Goal: Transaction & Acquisition: Purchase product/service

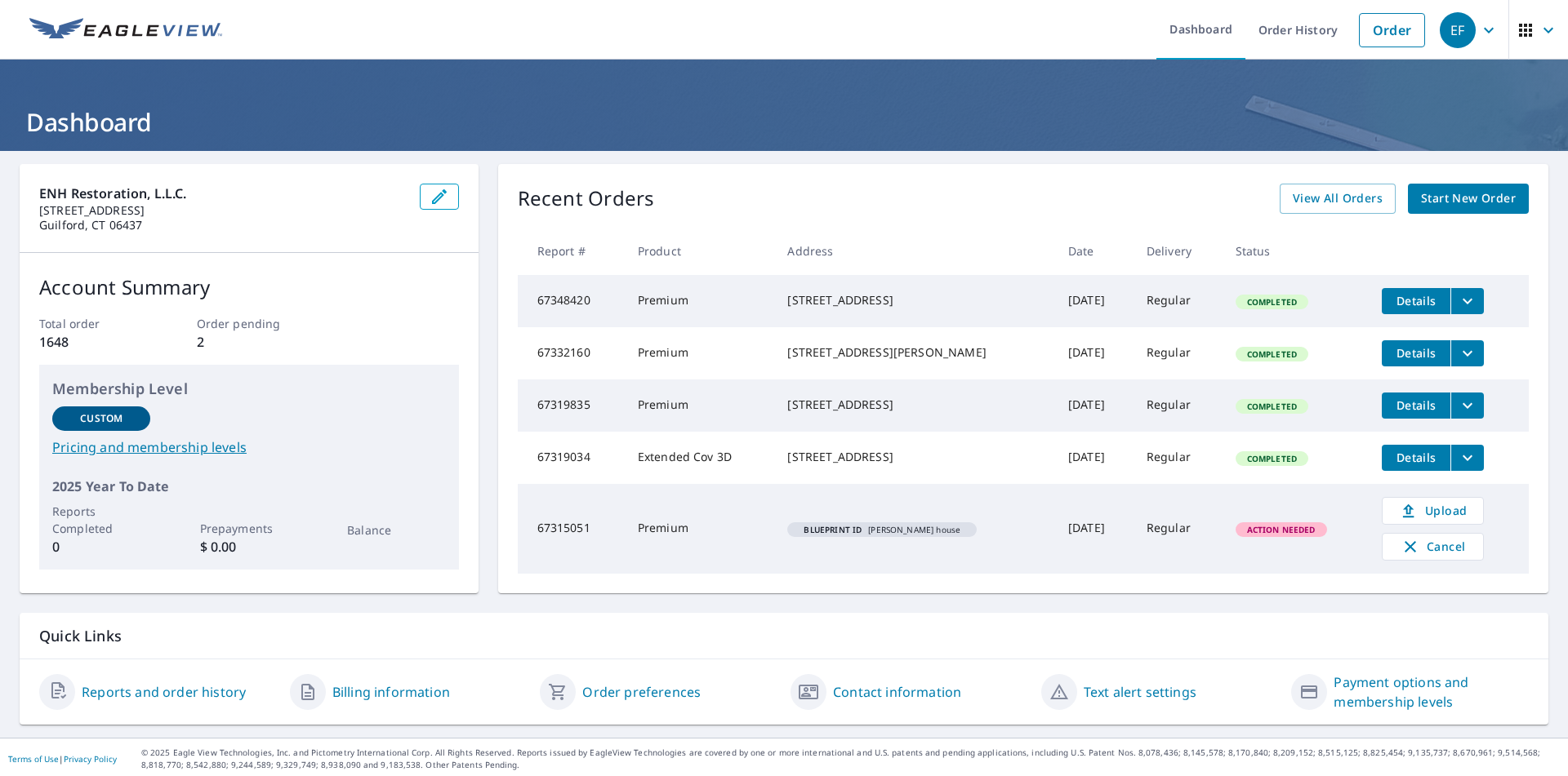
scroll to position [30, 0]
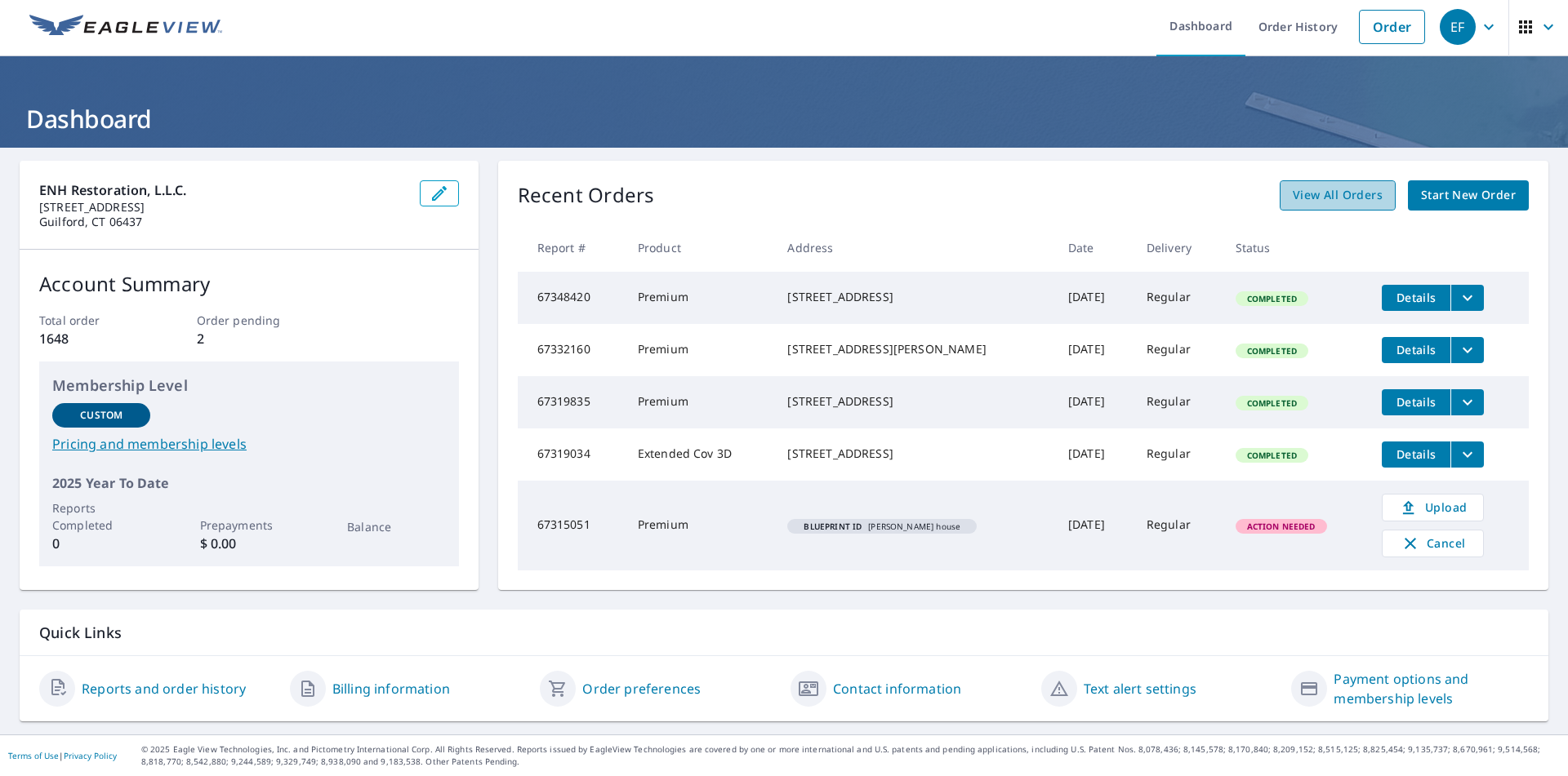
click at [1334, 185] on span "View All Orders" at bounding box center [1337, 195] width 90 height 21
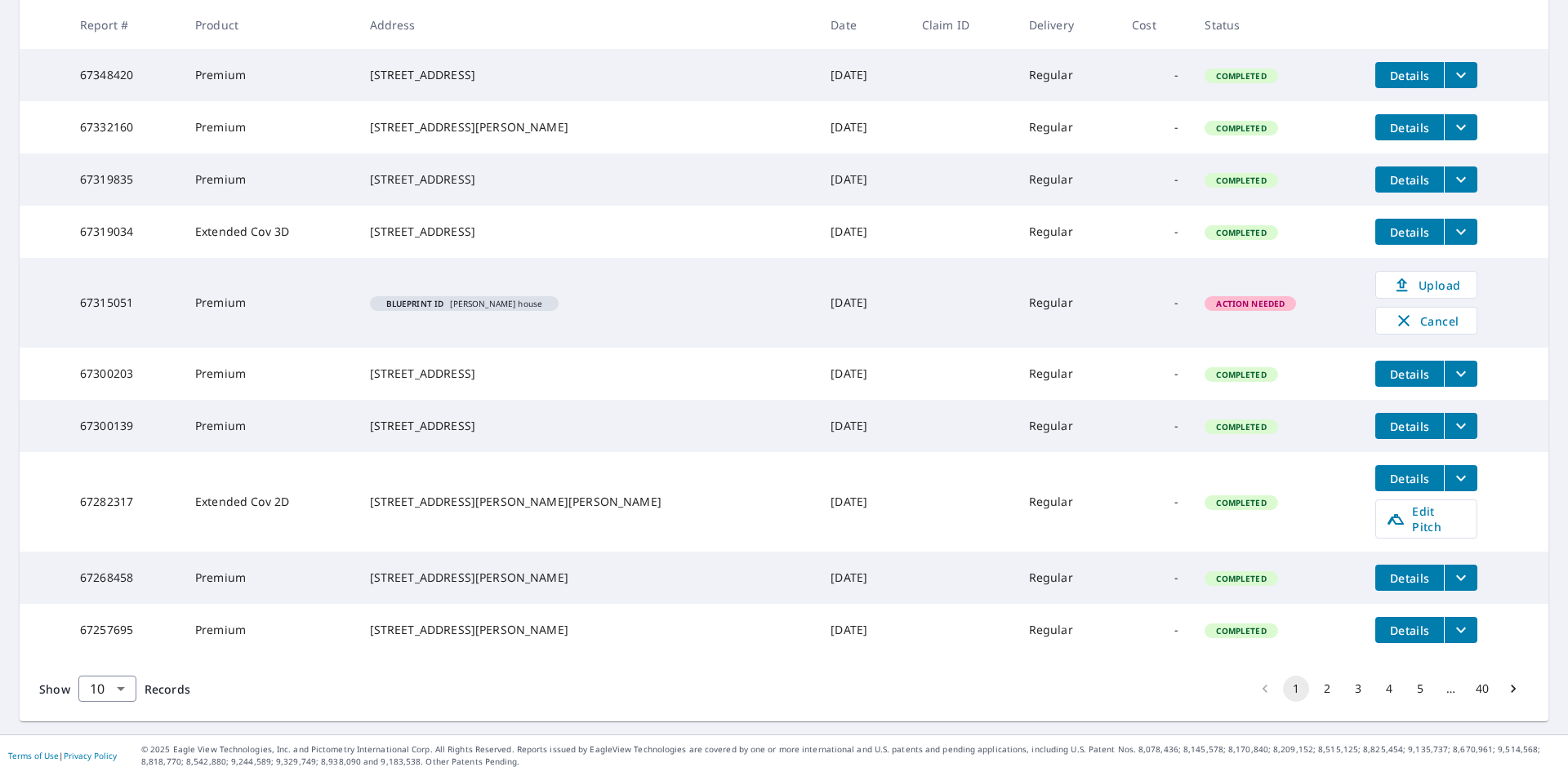
scroll to position [354, 0]
click at [1314, 690] on button "2" at bounding box center [1327, 689] width 26 height 26
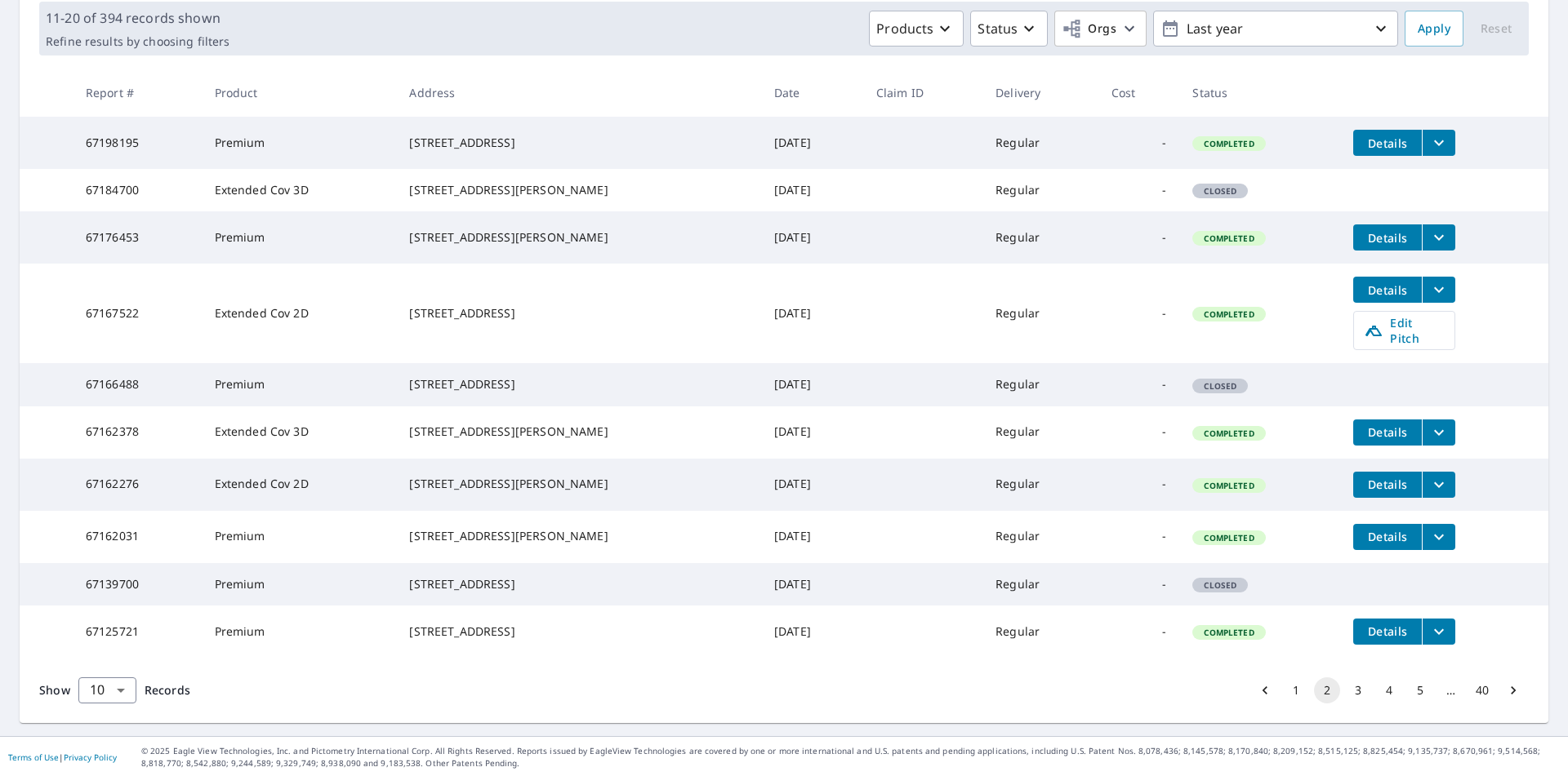
scroll to position [323, 0]
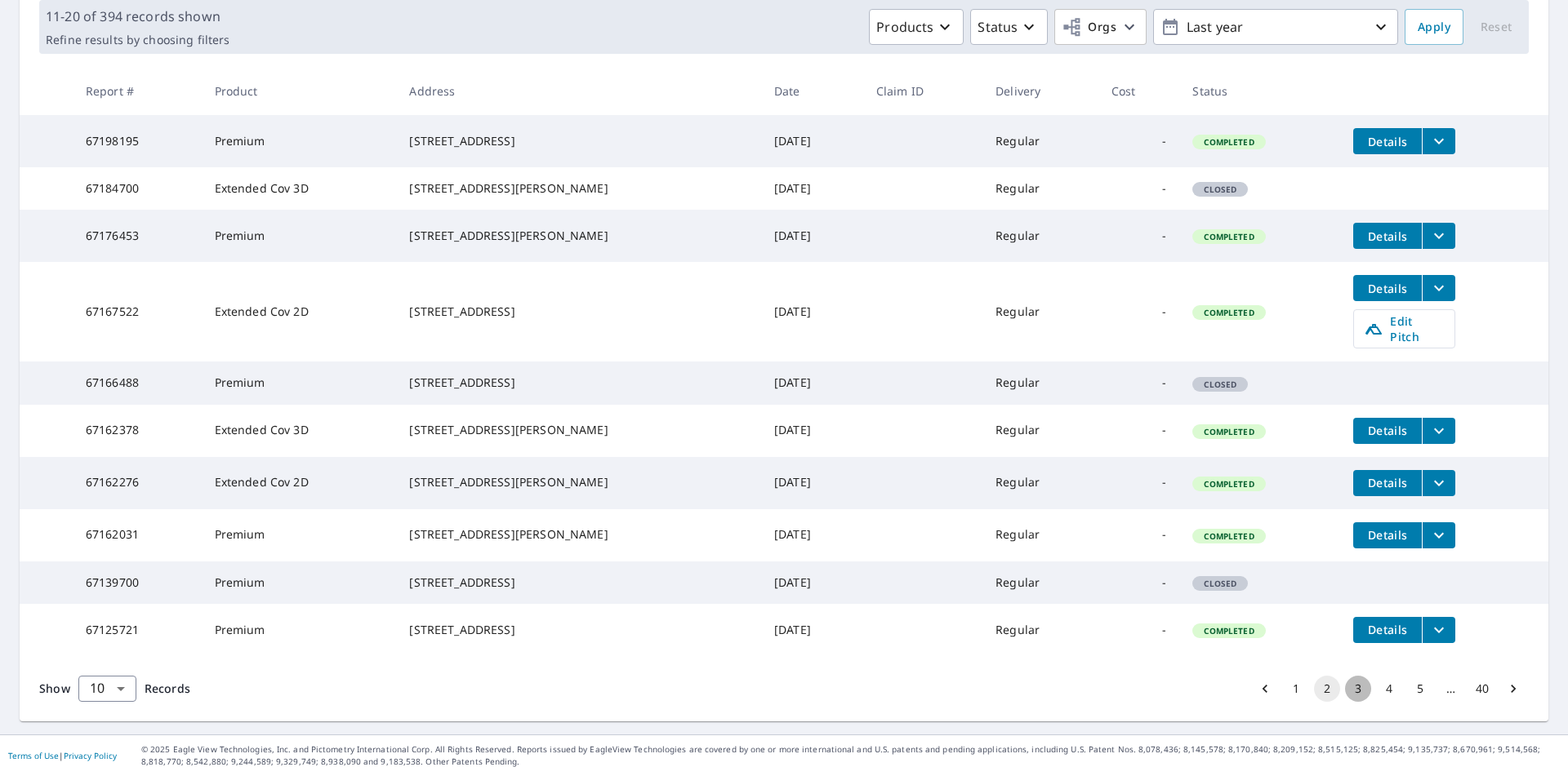
click at [1345, 695] on button "3" at bounding box center [1358, 689] width 26 height 26
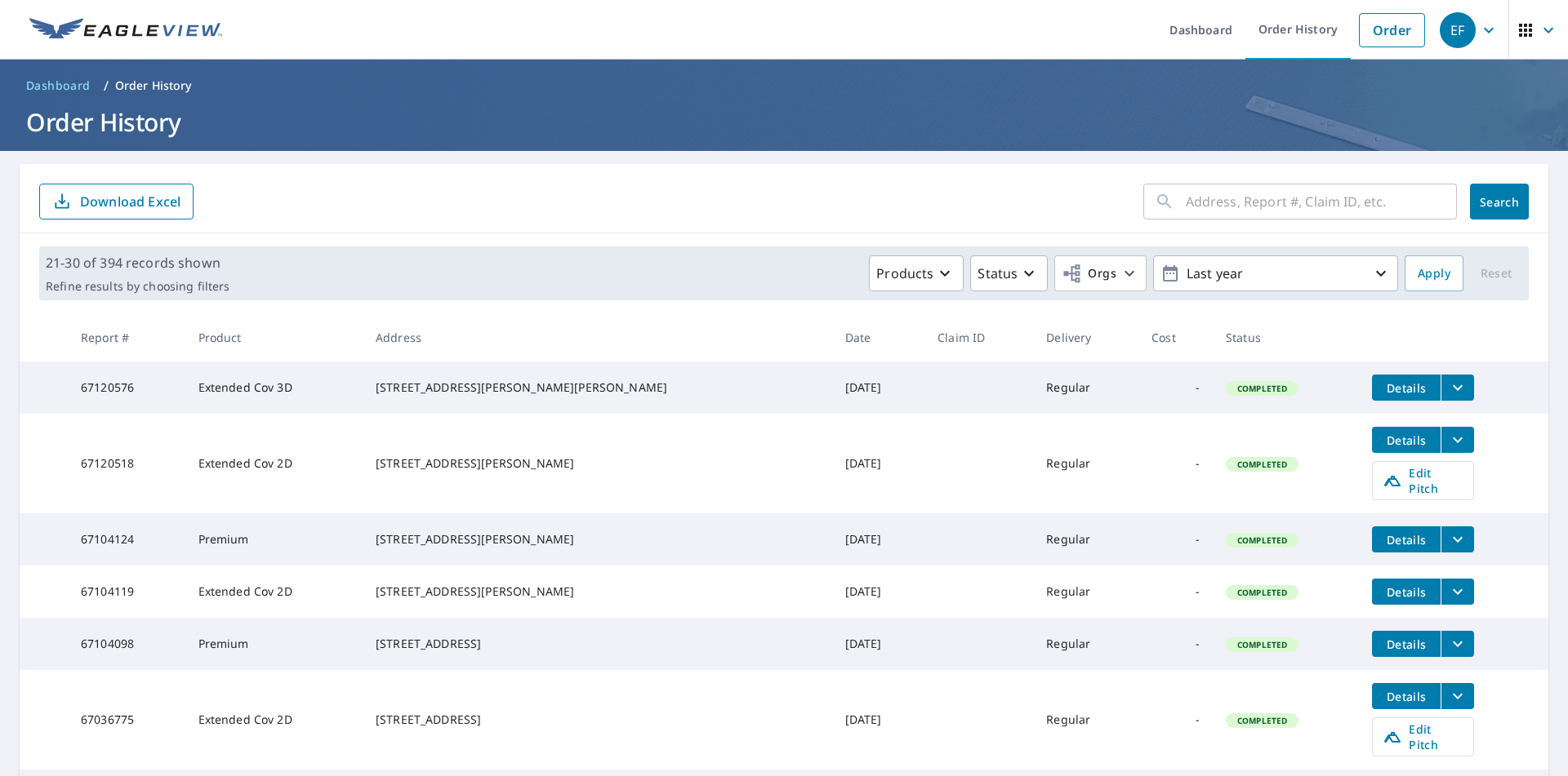
scroll to position [346, 0]
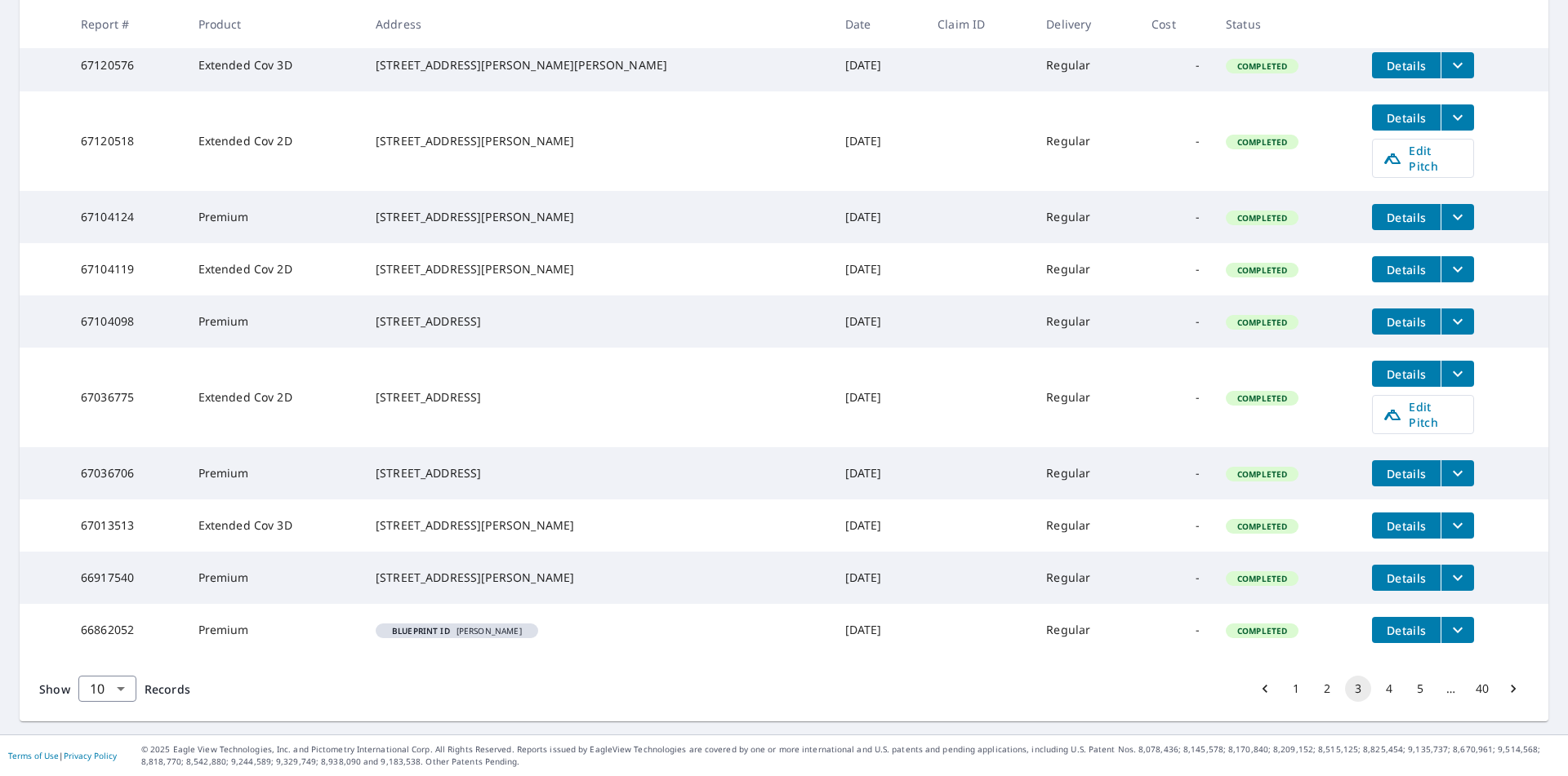
click at [1380, 687] on button "4" at bounding box center [1389, 689] width 26 height 26
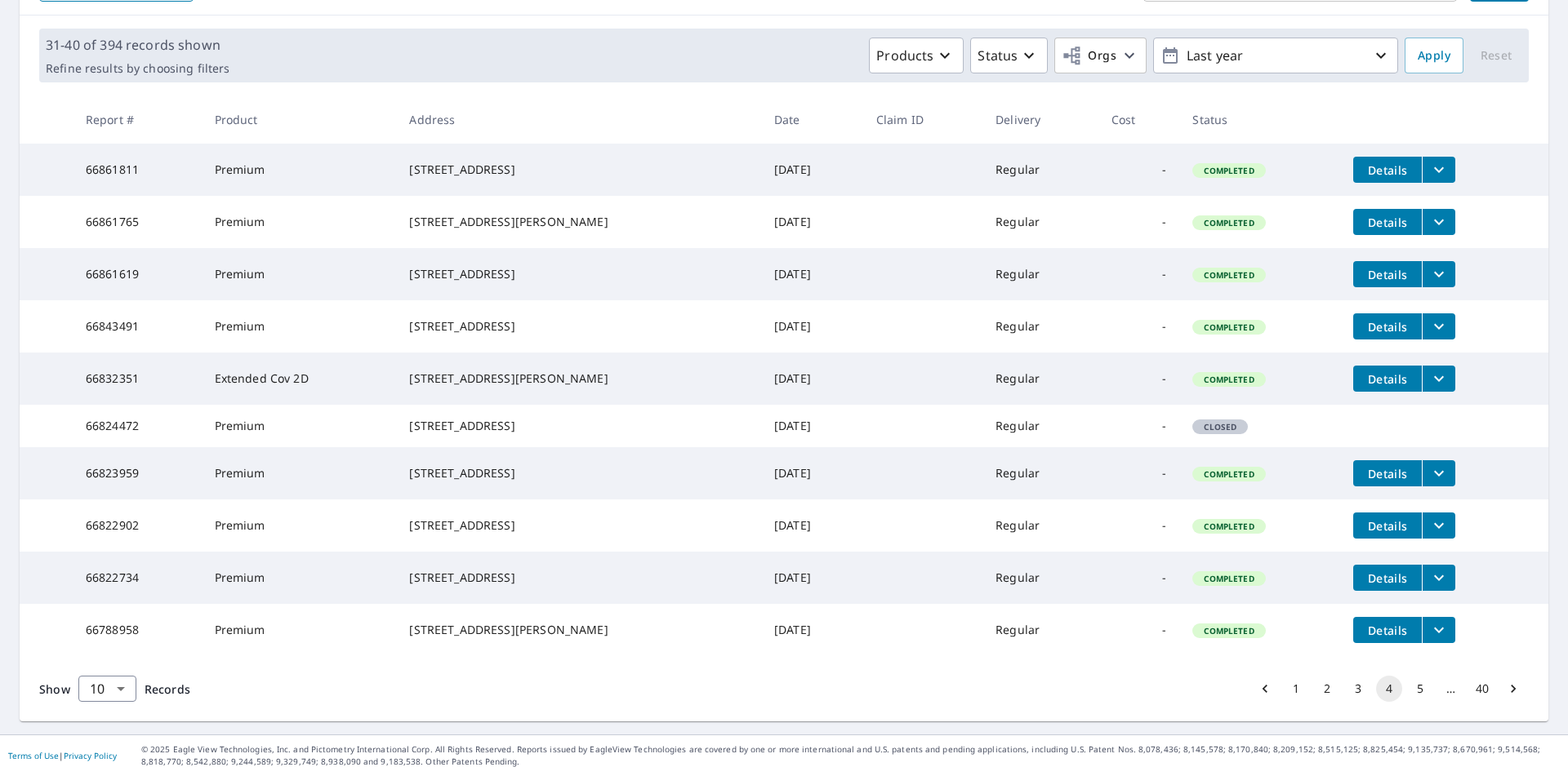
scroll to position [293, 0]
click at [1415, 695] on button "5" at bounding box center [1420, 689] width 26 height 26
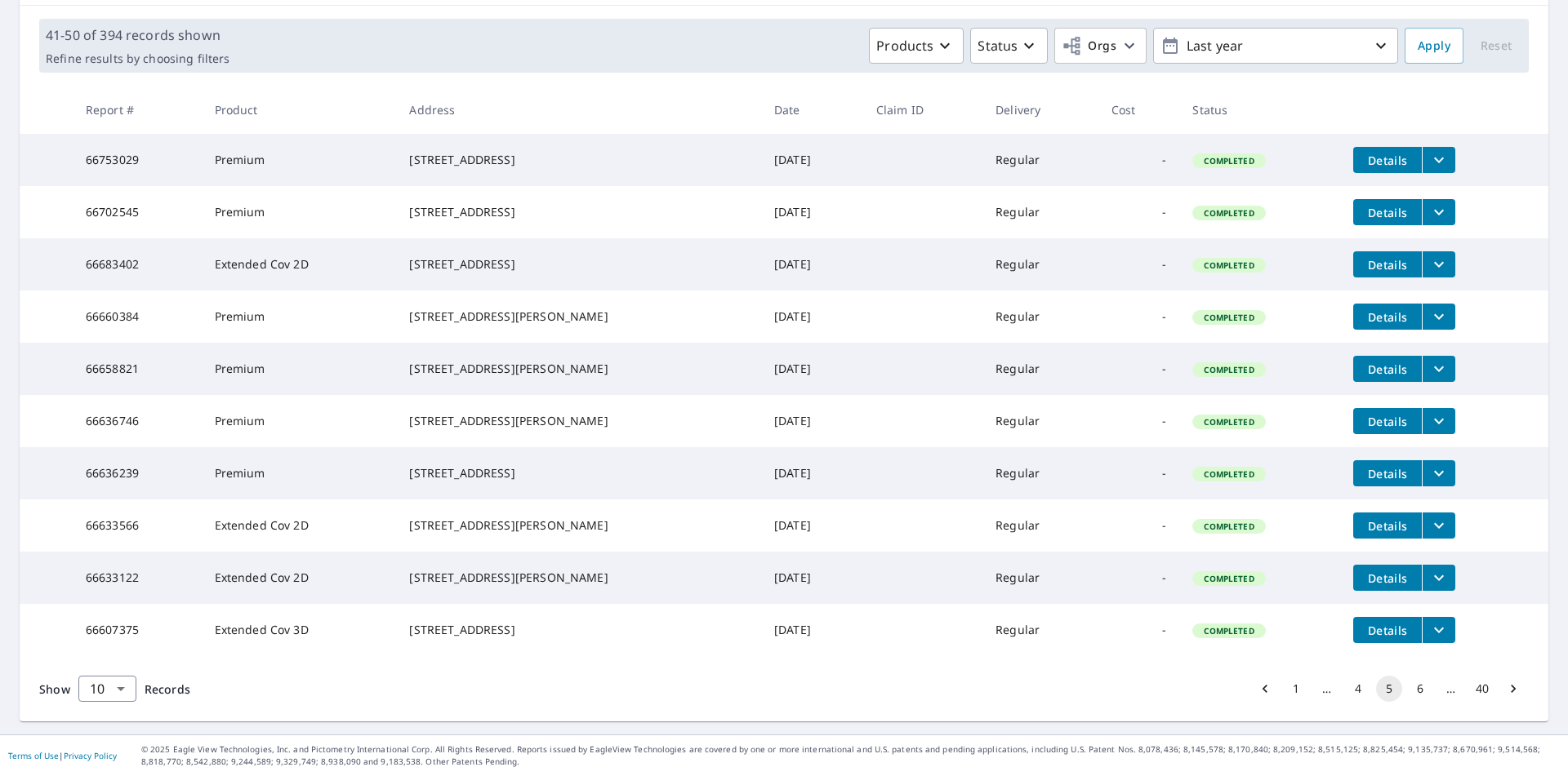
scroll to position [293, 0]
click at [1407, 690] on button "6" at bounding box center [1420, 689] width 26 height 26
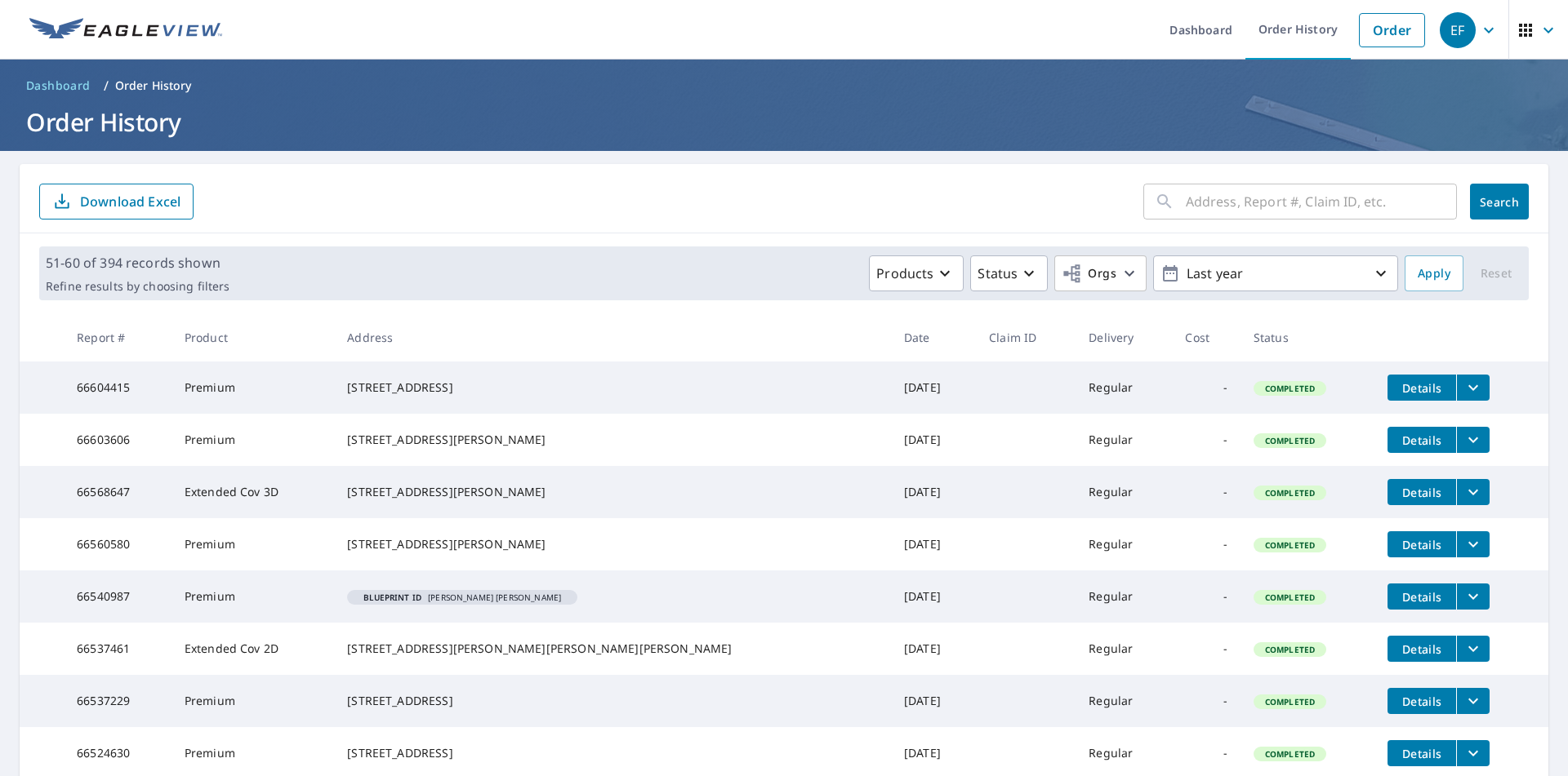
click at [1226, 213] on input "text" at bounding box center [1320, 202] width 271 height 46
type input "whippoorwill"
click at [1491, 204] on span "Search" at bounding box center [1499, 202] width 33 height 16
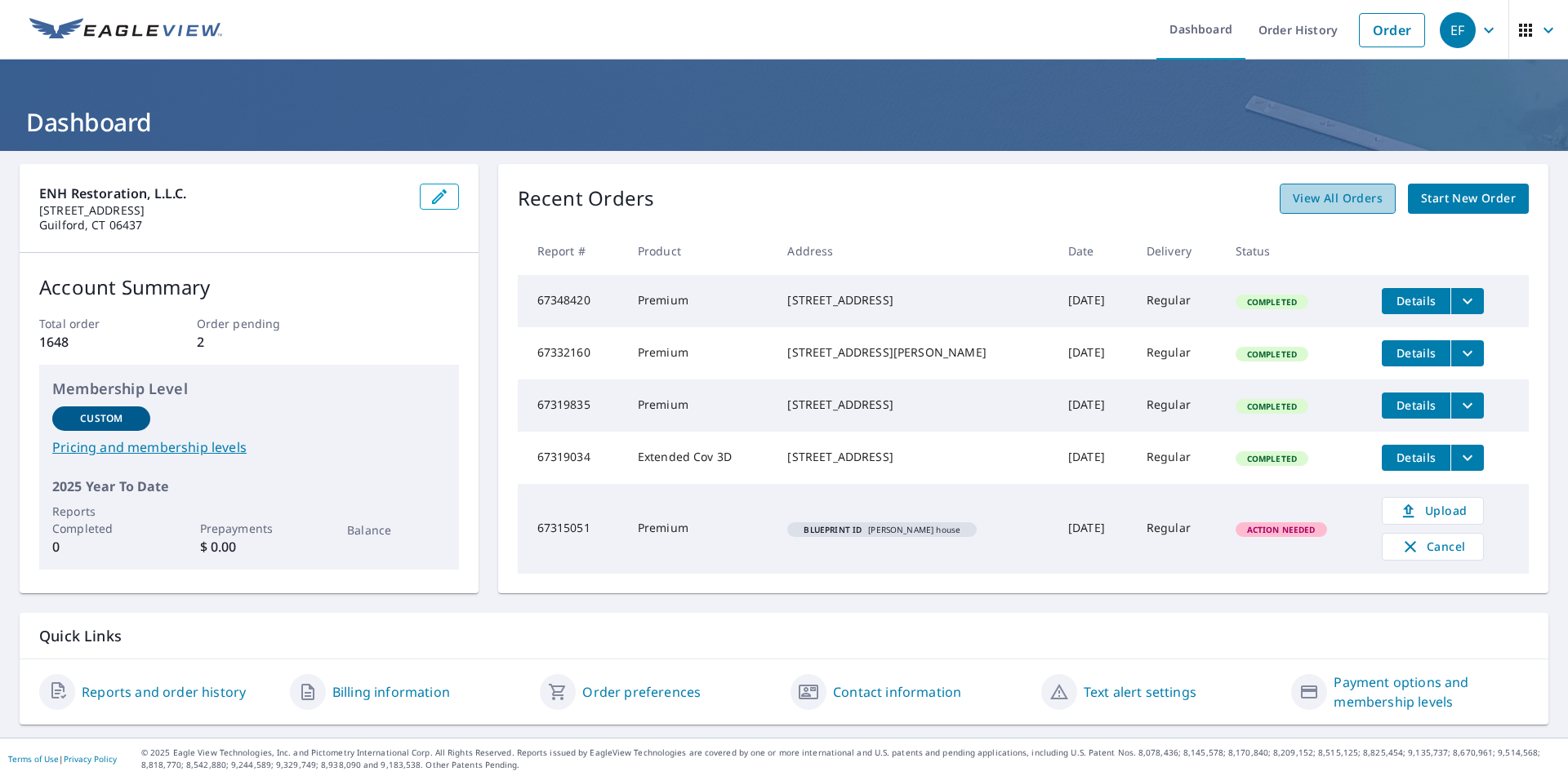
click at [1331, 197] on span "View All Orders" at bounding box center [1337, 198] width 90 height 21
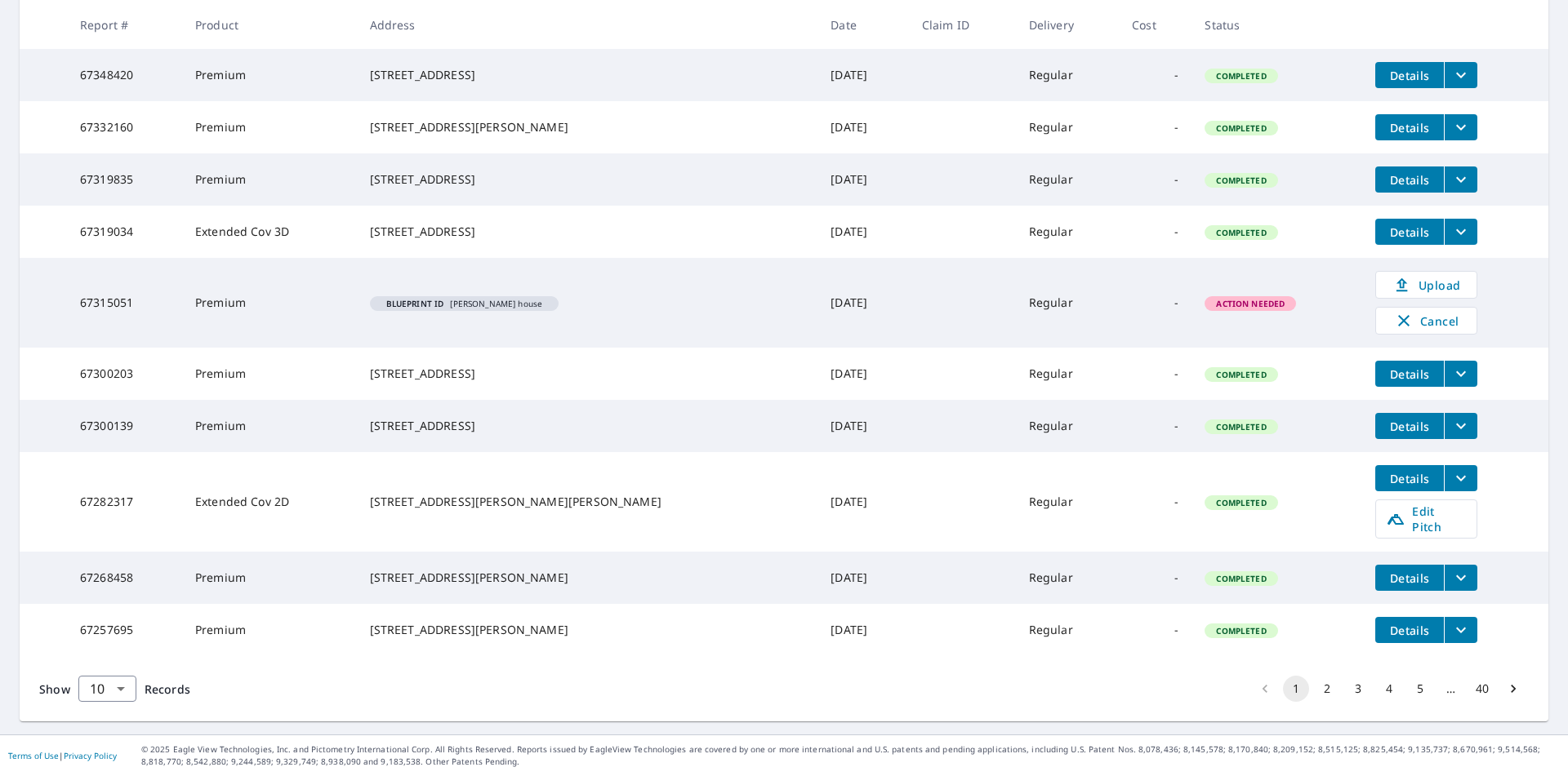
scroll to position [354, 0]
click at [1314, 691] on button "2" at bounding box center [1327, 689] width 26 height 26
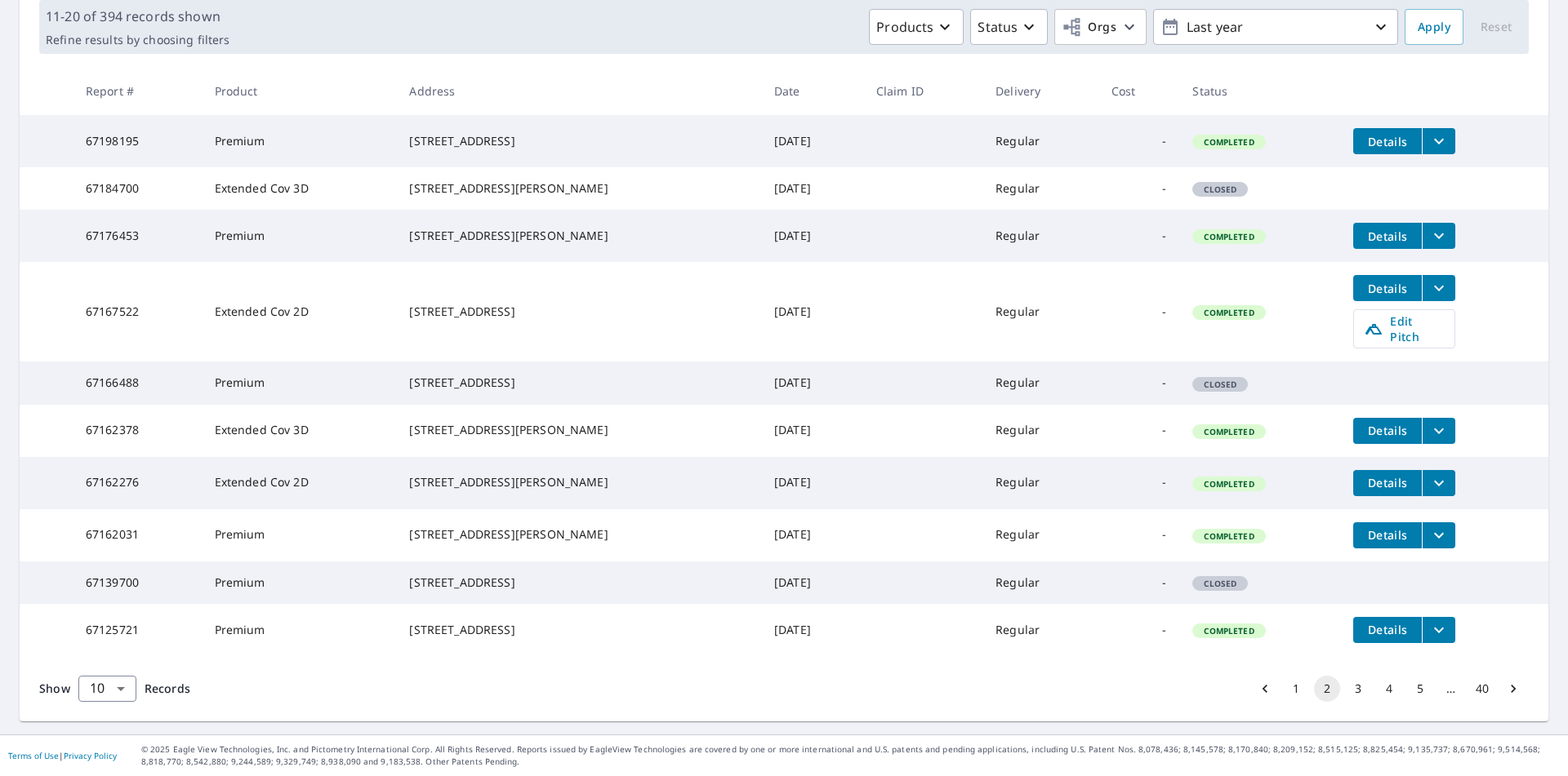
scroll to position [323, 0]
click at [1345, 696] on button "3" at bounding box center [1358, 689] width 26 height 26
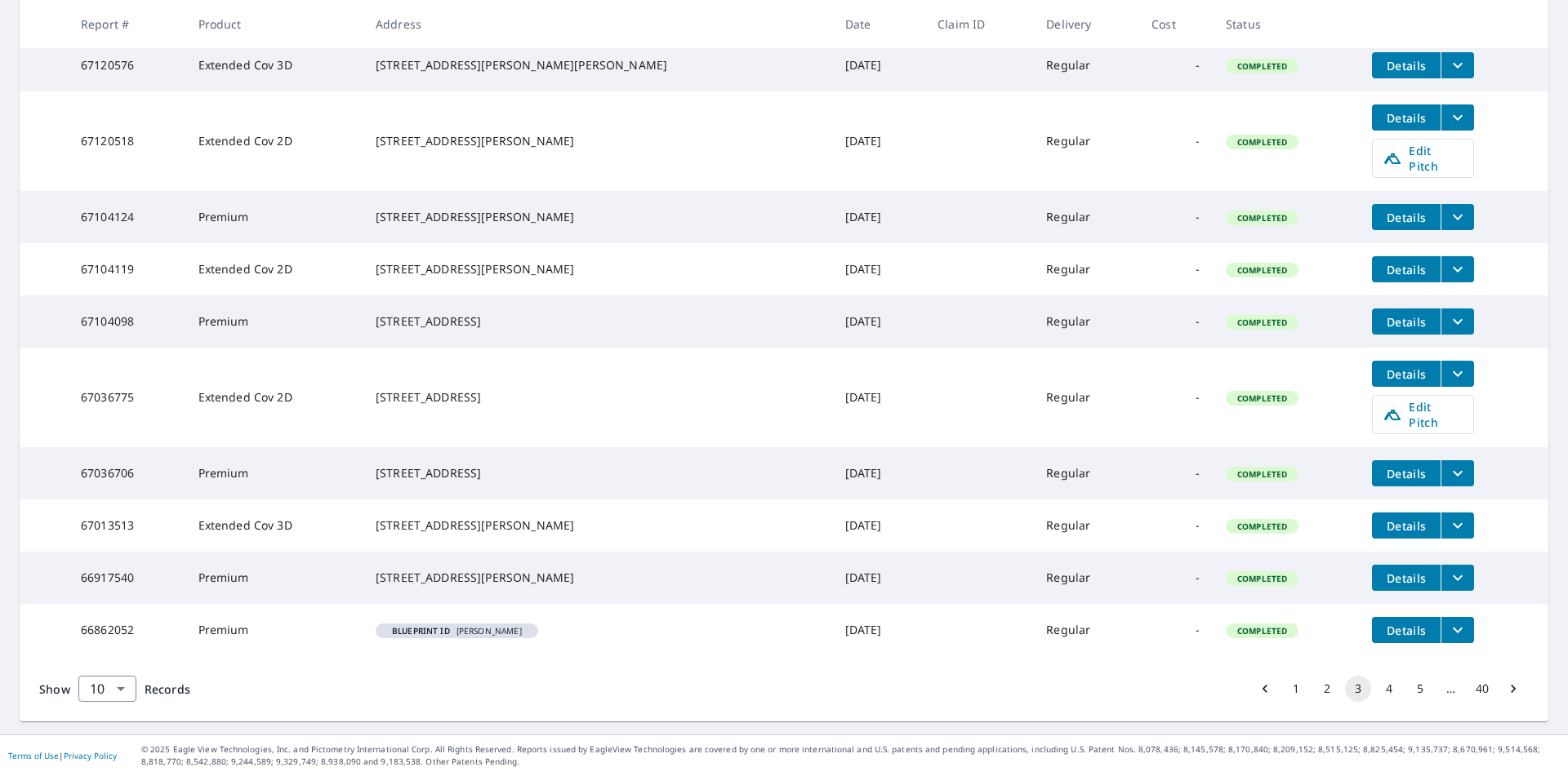
scroll to position [346, 0]
click at [1382, 693] on button "4" at bounding box center [1389, 689] width 26 height 26
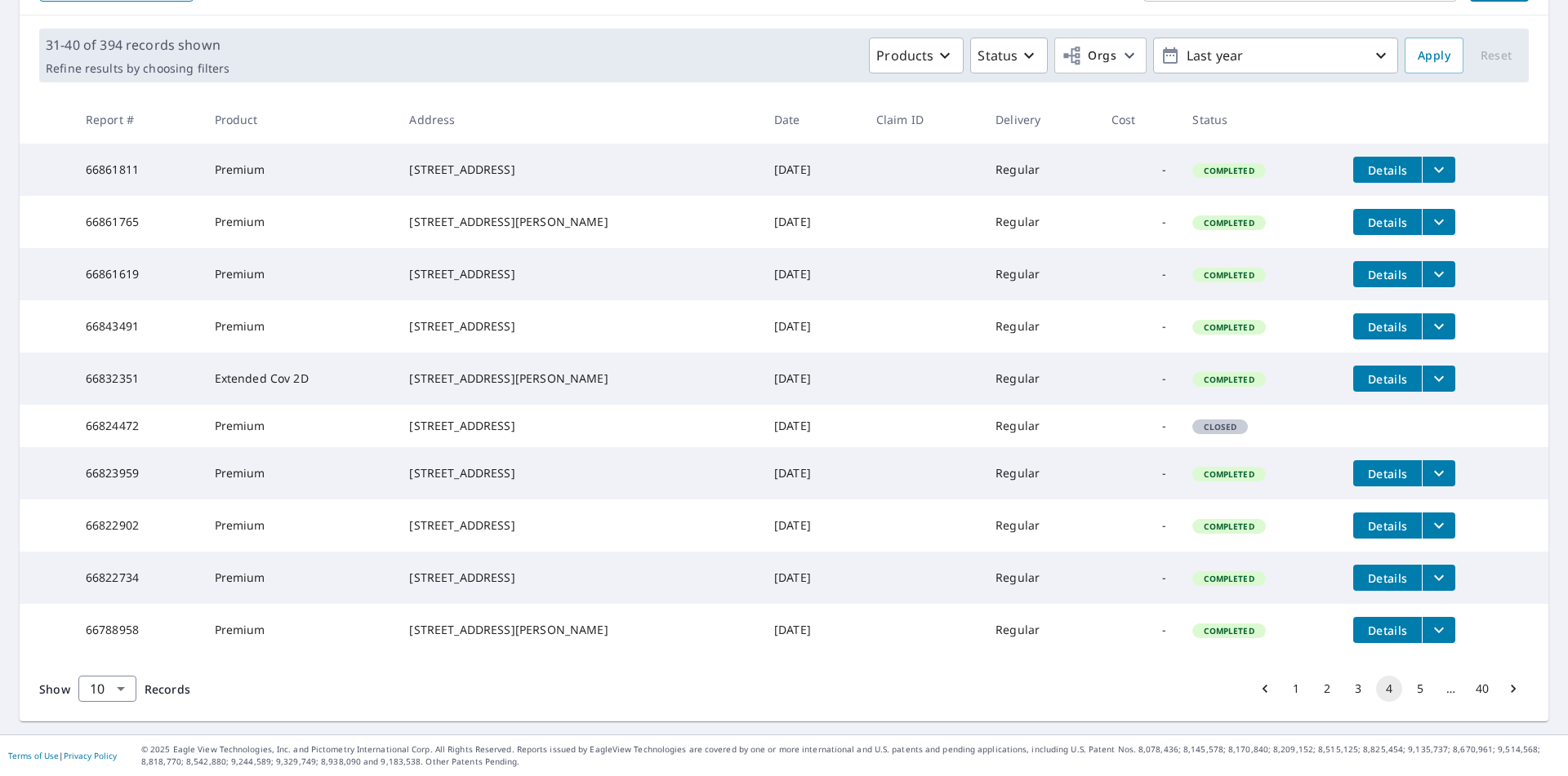
scroll to position [293, 0]
click at [1407, 690] on button "5" at bounding box center [1420, 689] width 26 height 26
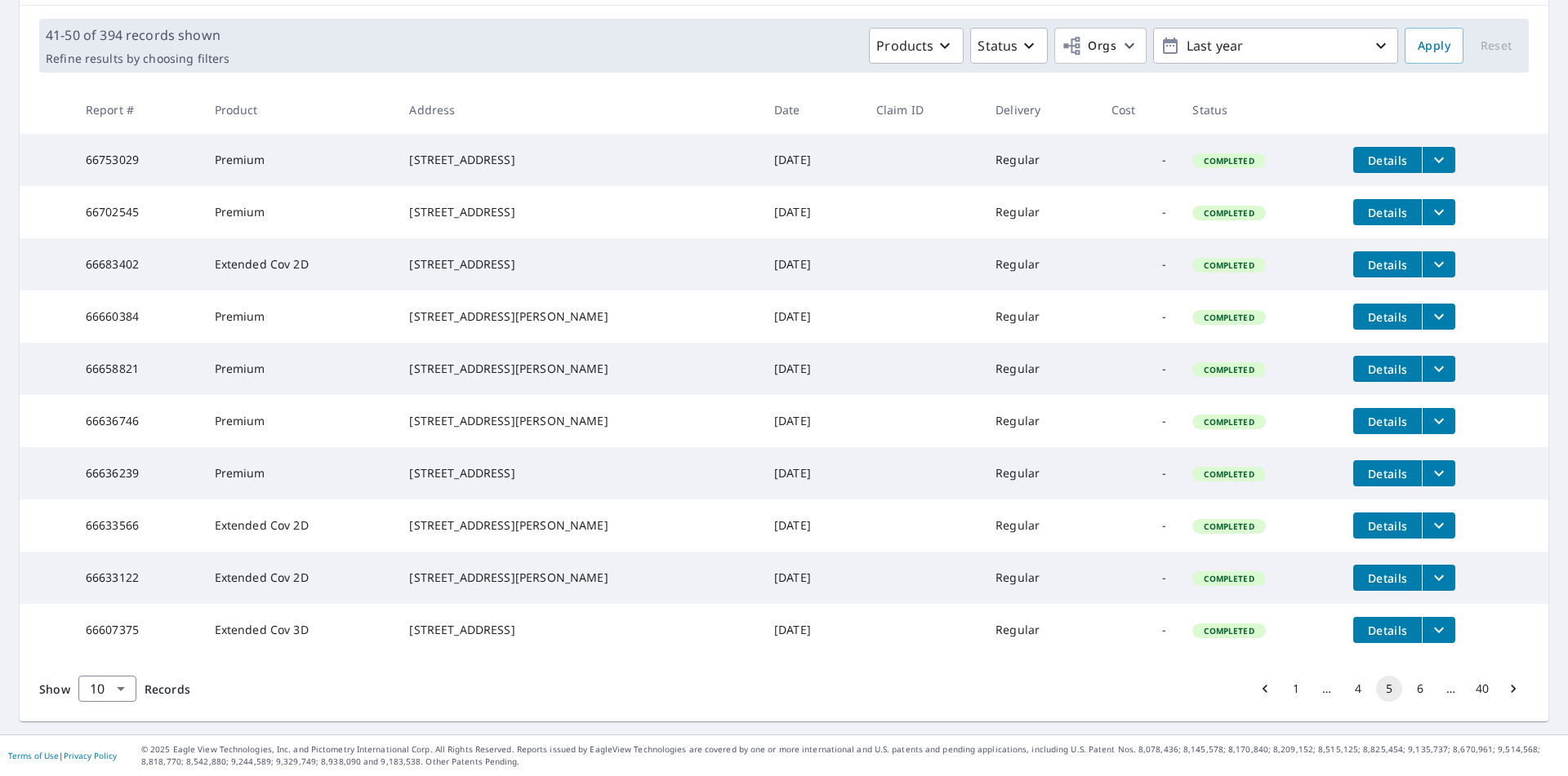
scroll to position [293, 0]
click at [1407, 690] on button "6" at bounding box center [1420, 689] width 26 height 26
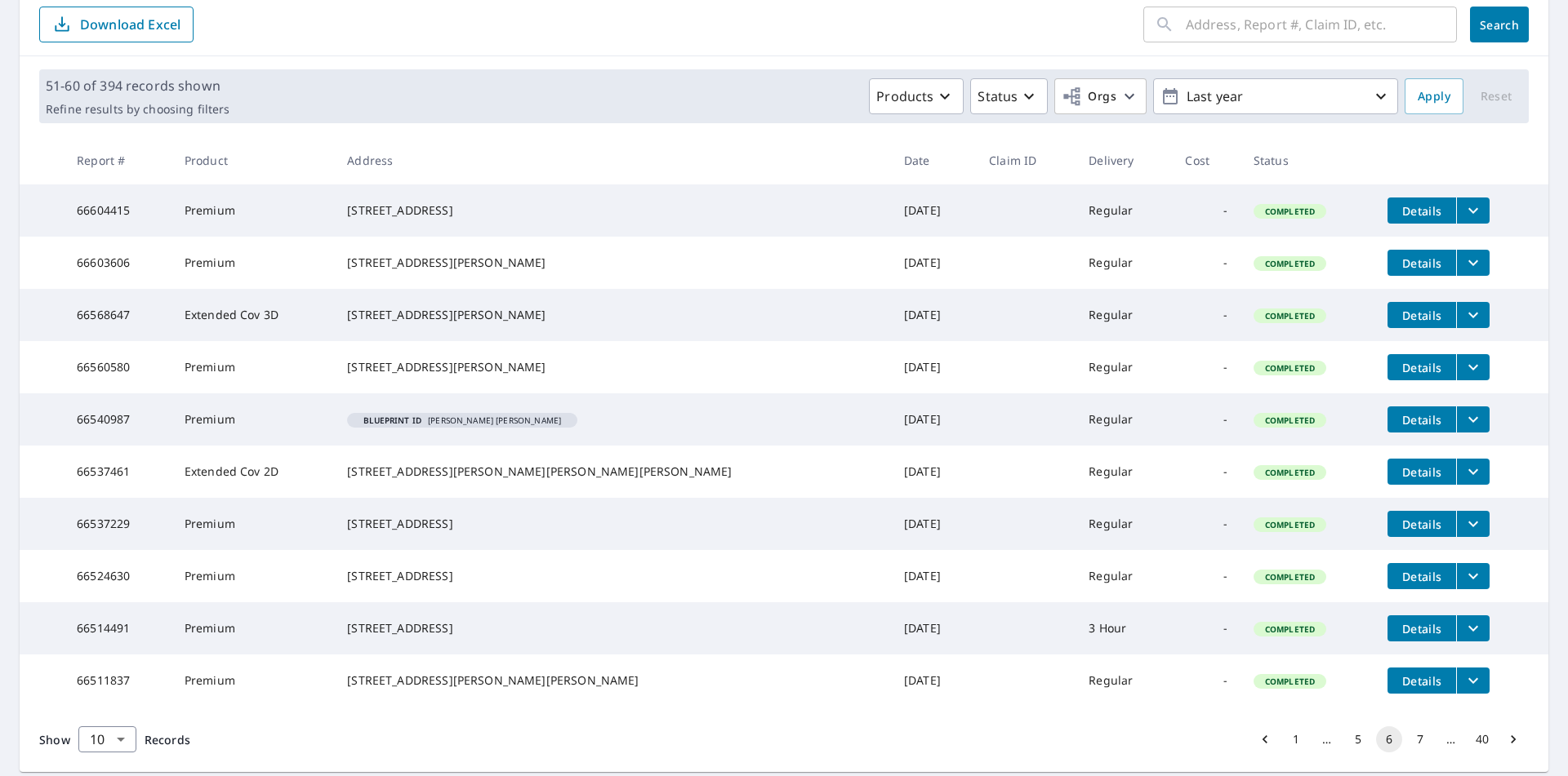
scroll to position [286, 0]
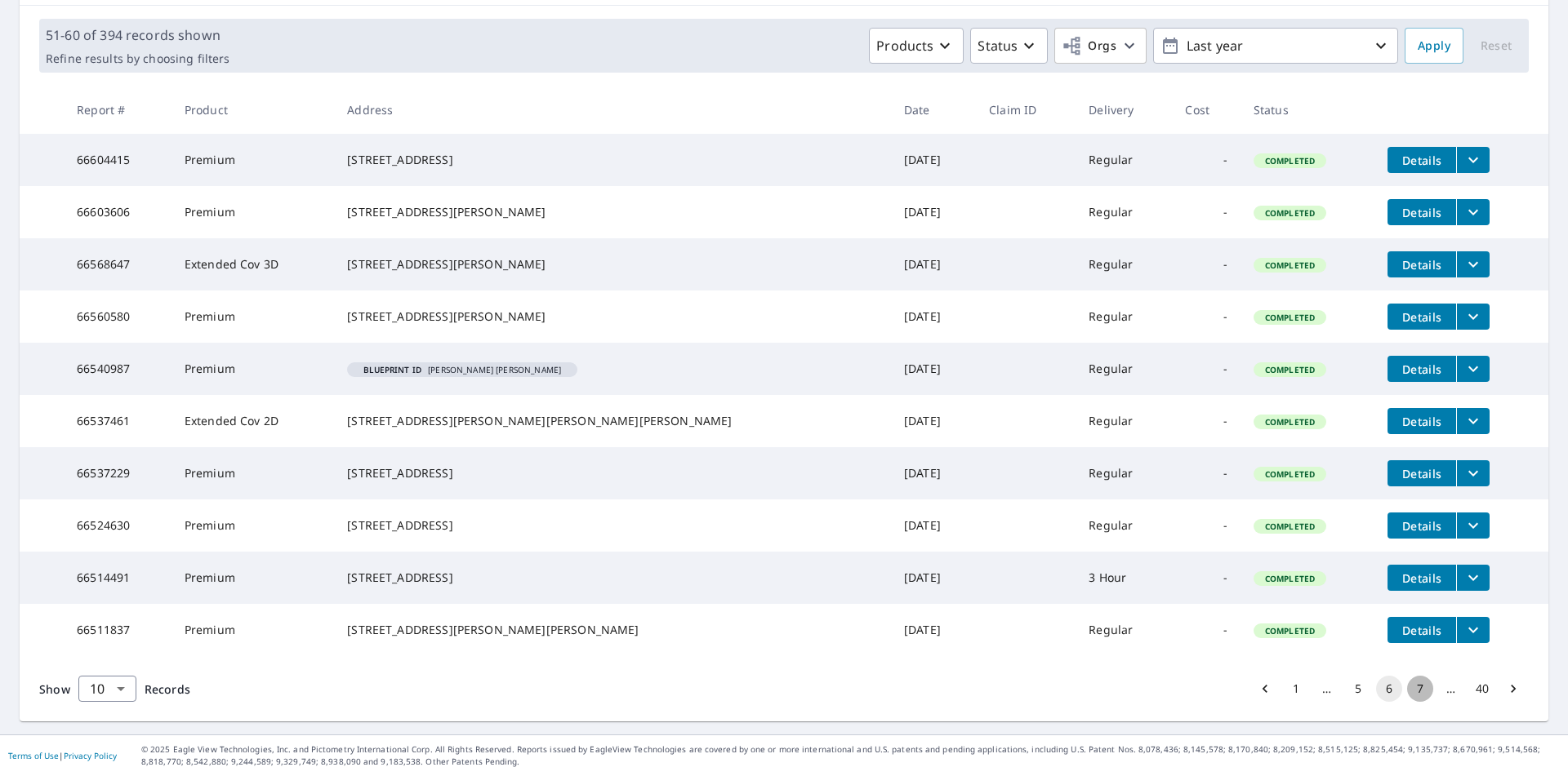
click at [1407, 694] on button "7" at bounding box center [1420, 689] width 26 height 26
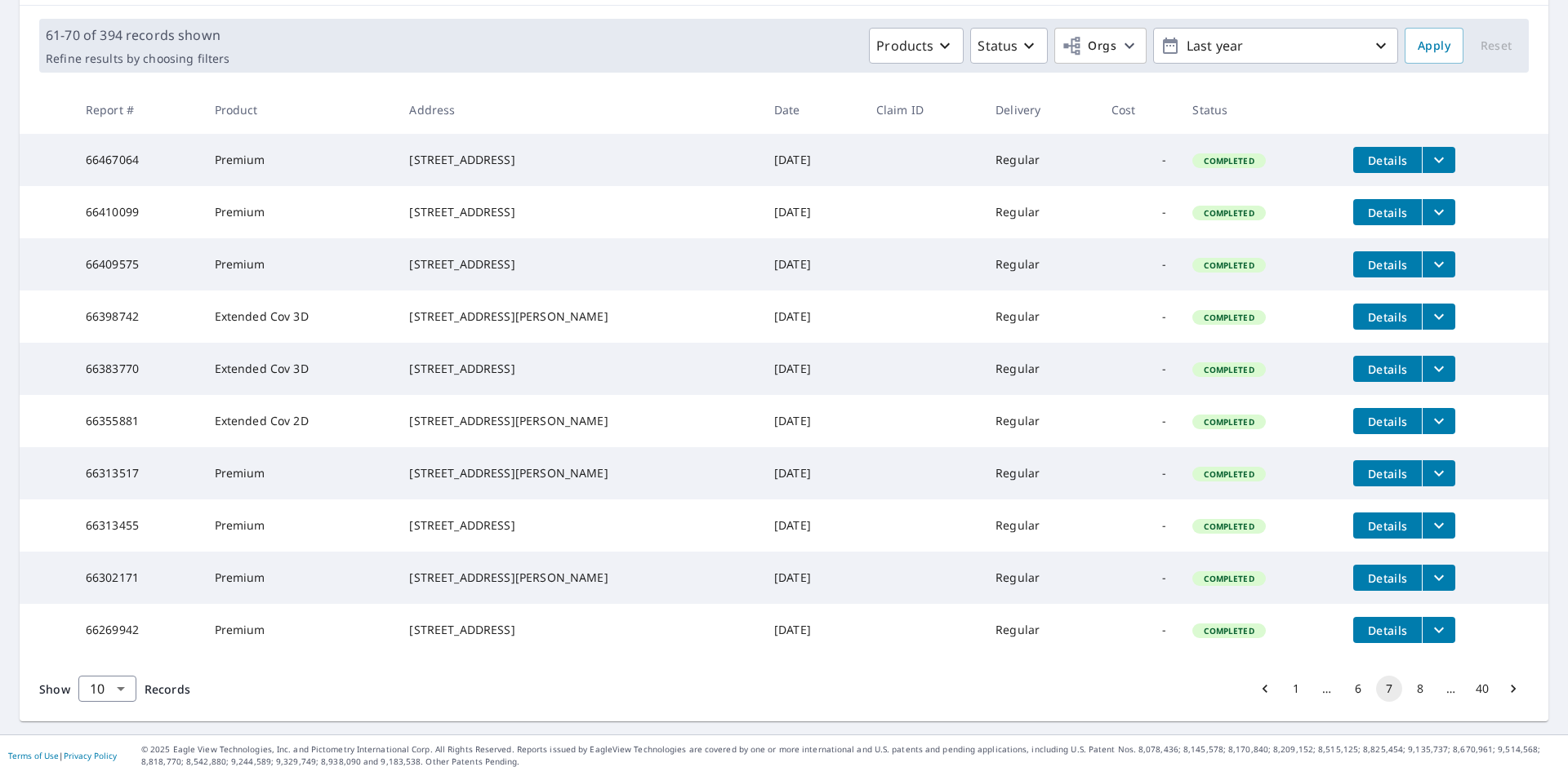
scroll to position [293, 0]
click at [1410, 688] on button "8" at bounding box center [1420, 689] width 26 height 26
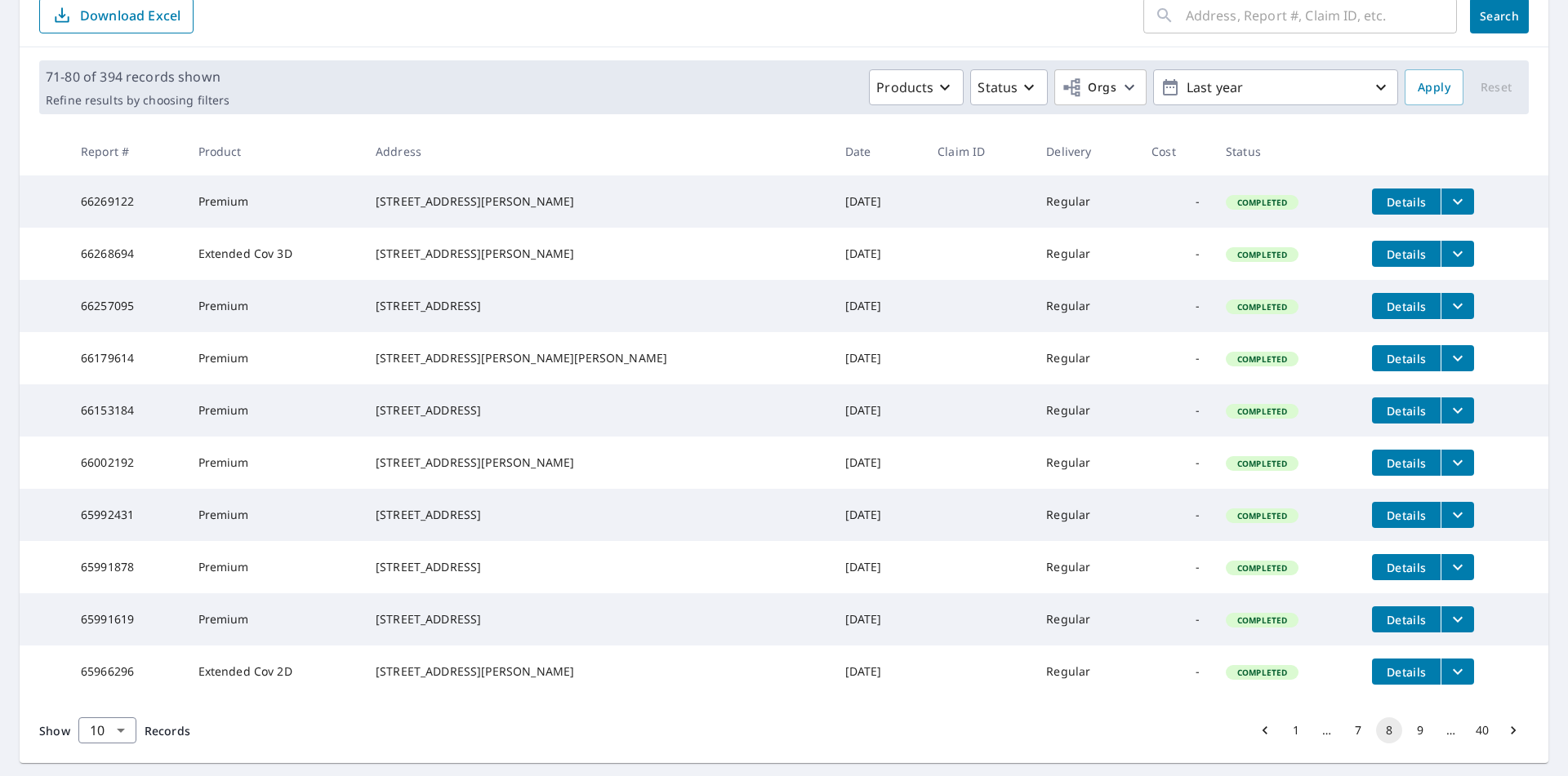
scroll to position [293, 0]
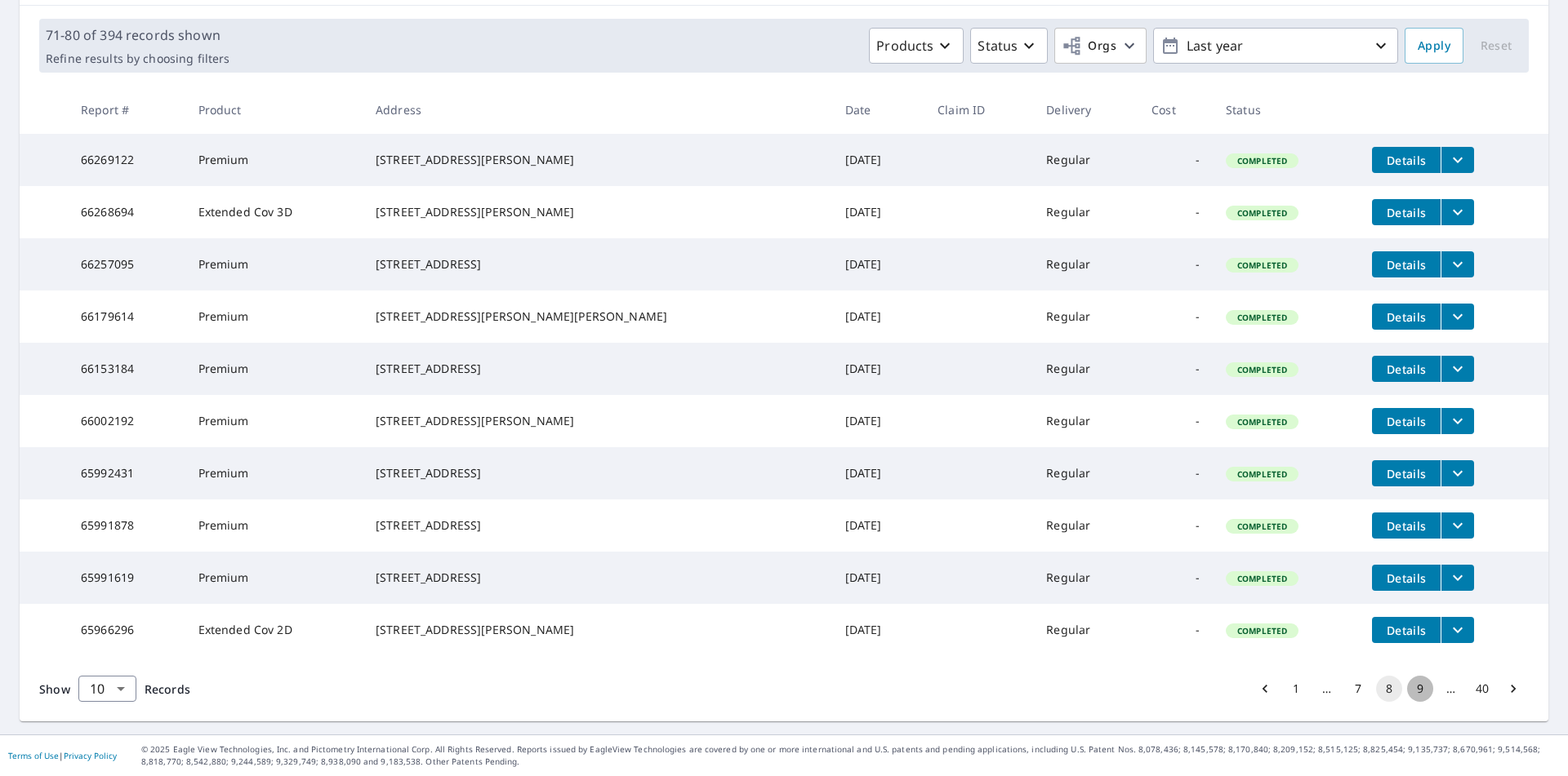
click at [1407, 683] on button "9" at bounding box center [1420, 689] width 26 height 26
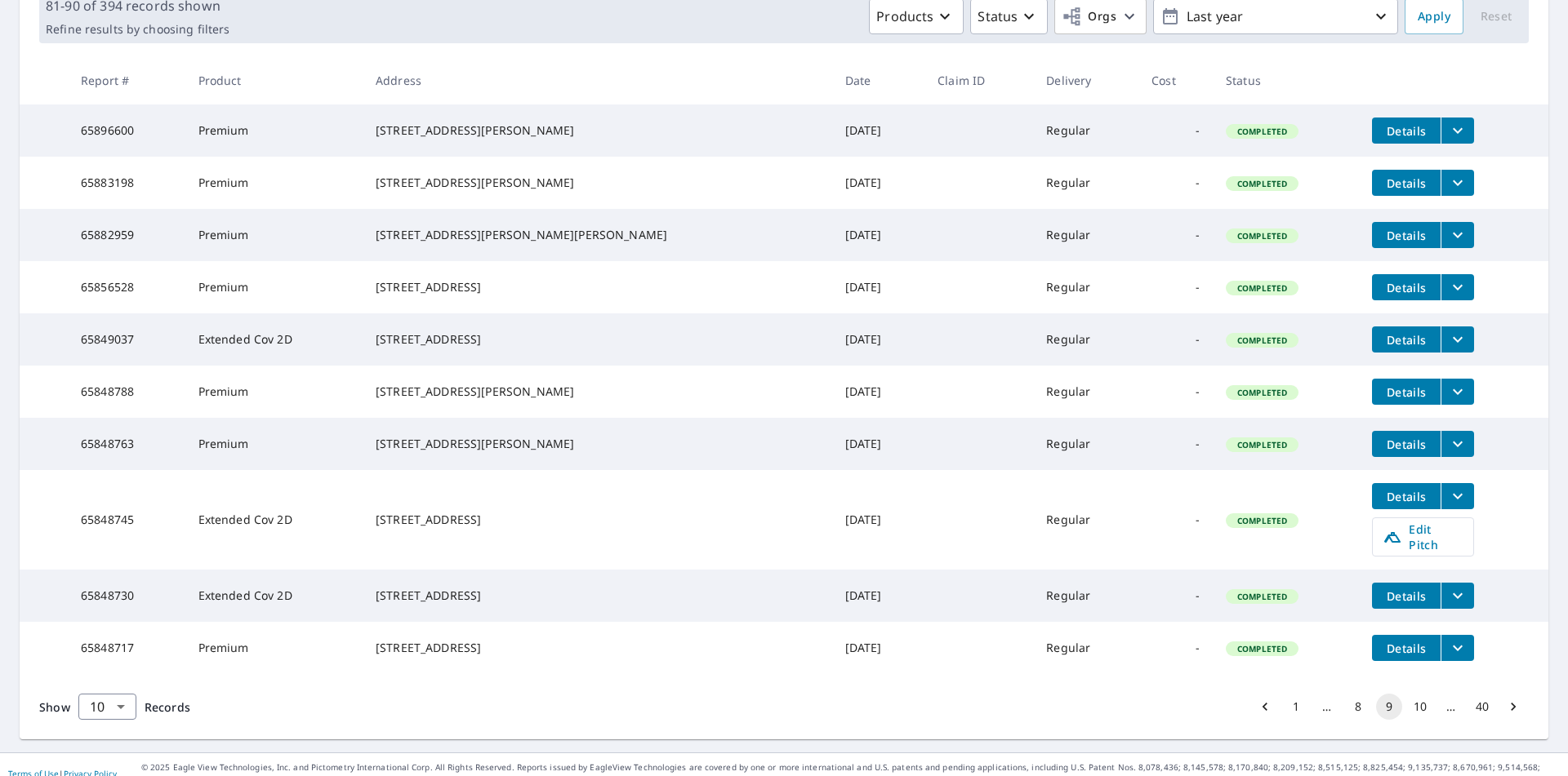
scroll to position [323, 0]
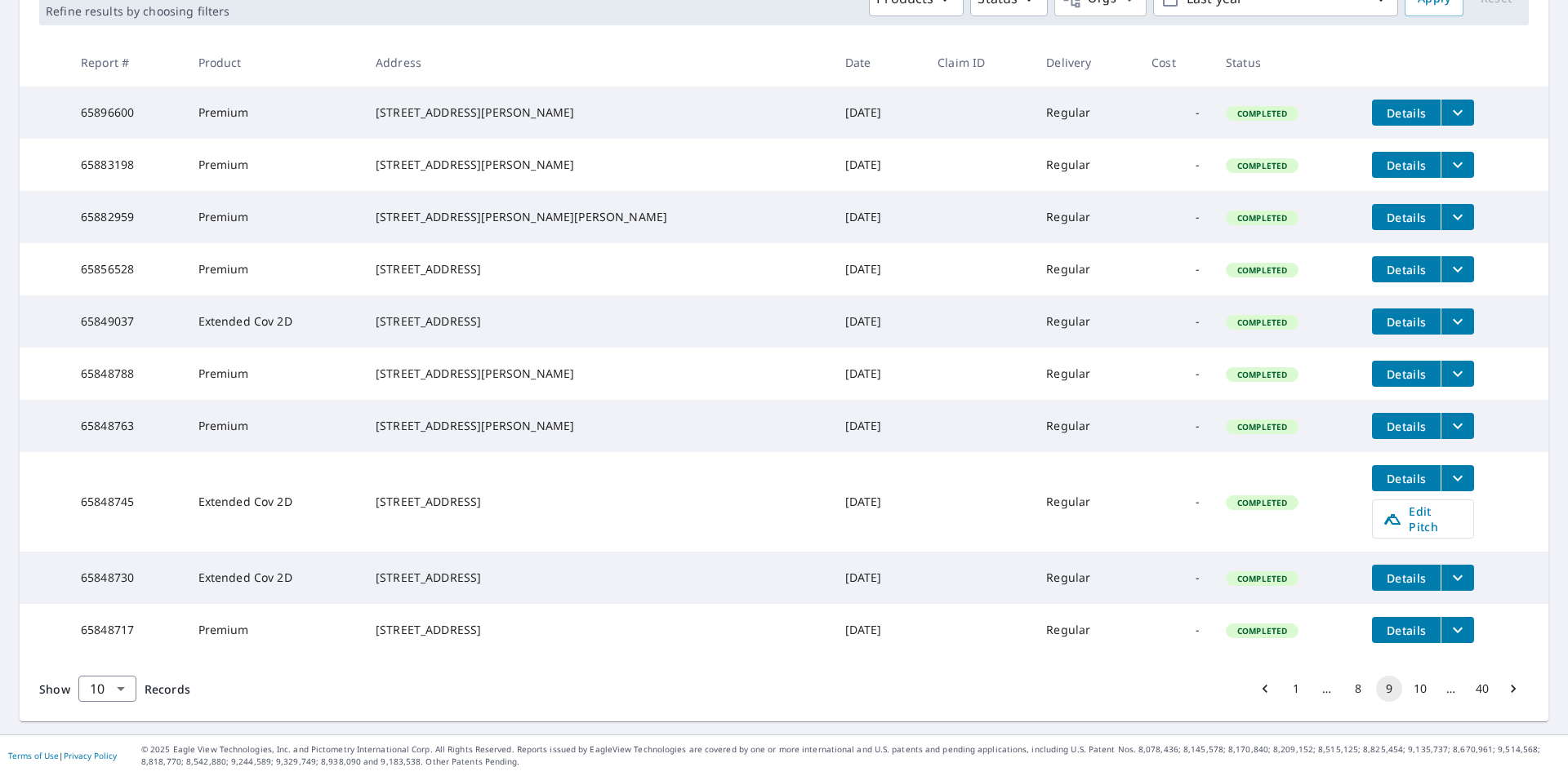
click at [1407, 690] on button "10" at bounding box center [1420, 689] width 26 height 26
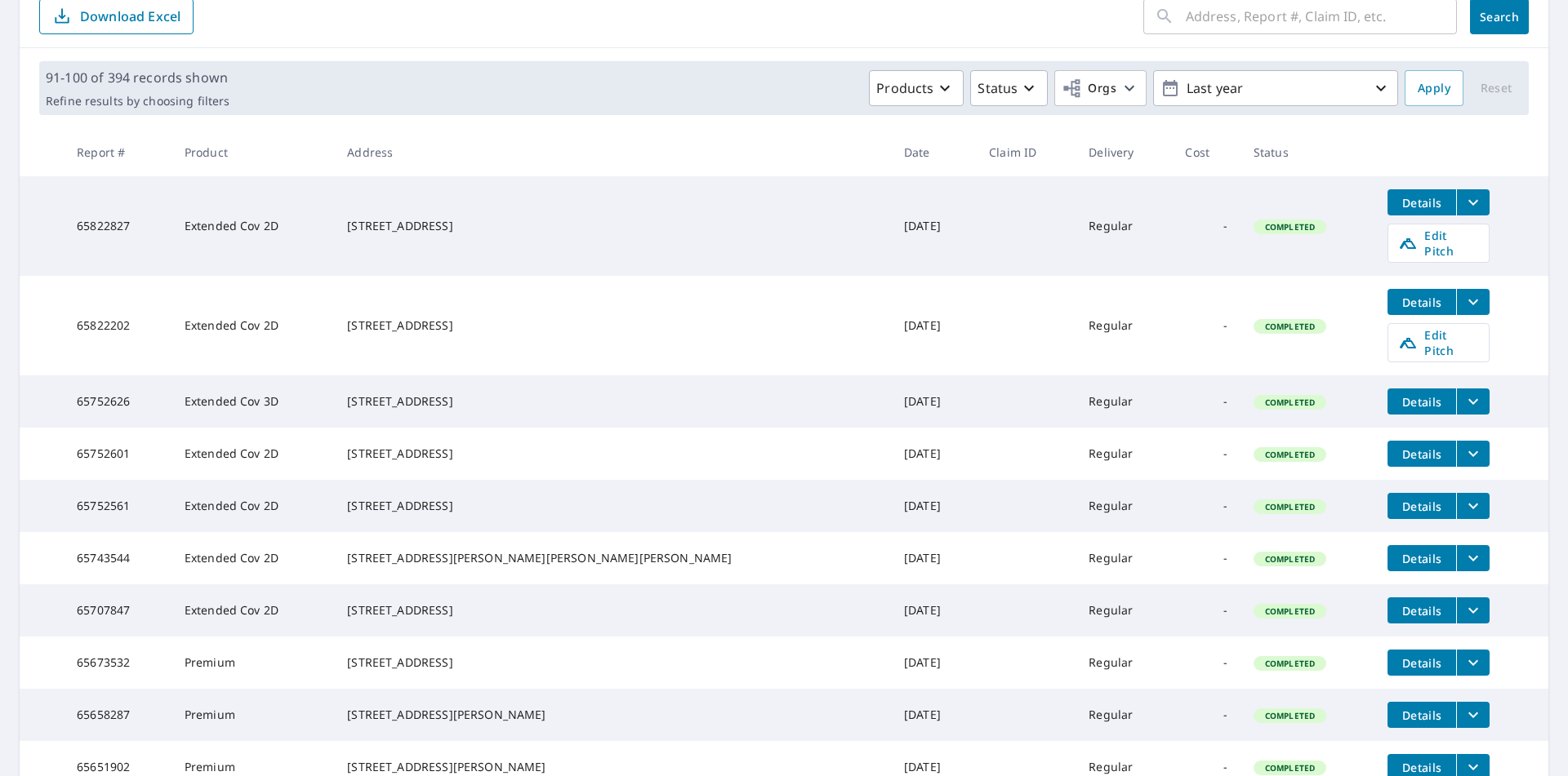
scroll to position [352, 0]
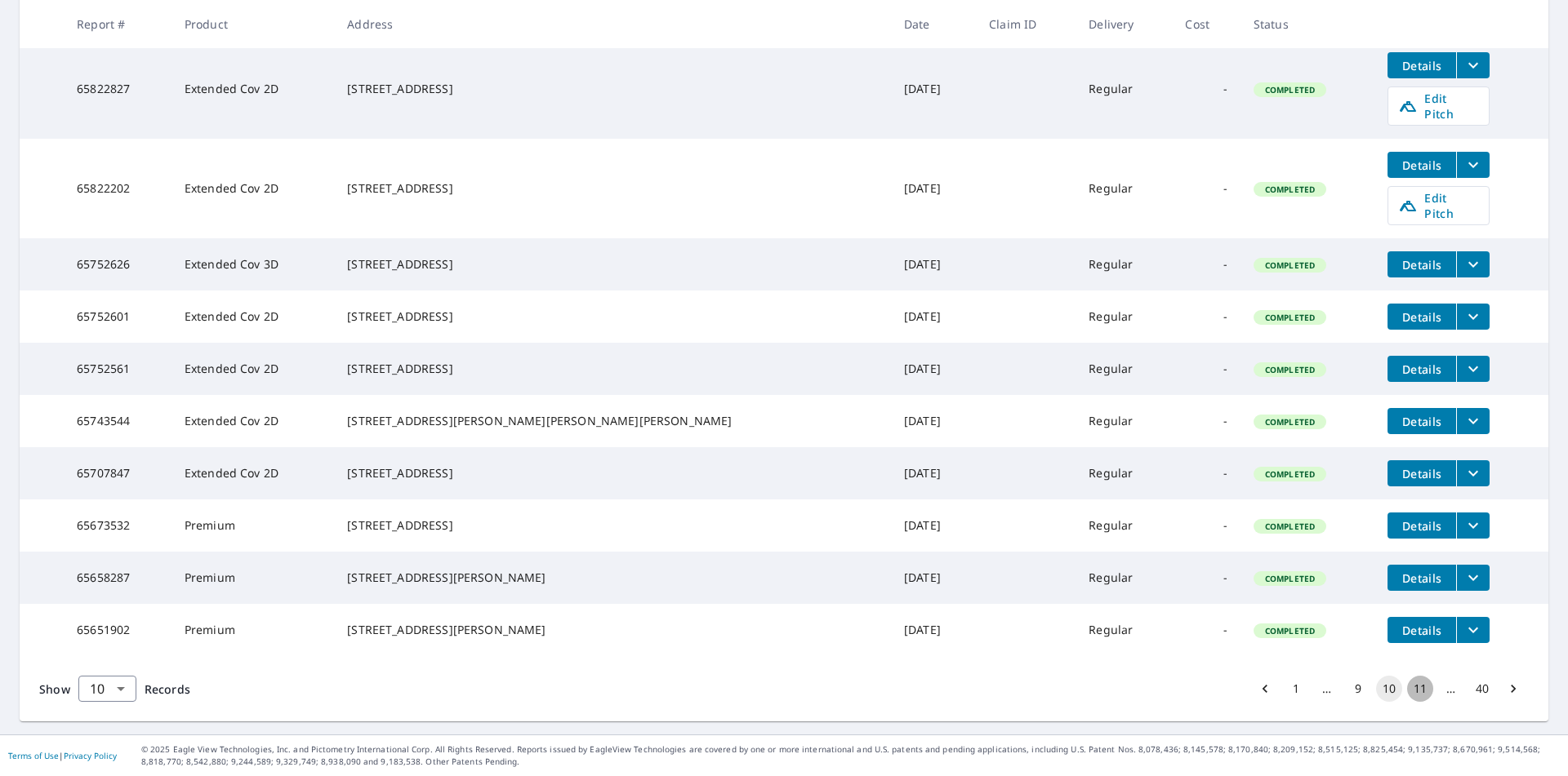
click at [1407, 690] on button "11" at bounding box center [1420, 689] width 26 height 26
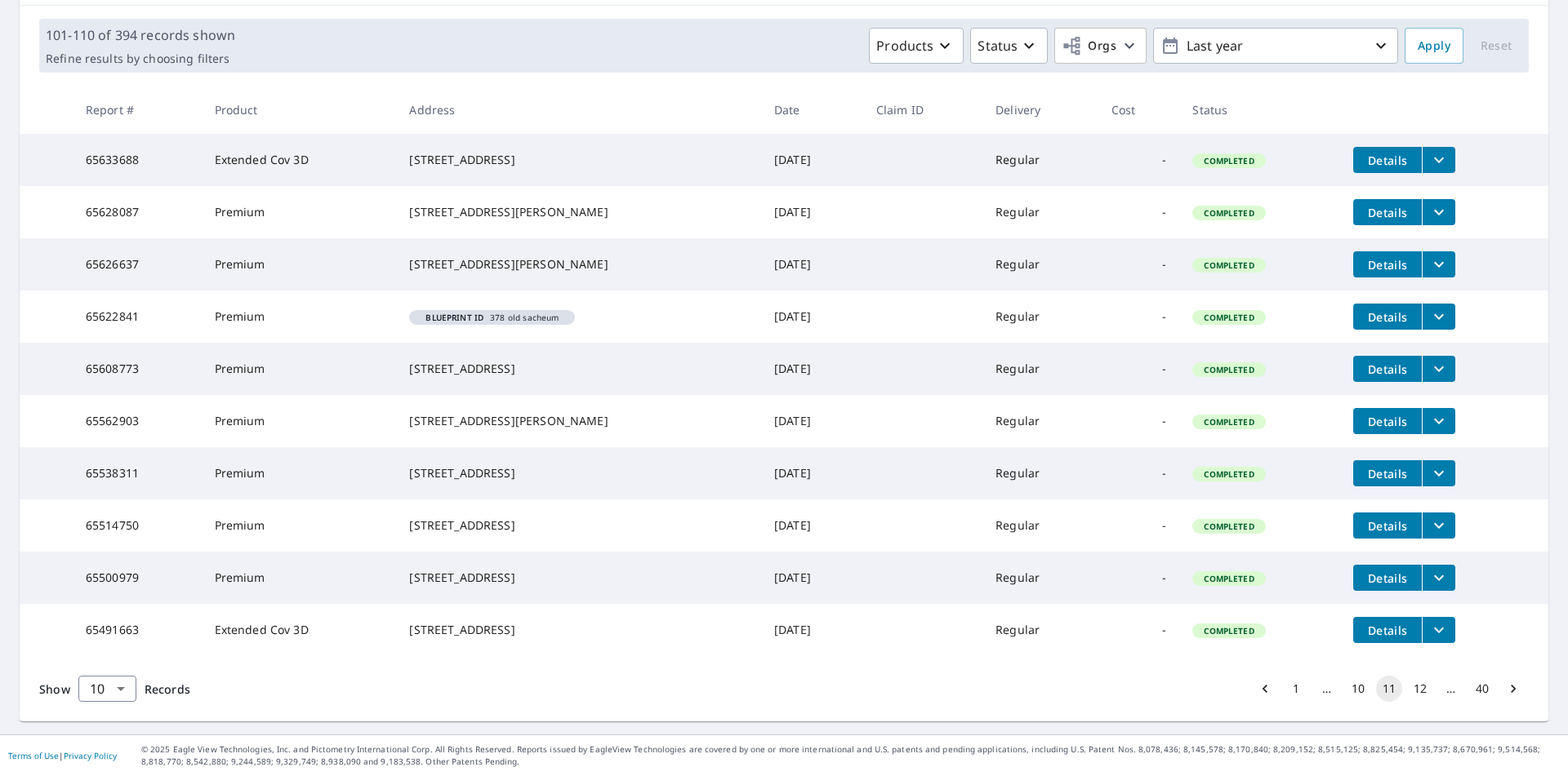
click at [1414, 690] on button "12" at bounding box center [1420, 689] width 26 height 26
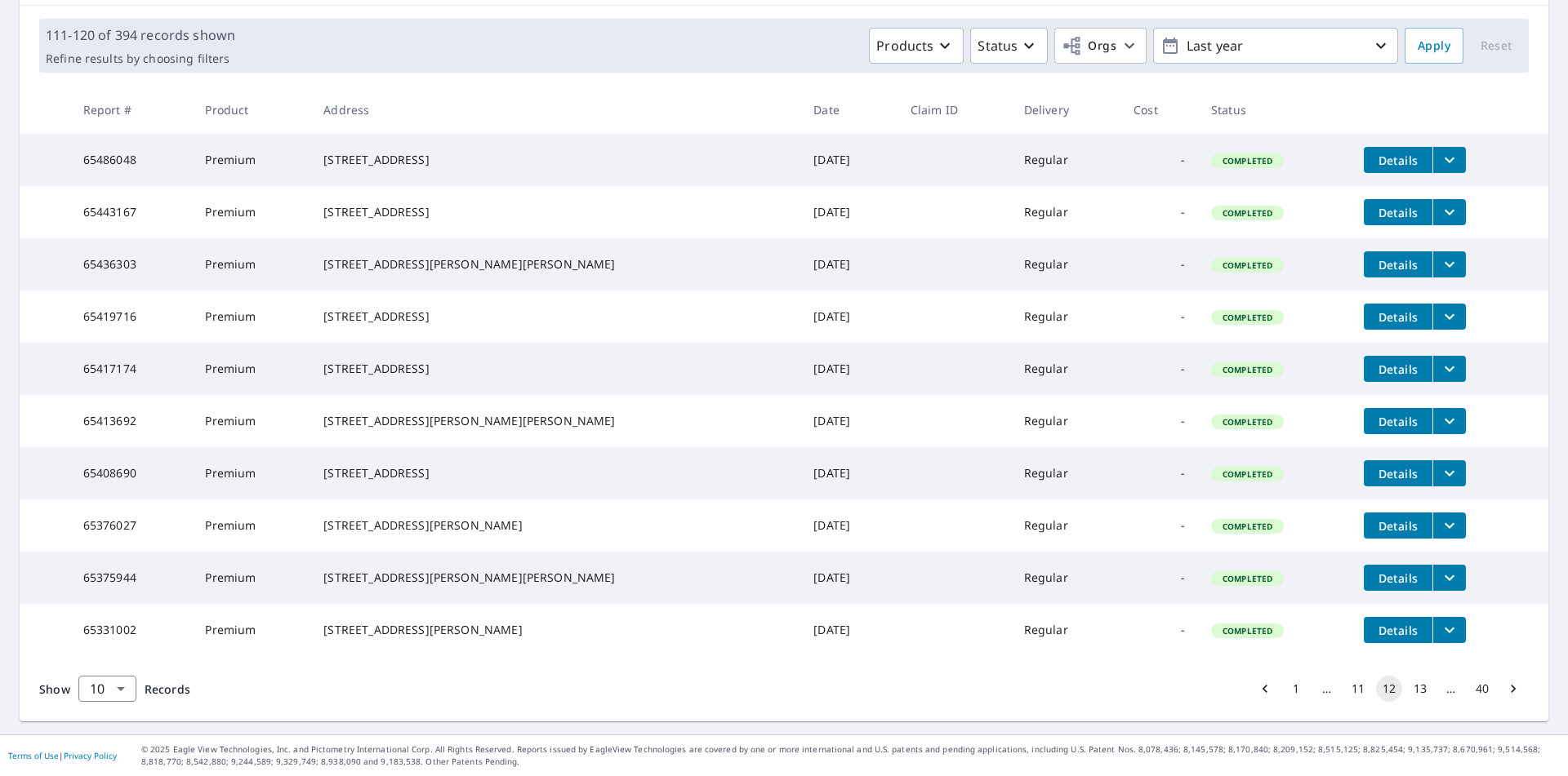
click at [1505, 685] on icon "Go to next page" at bounding box center [1513, 689] width 16 height 16
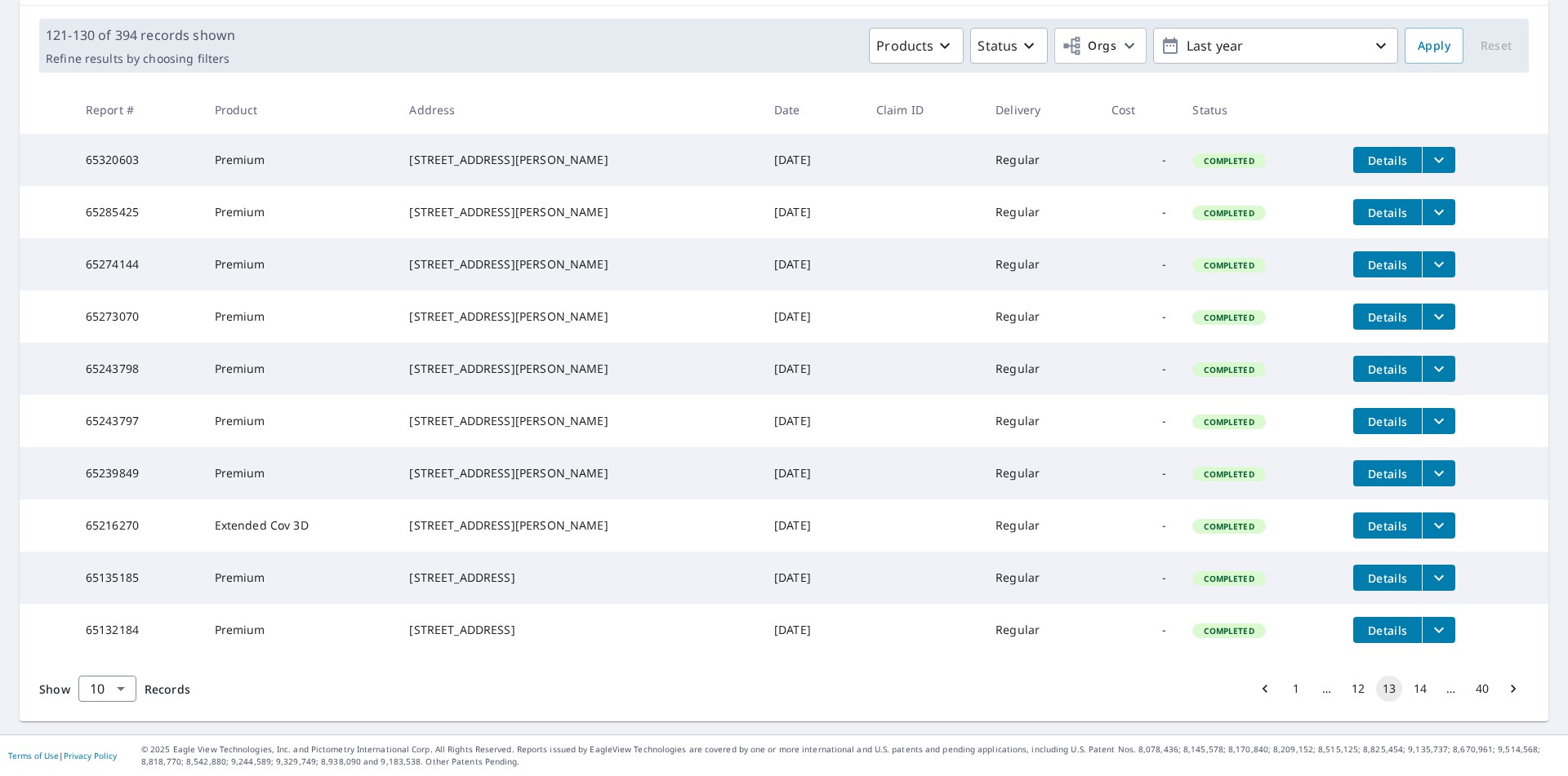
click at [1505, 690] on icon "Go to next page" at bounding box center [1513, 689] width 16 height 16
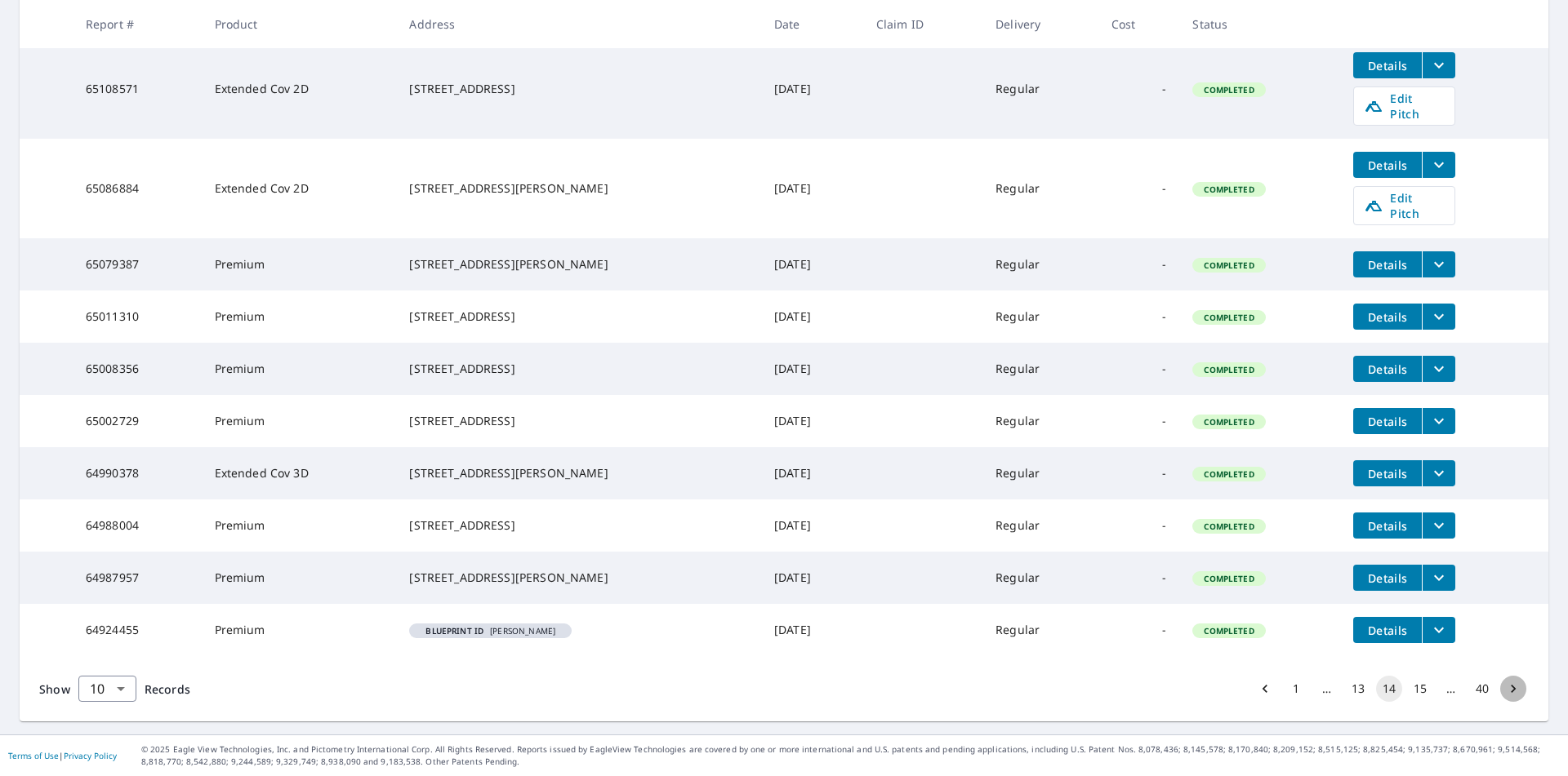
click at [1505, 692] on icon "Go to next page" at bounding box center [1513, 689] width 16 height 16
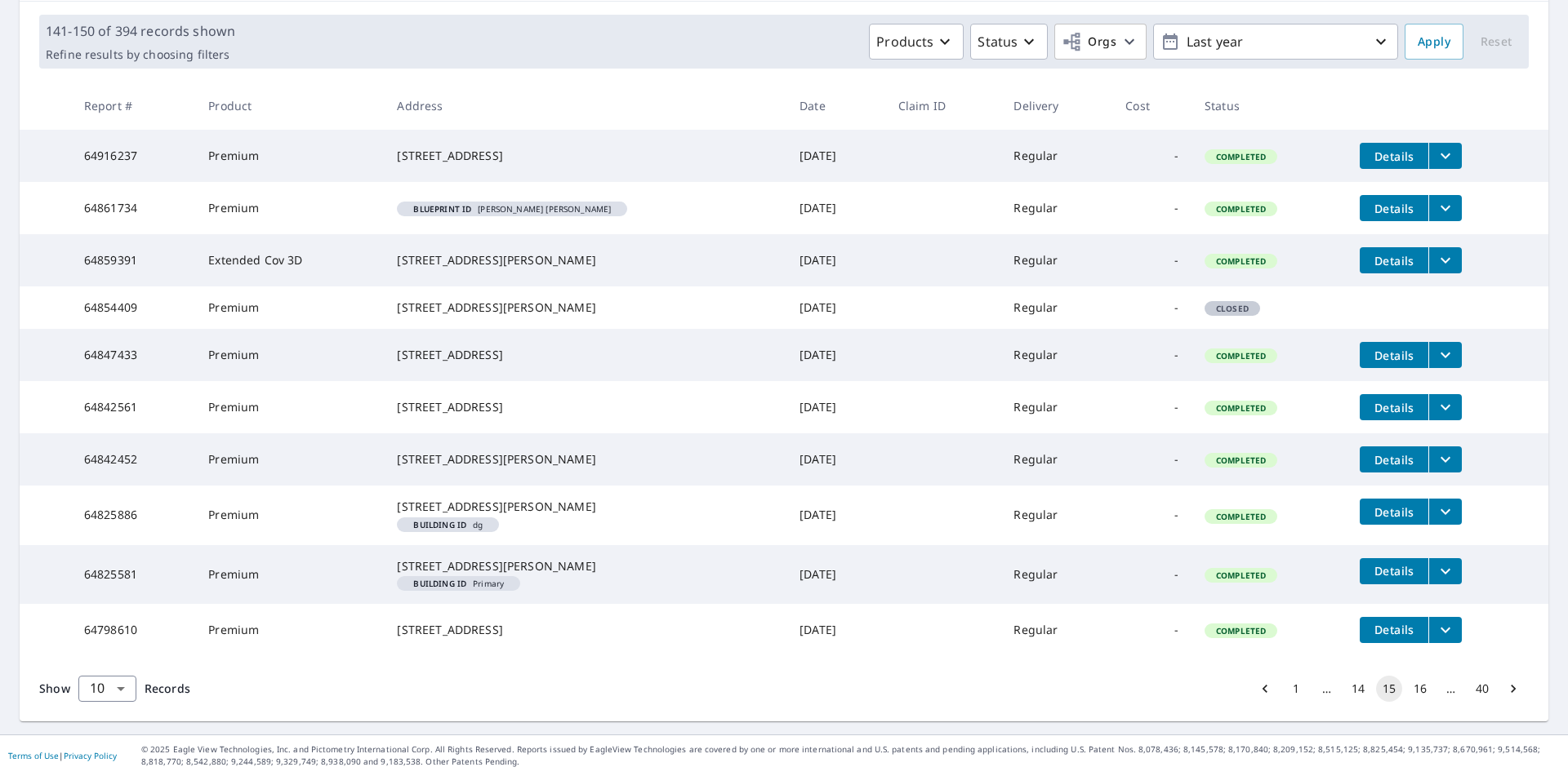
click at [1409, 695] on button "16" at bounding box center [1420, 689] width 26 height 26
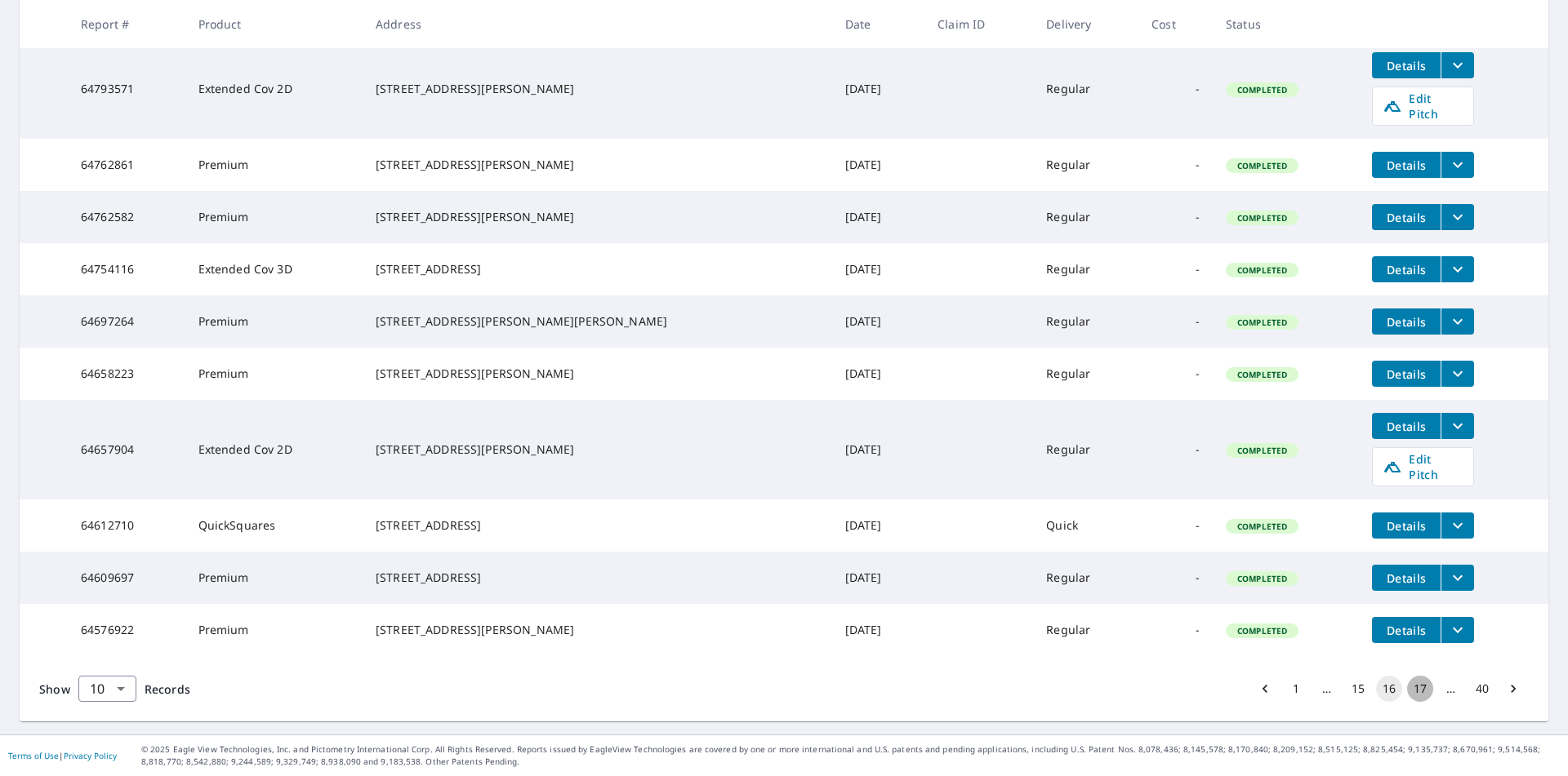
click at [1407, 687] on button "17" at bounding box center [1420, 689] width 26 height 26
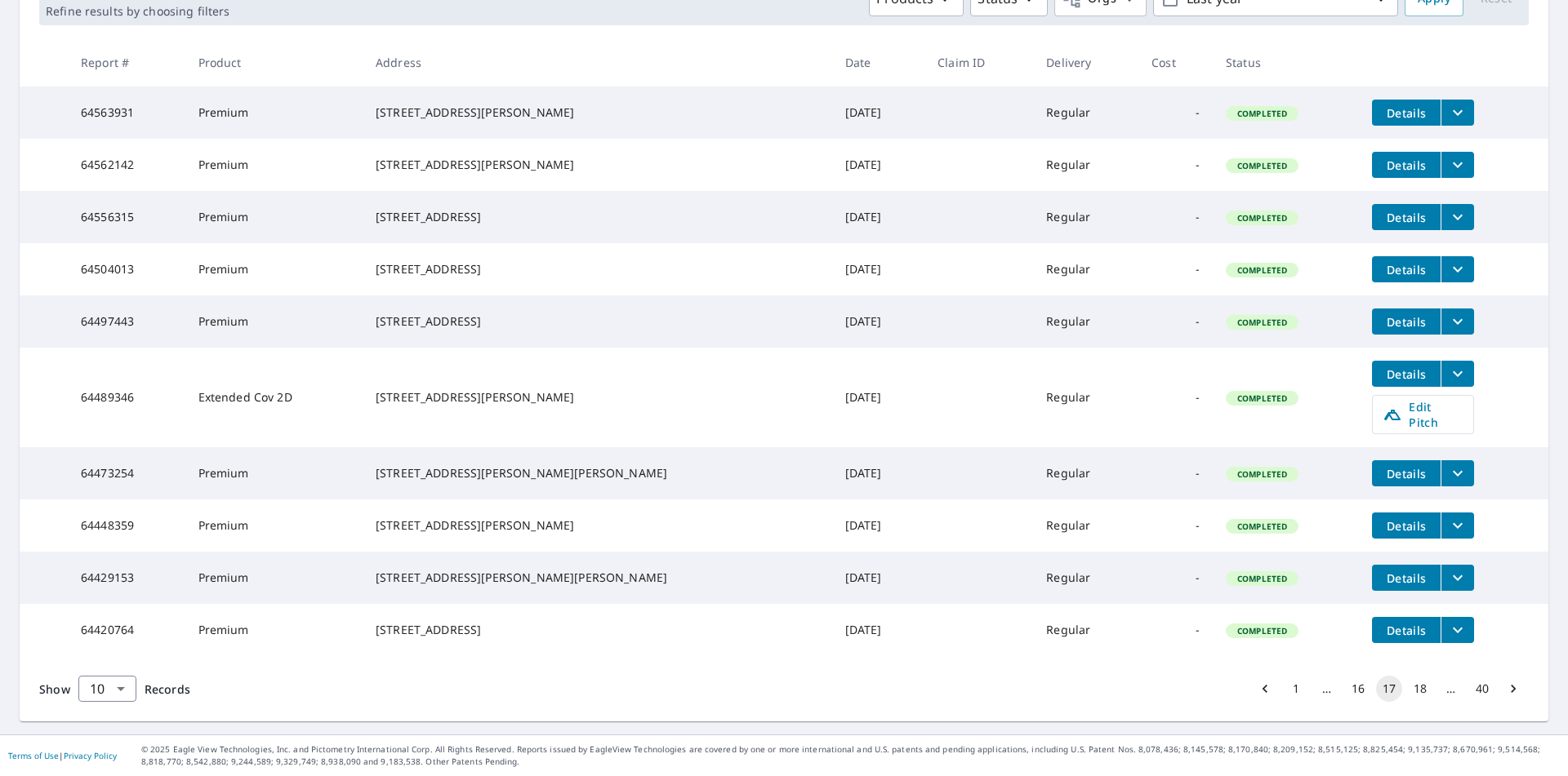
click at [1411, 689] on button "18" at bounding box center [1420, 689] width 26 height 26
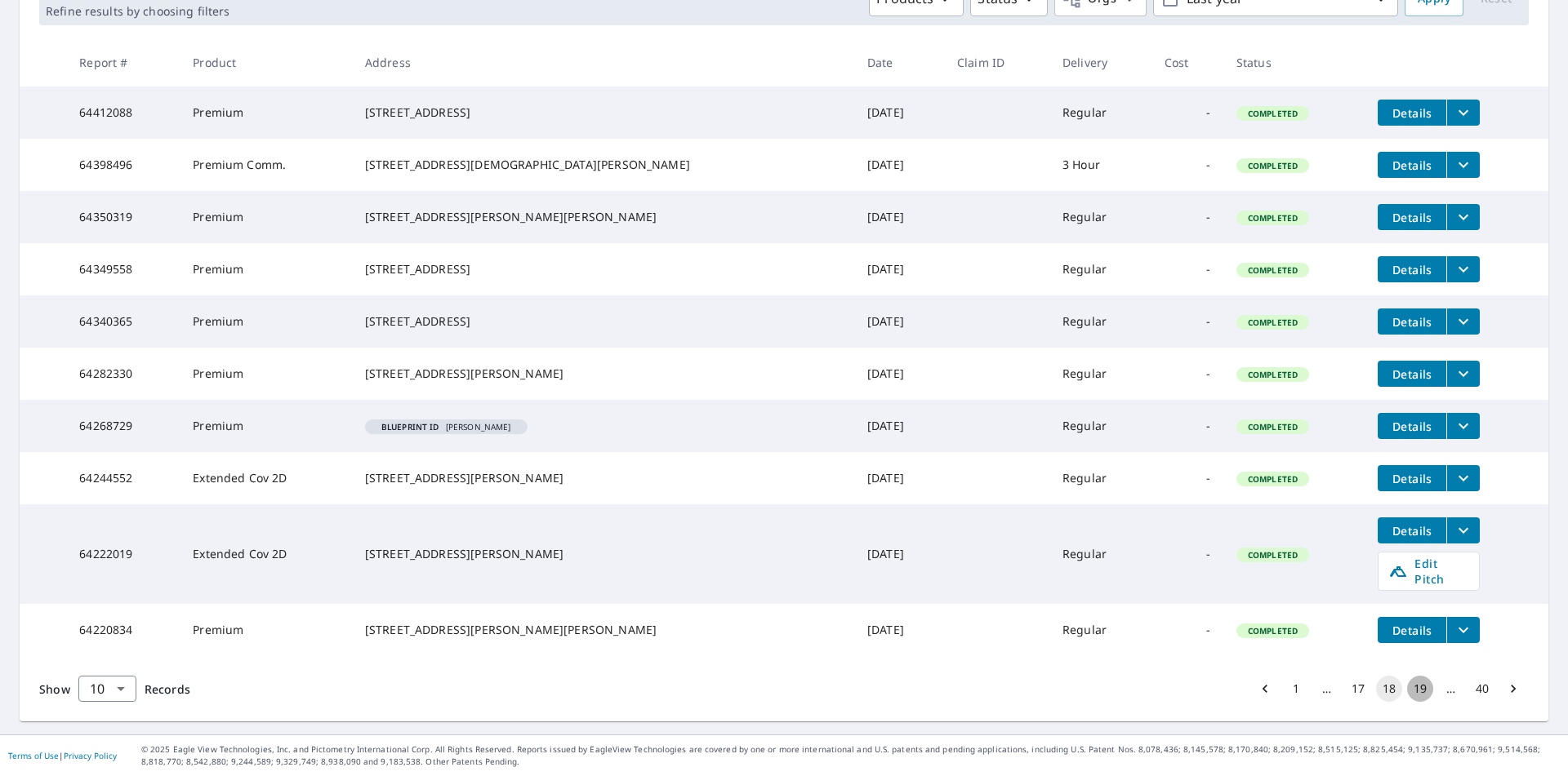
click at [1408, 686] on button "19" at bounding box center [1420, 689] width 26 height 26
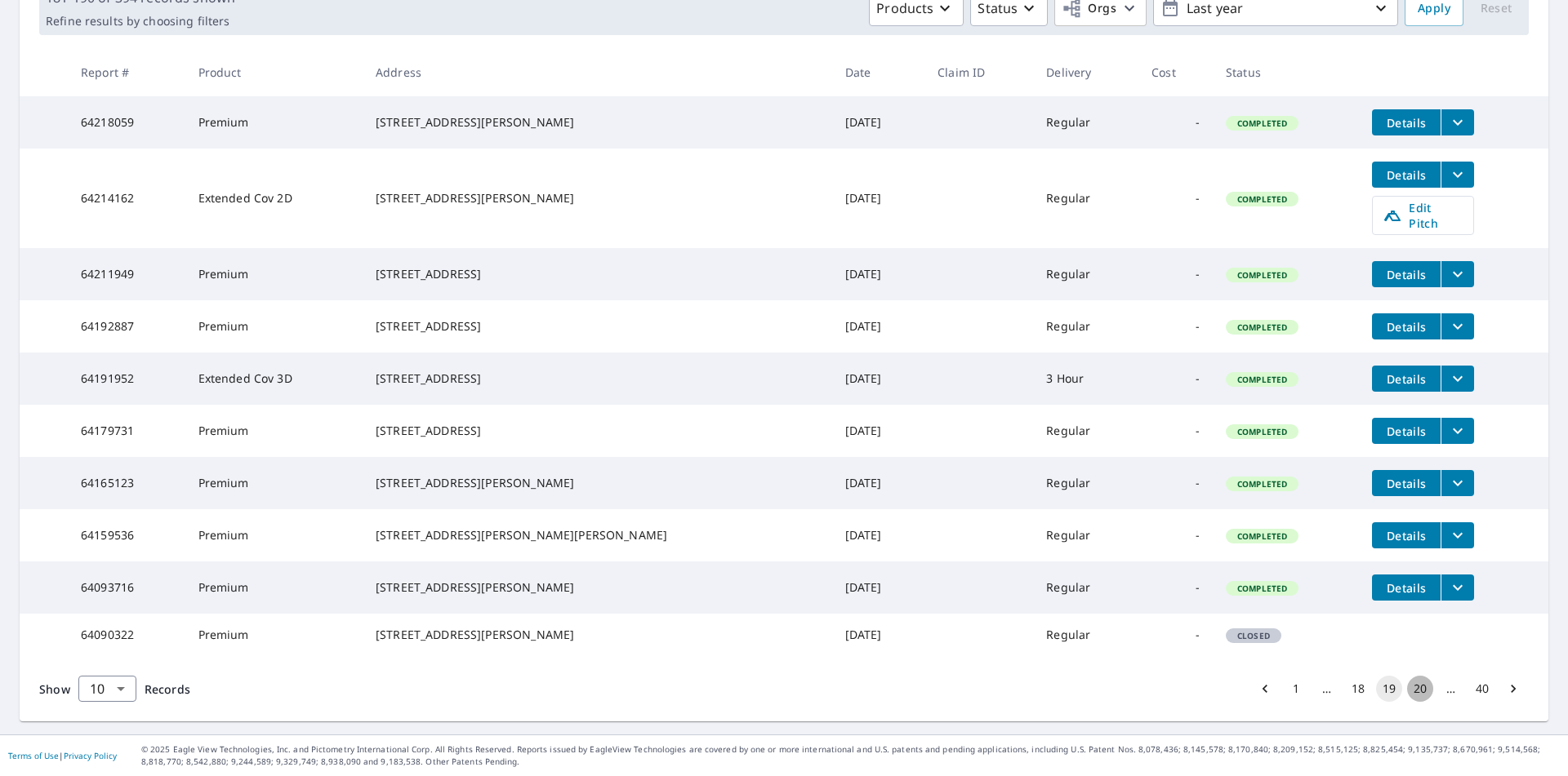
click at [1407, 689] on button "20" at bounding box center [1420, 689] width 26 height 26
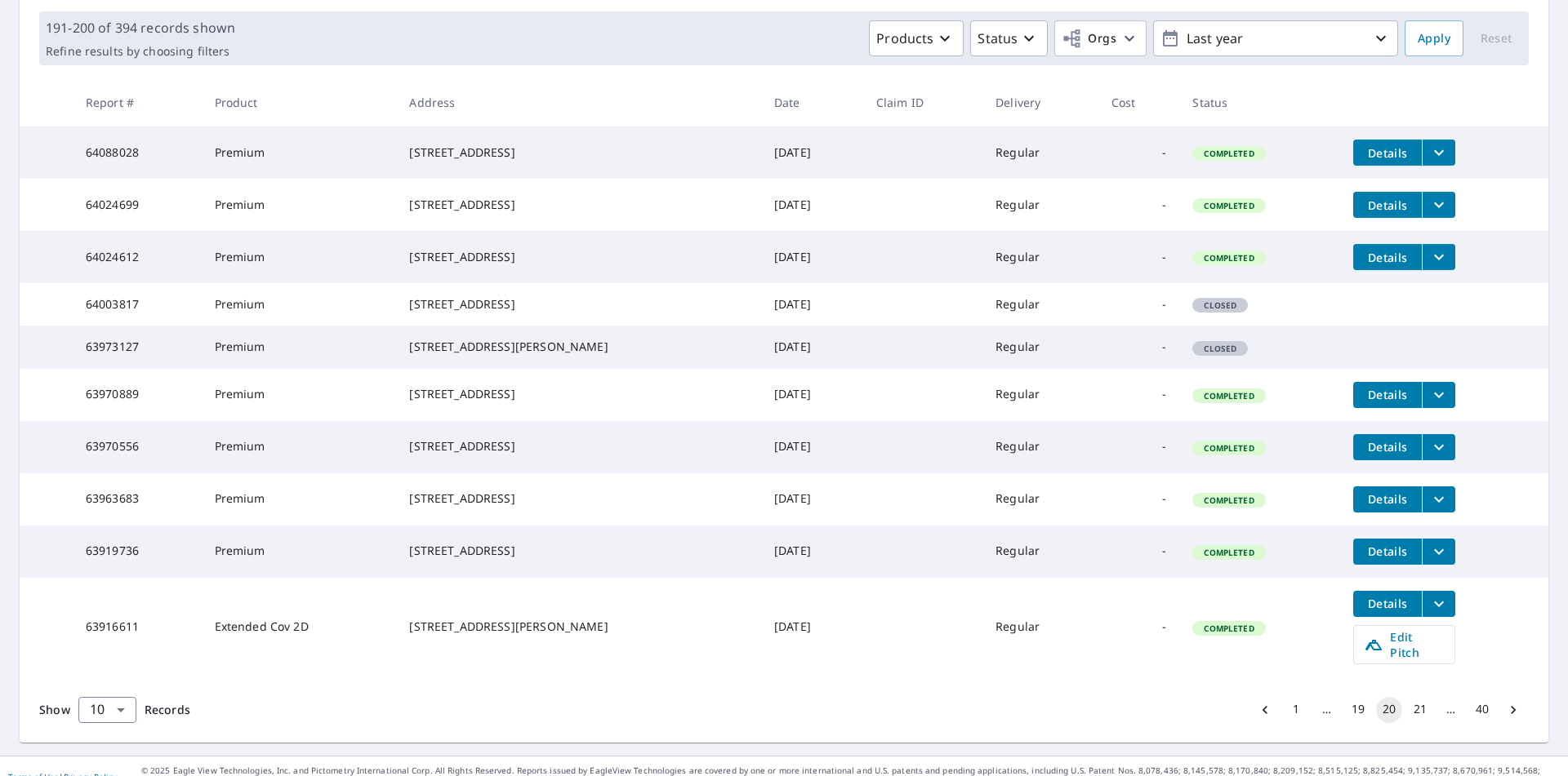
scroll to position [323, 0]
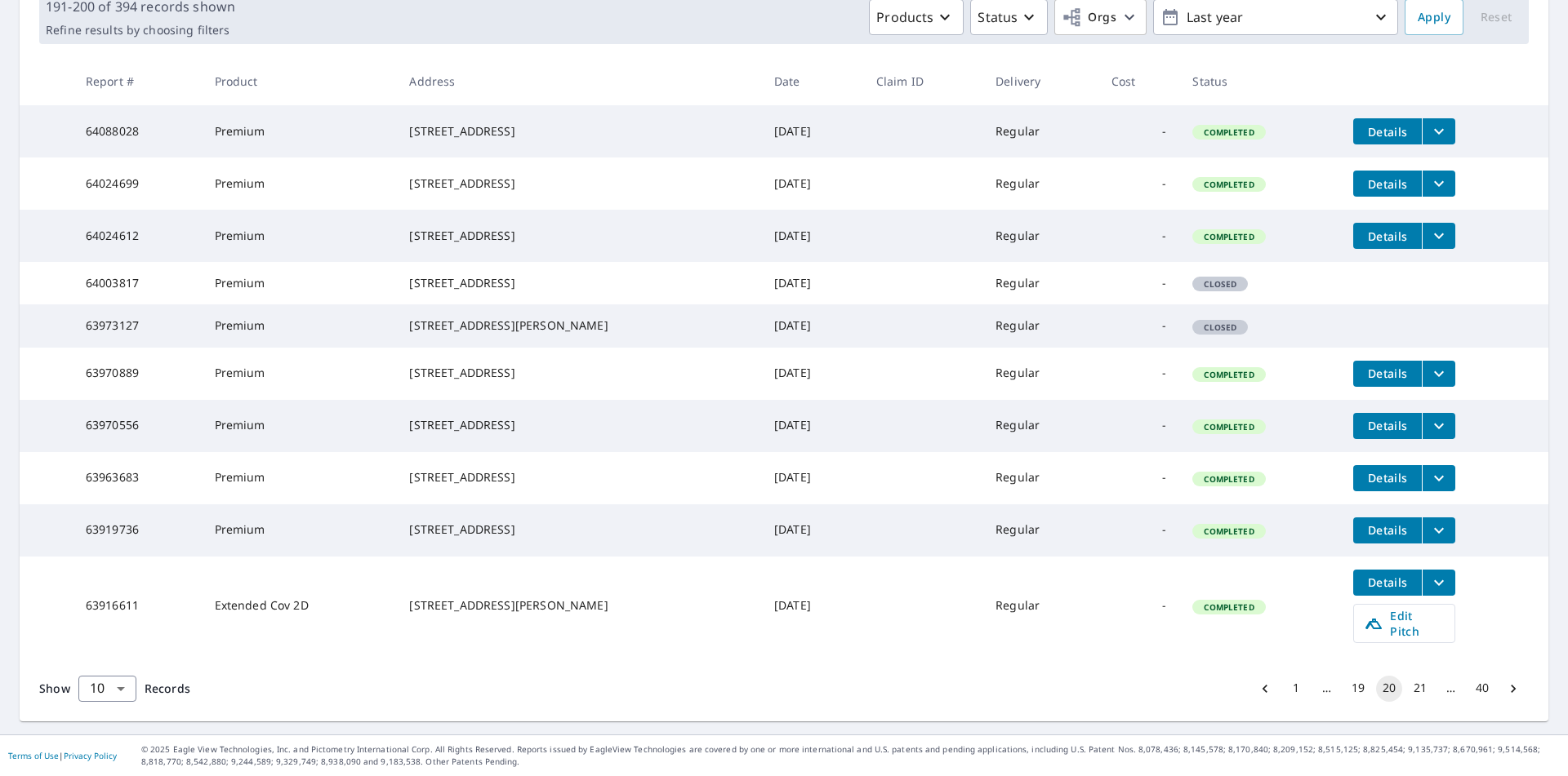
click at [1407, 687] on button "21" at bounding box center [1420, 689] width 26 height 26
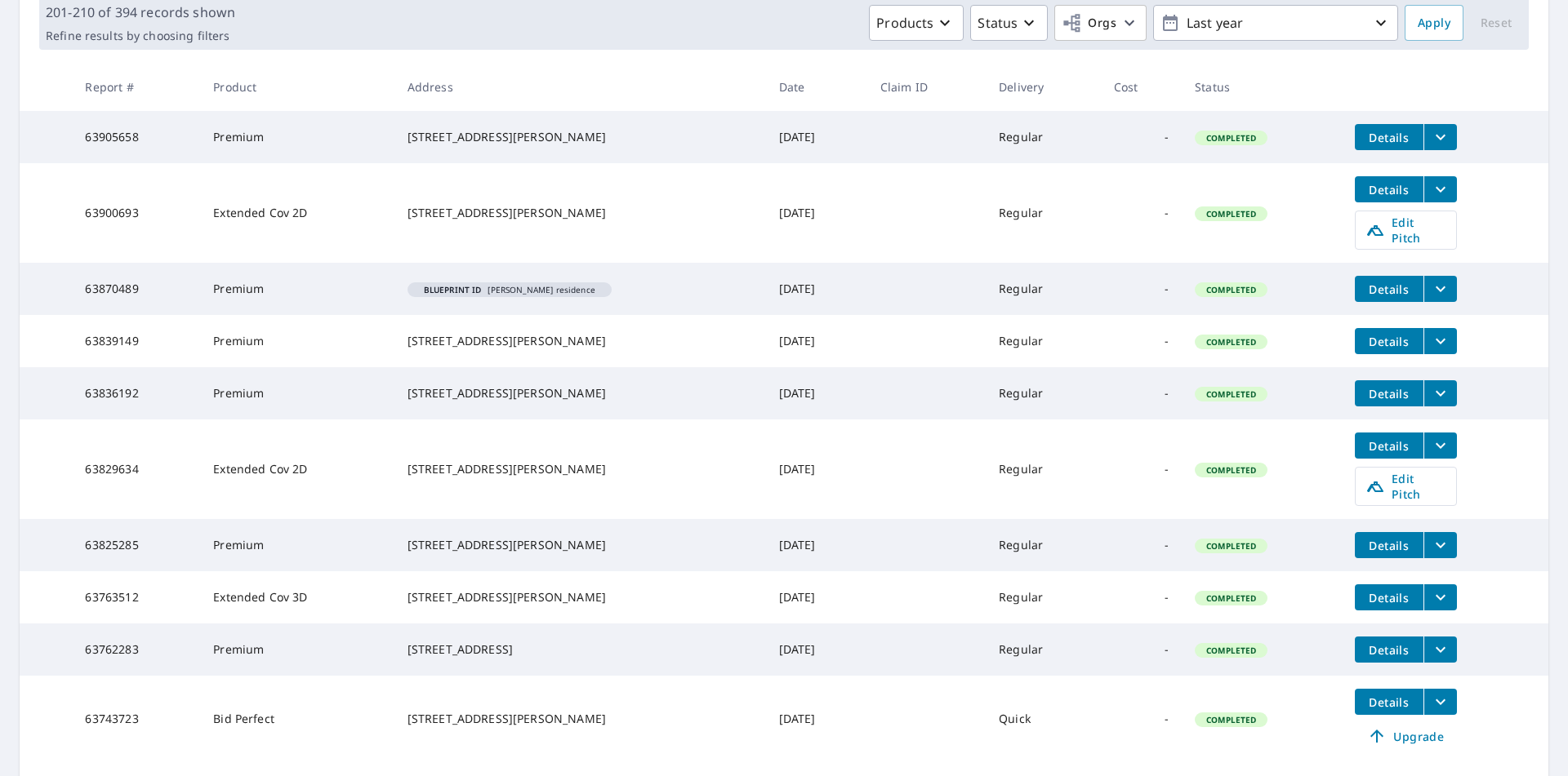
scroll to position [373, 0]
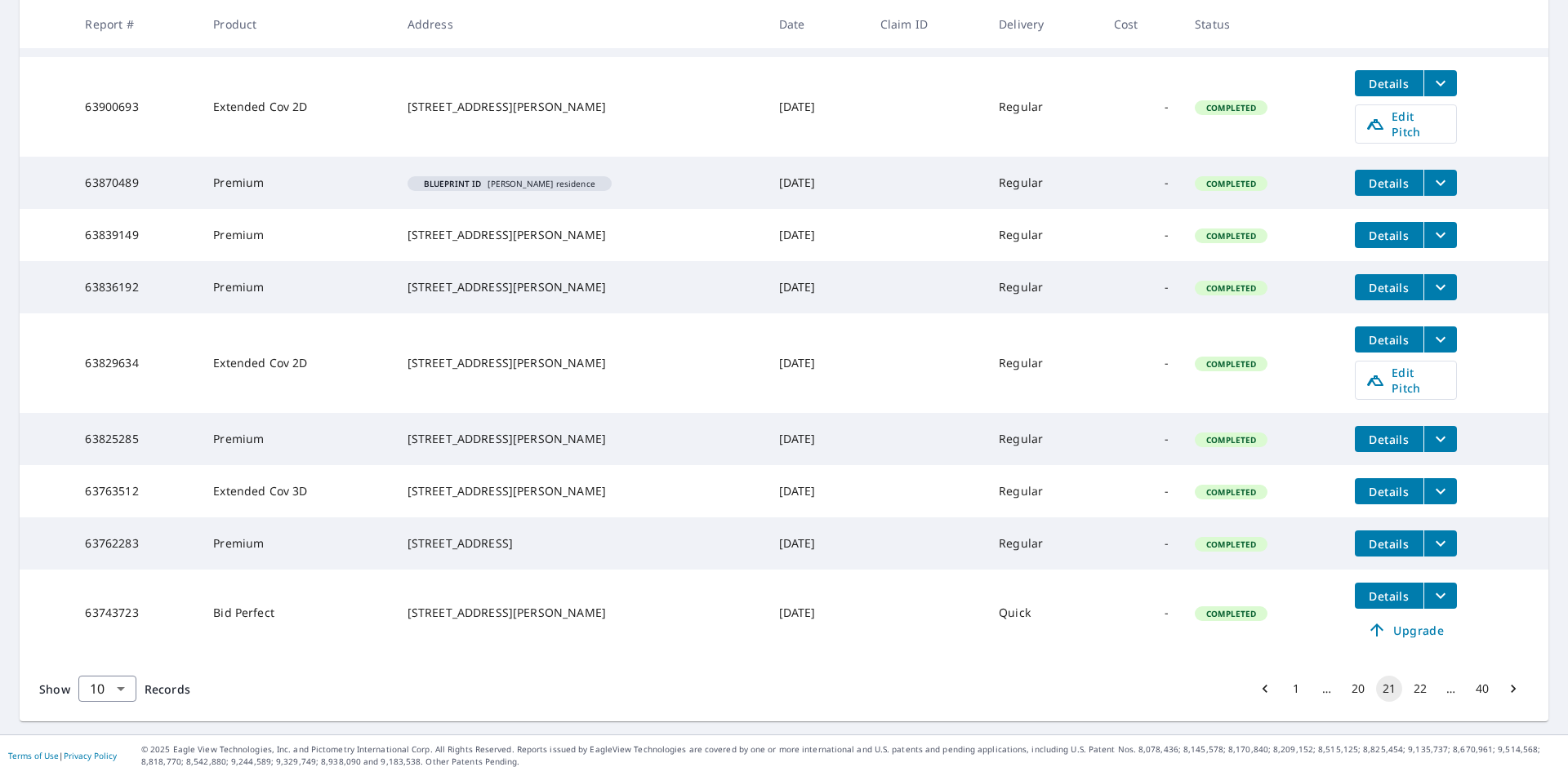
click at [1407, 683] on button "22" at bounding box center [1420, 689] width 26 height 26
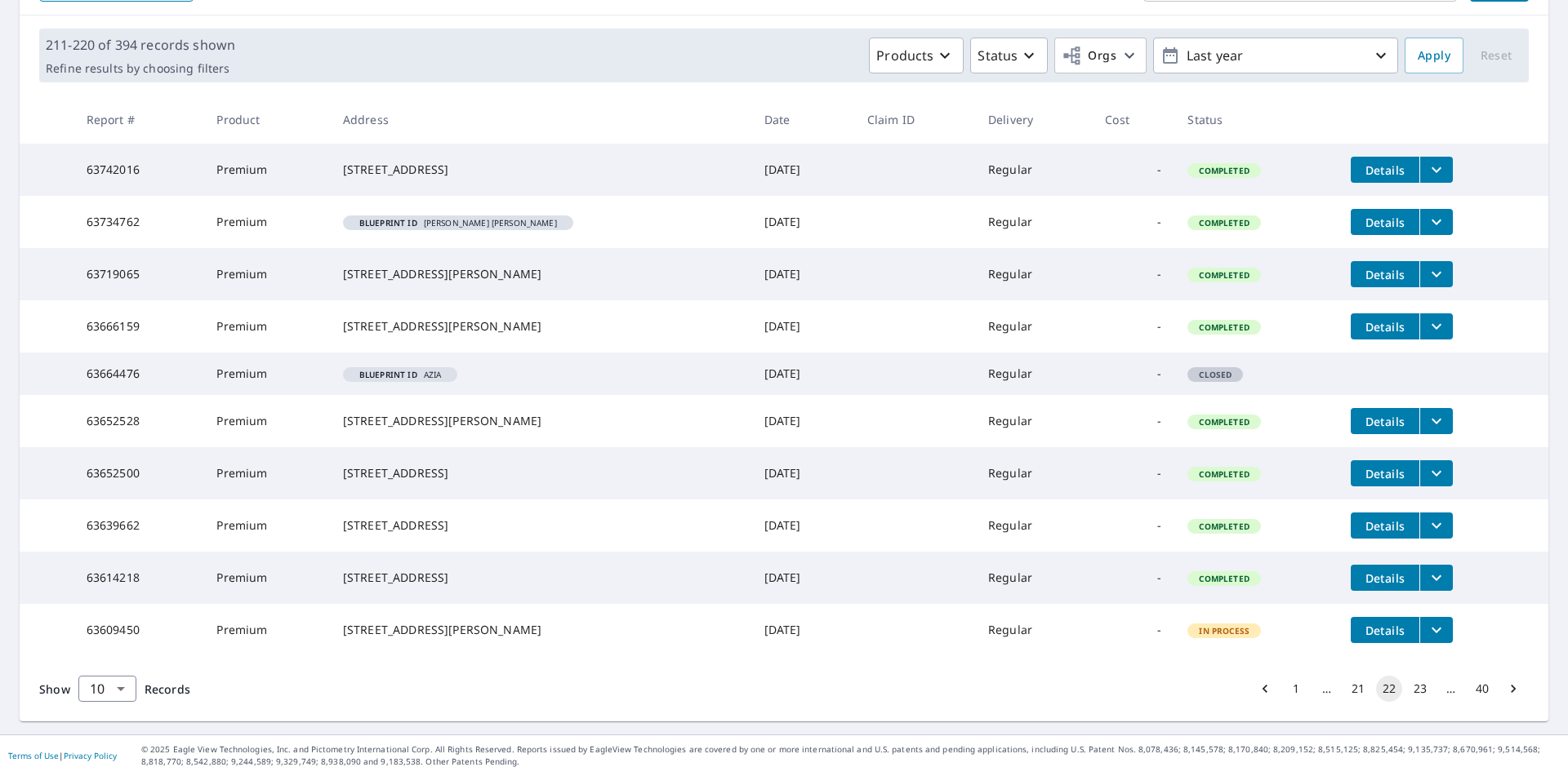
scroll to position [271, 0]
click at [1409, 690] on button "23" at bounding box center [1420, 689] width 26 height 26
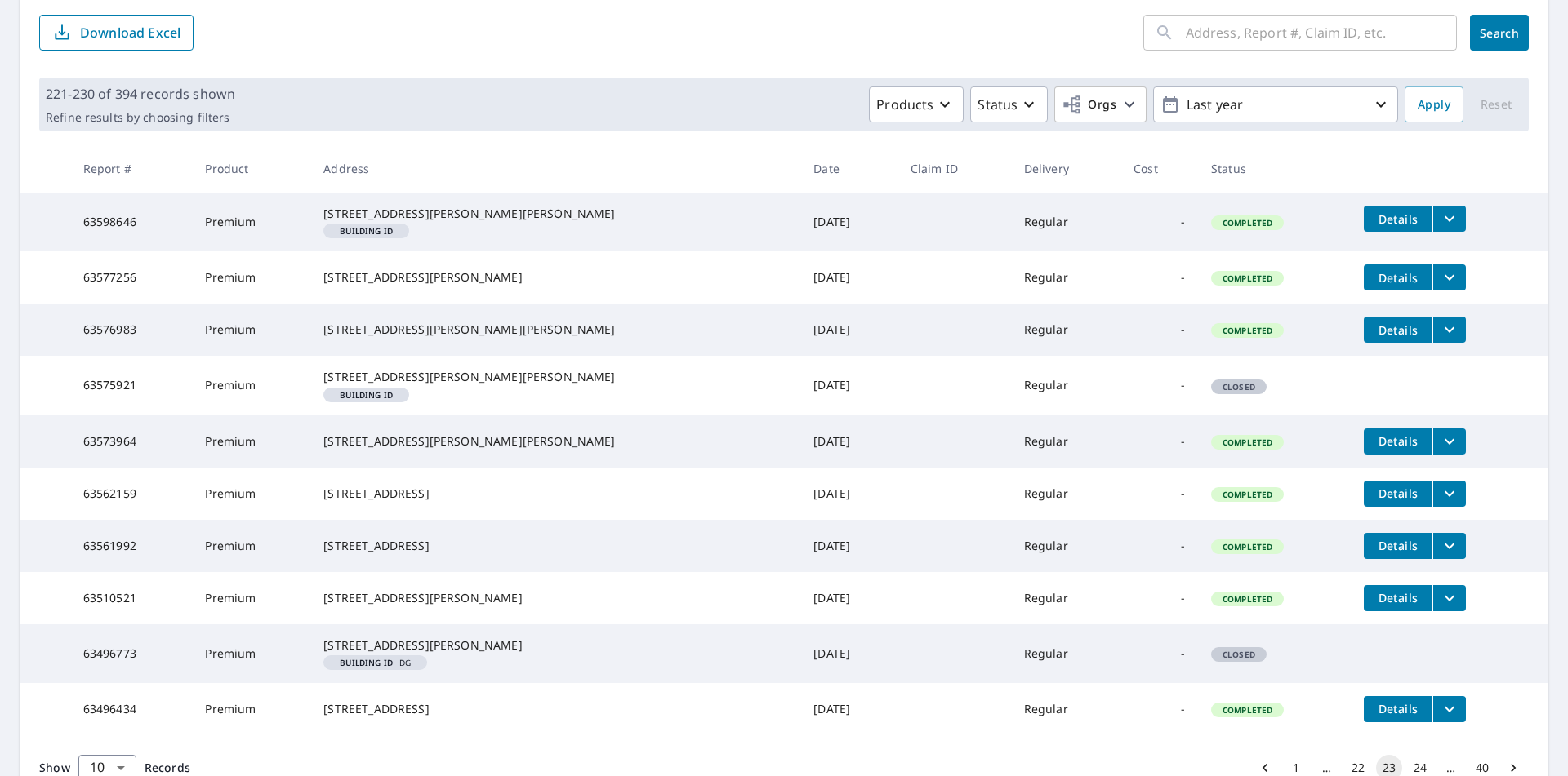
scroll to position [343, 0]
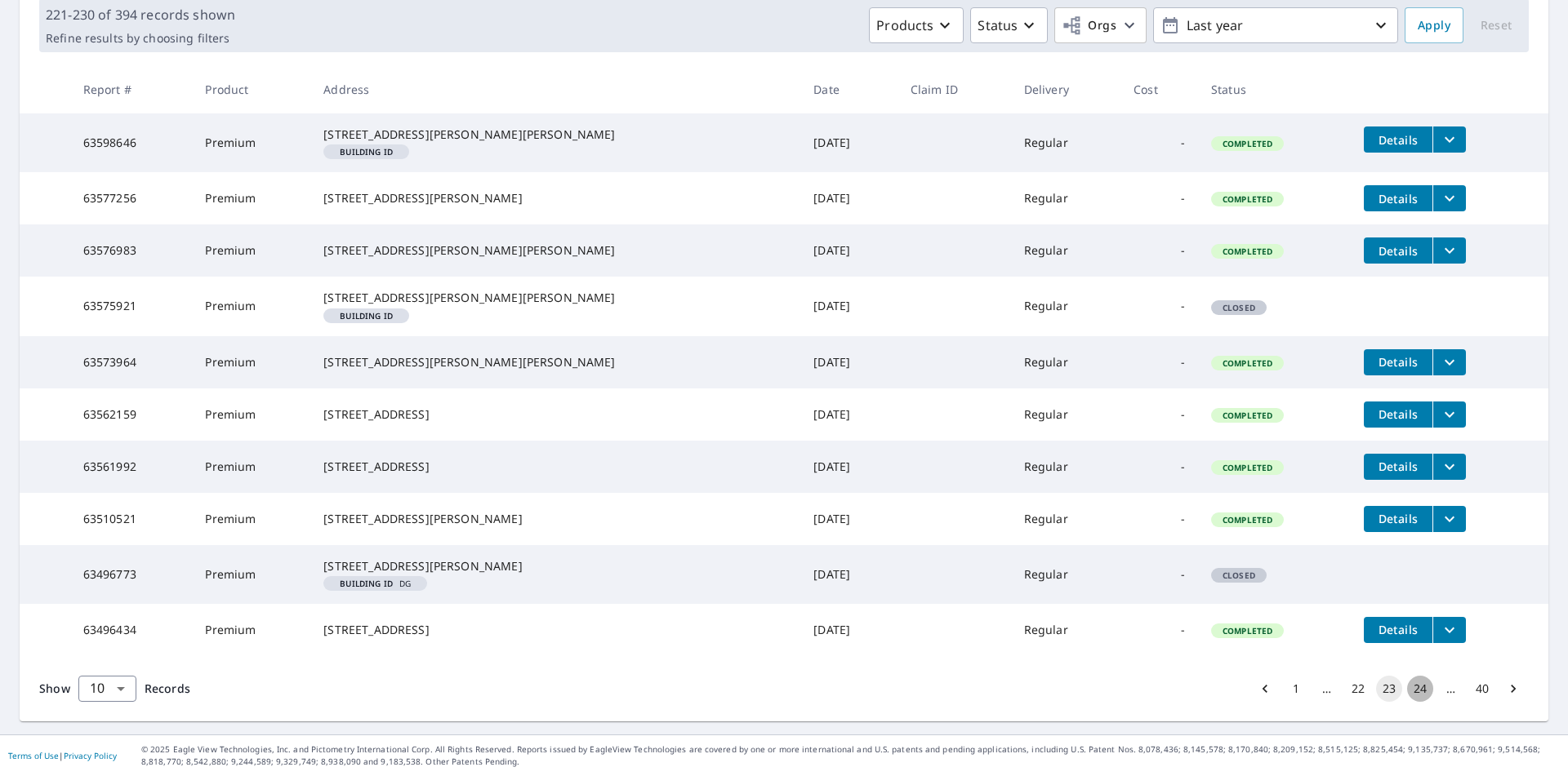
click at [1416, 697] on button "24" at bounding box center [1420, 689] width 26 height 26
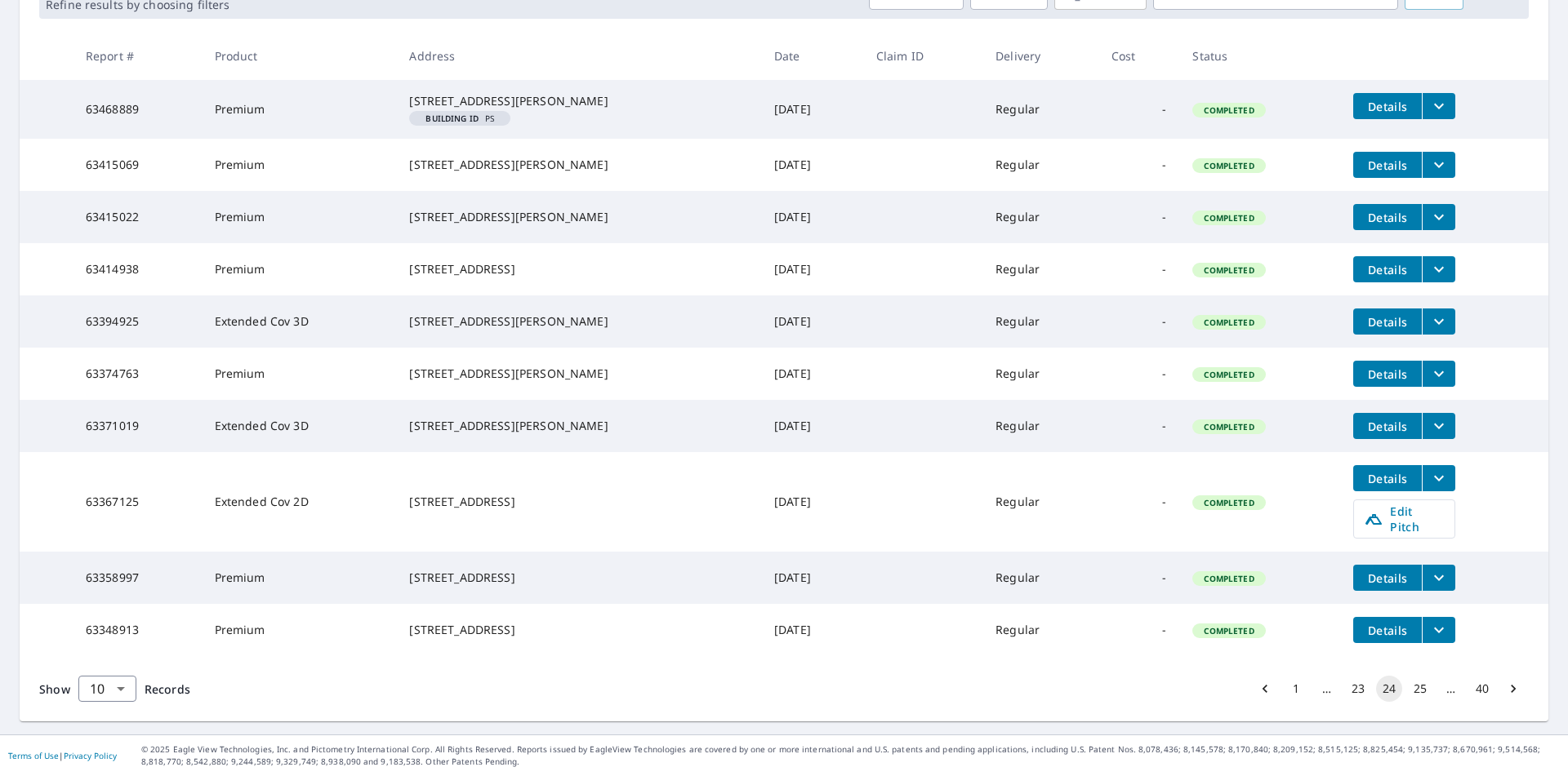
scroll to position [340, 0]
click at [1407, 693] on button "25" at bounding box center [1420, 689] width 26 height 26
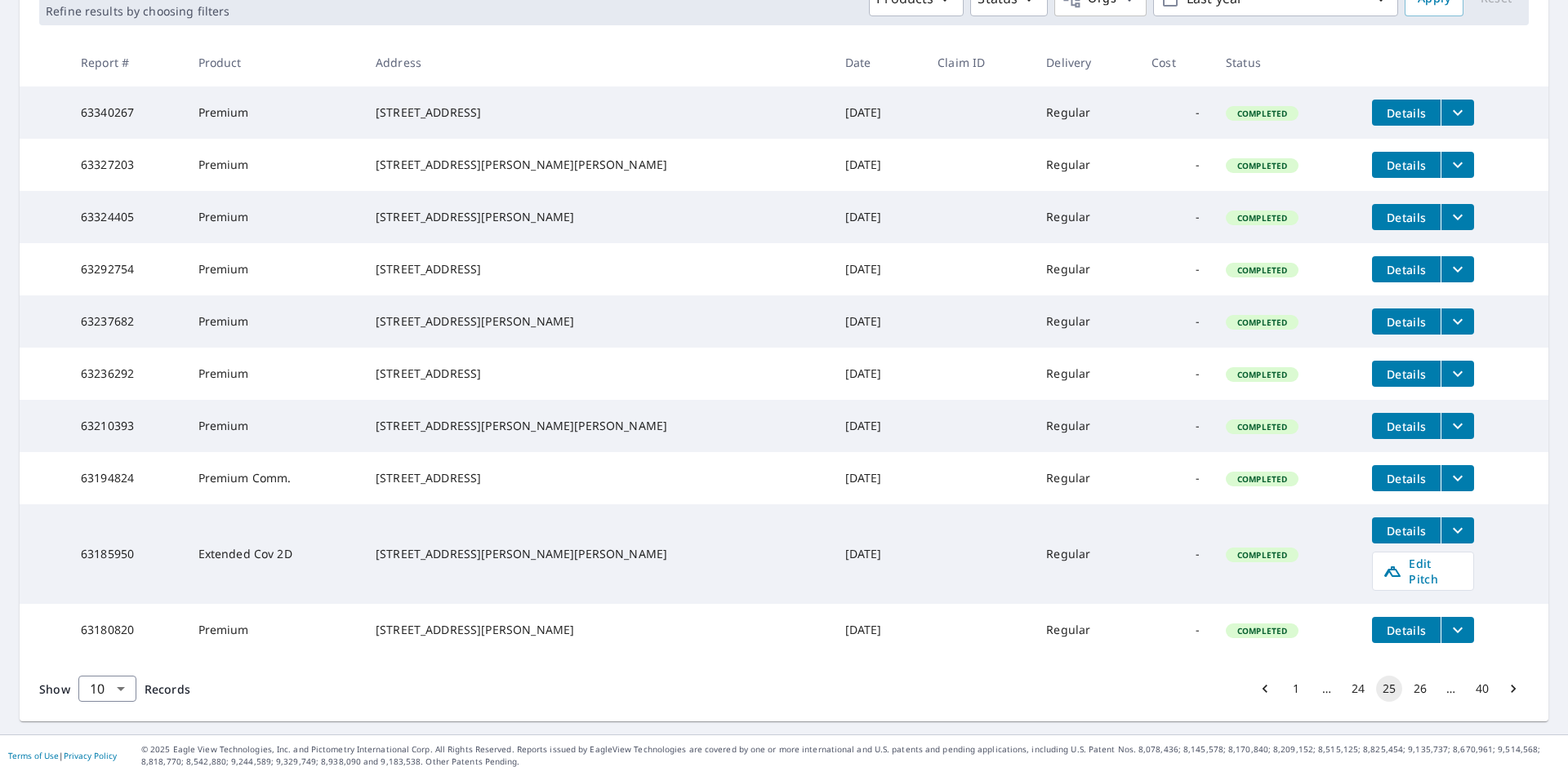
scroll to position [323, 0]
click at [1407, 695] on button "26" at bounding box center [1420, 689] width 26 height 26
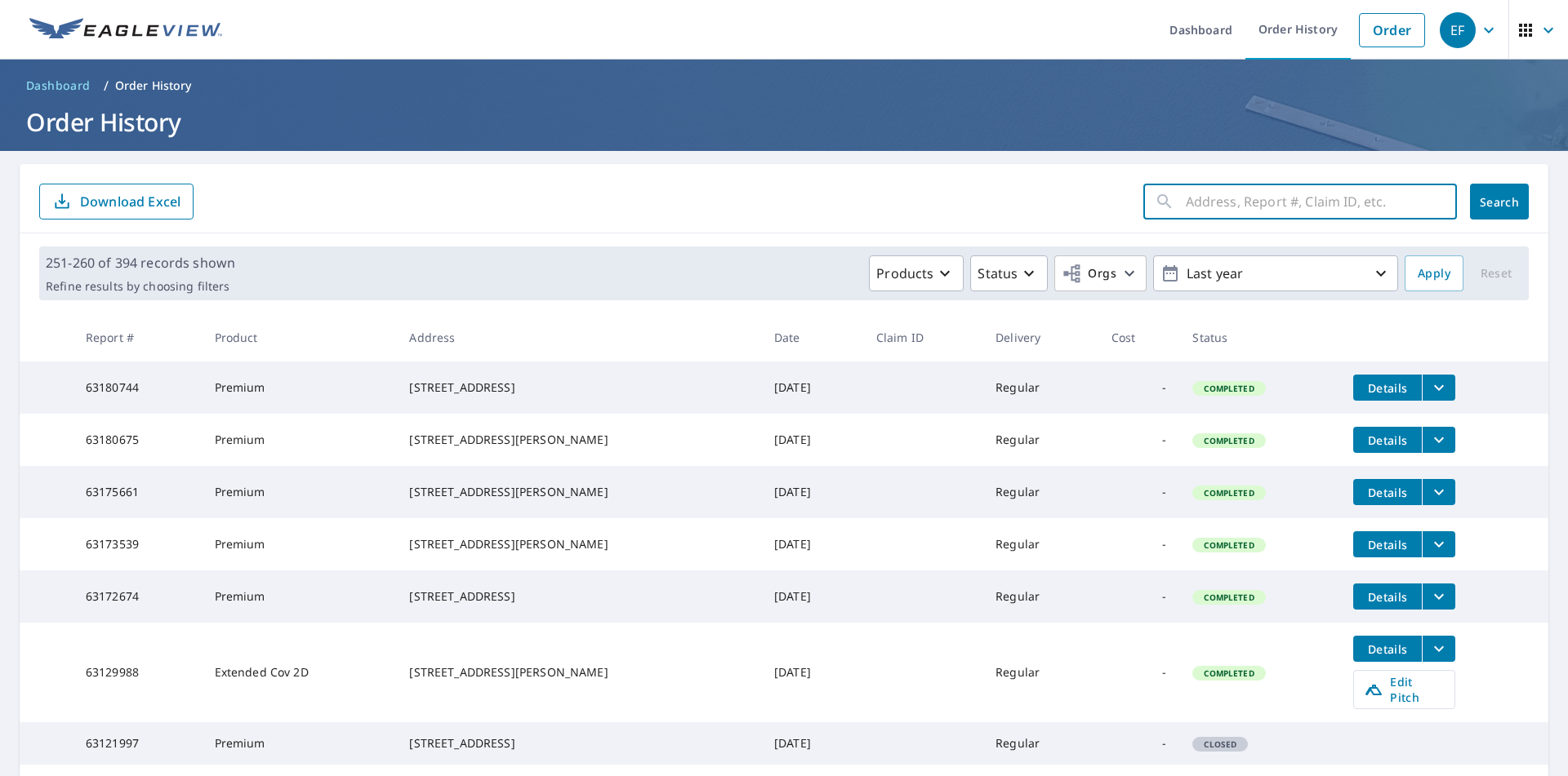
click at [1187, 206] on input "text" at bounding box center [1320, 202] width 271 height 46
type input "Cohen"
click at [1504, 213] on button "Search" at bounding box center [1498, 202] width 58 height 36
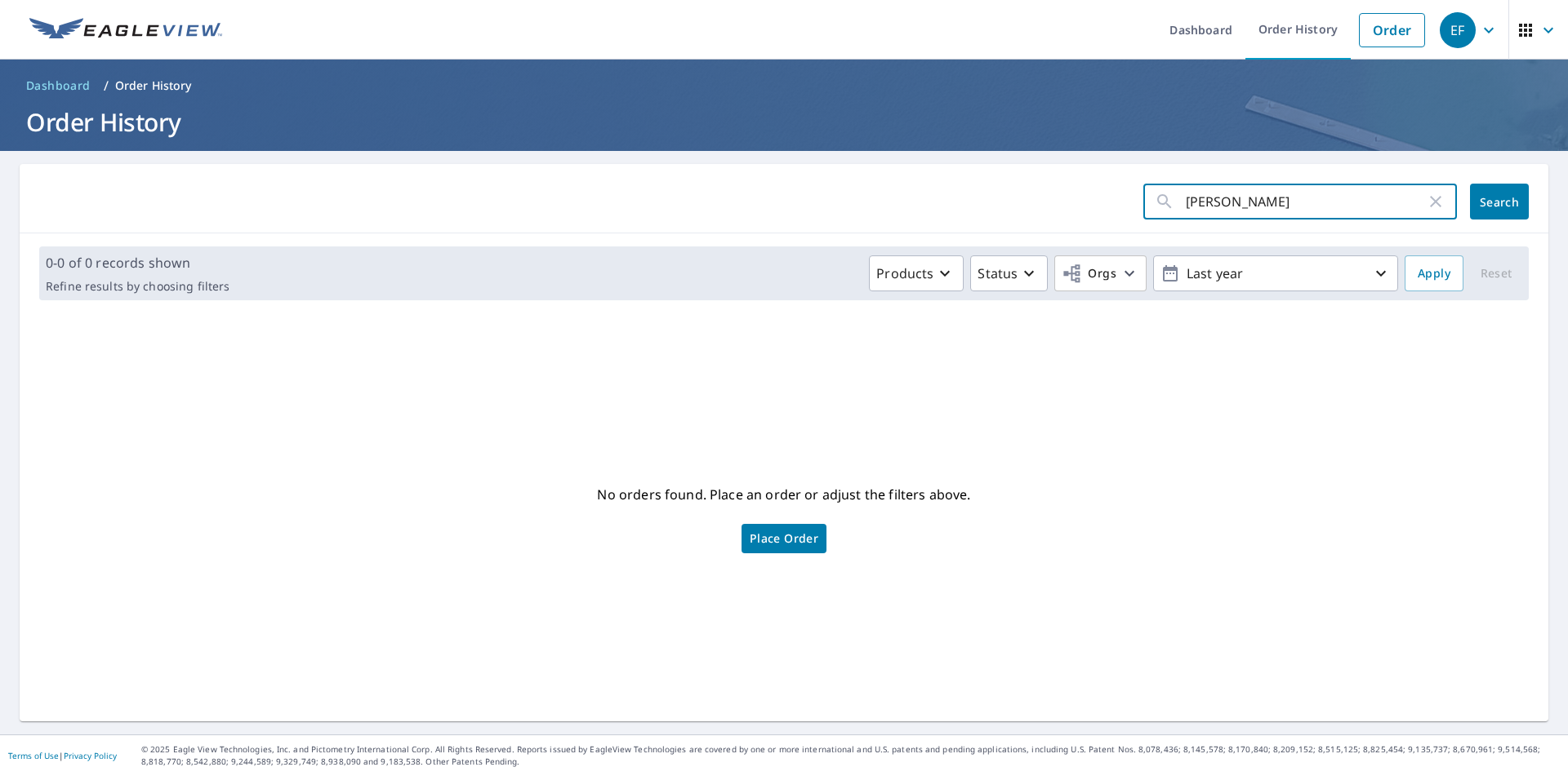
click at [1236, 209] on input "Cohen" at bounding box center [1305, 202] width 240 height 46
type input "C"
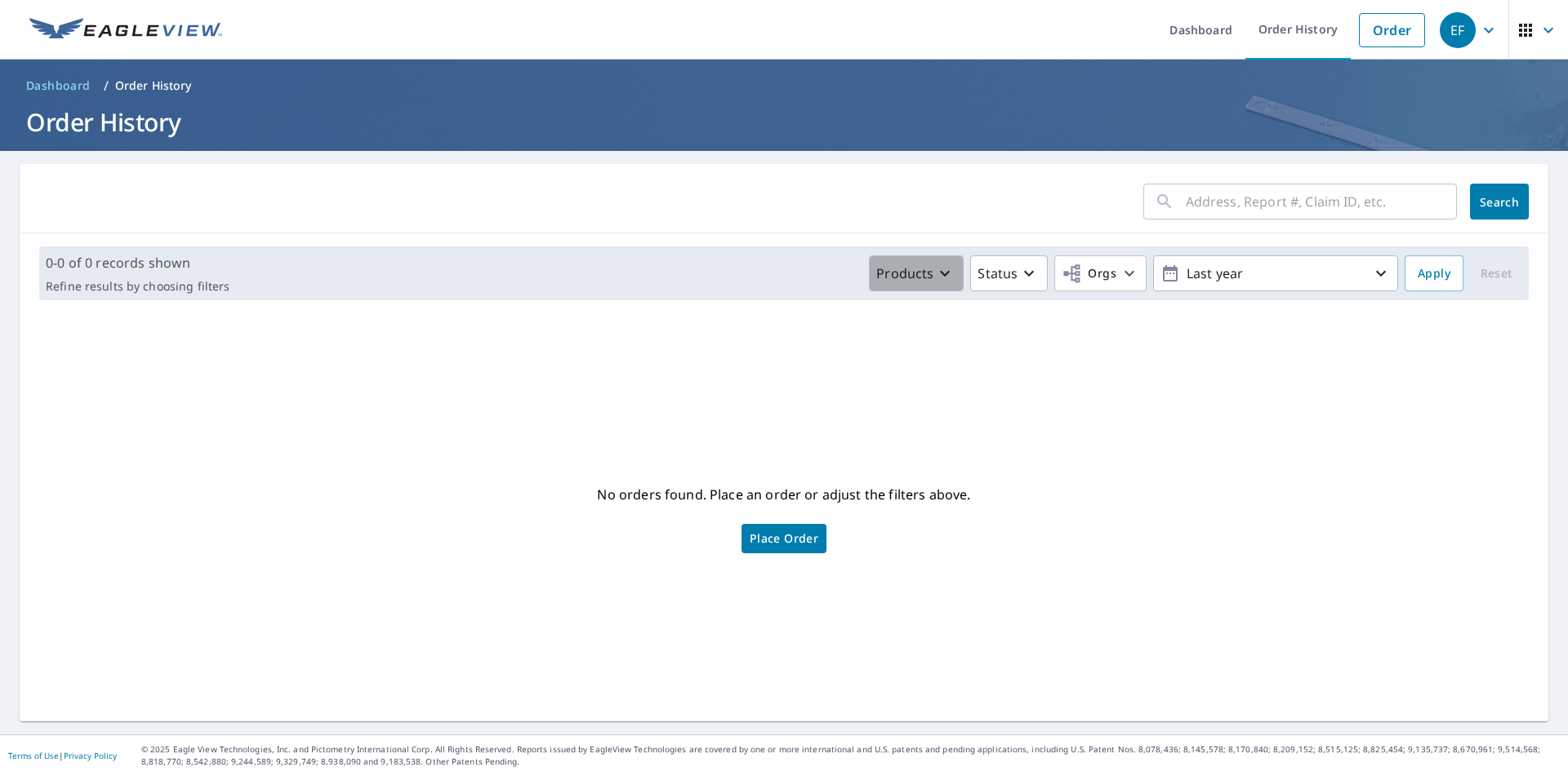
click at [940, 272] on icon "button" at bounding box center [945, 273] width 10 height 6
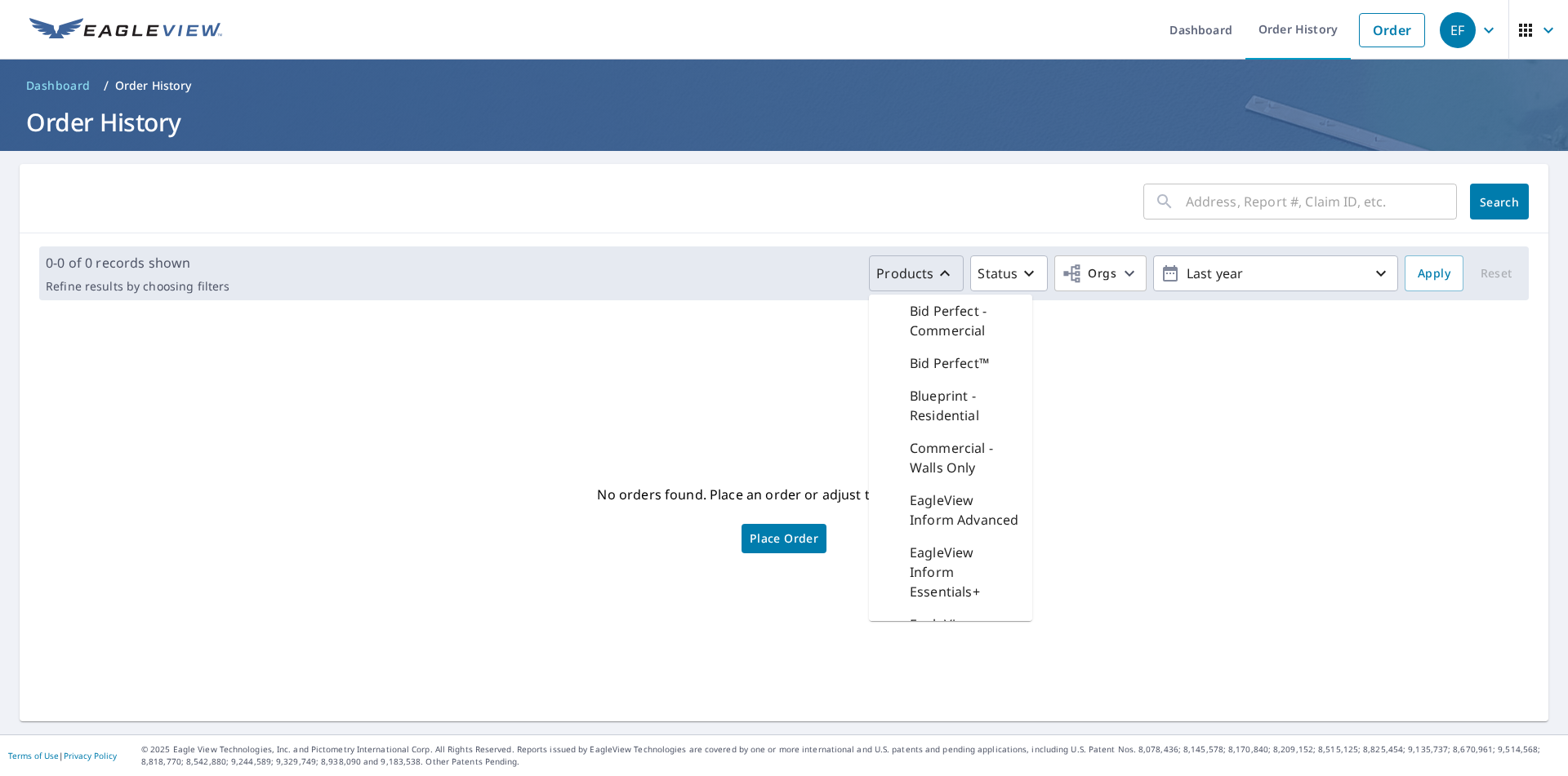
click at [952, 413] on p "Blueprint - Residential" at bounding box center [964, 406] width 109 height 39
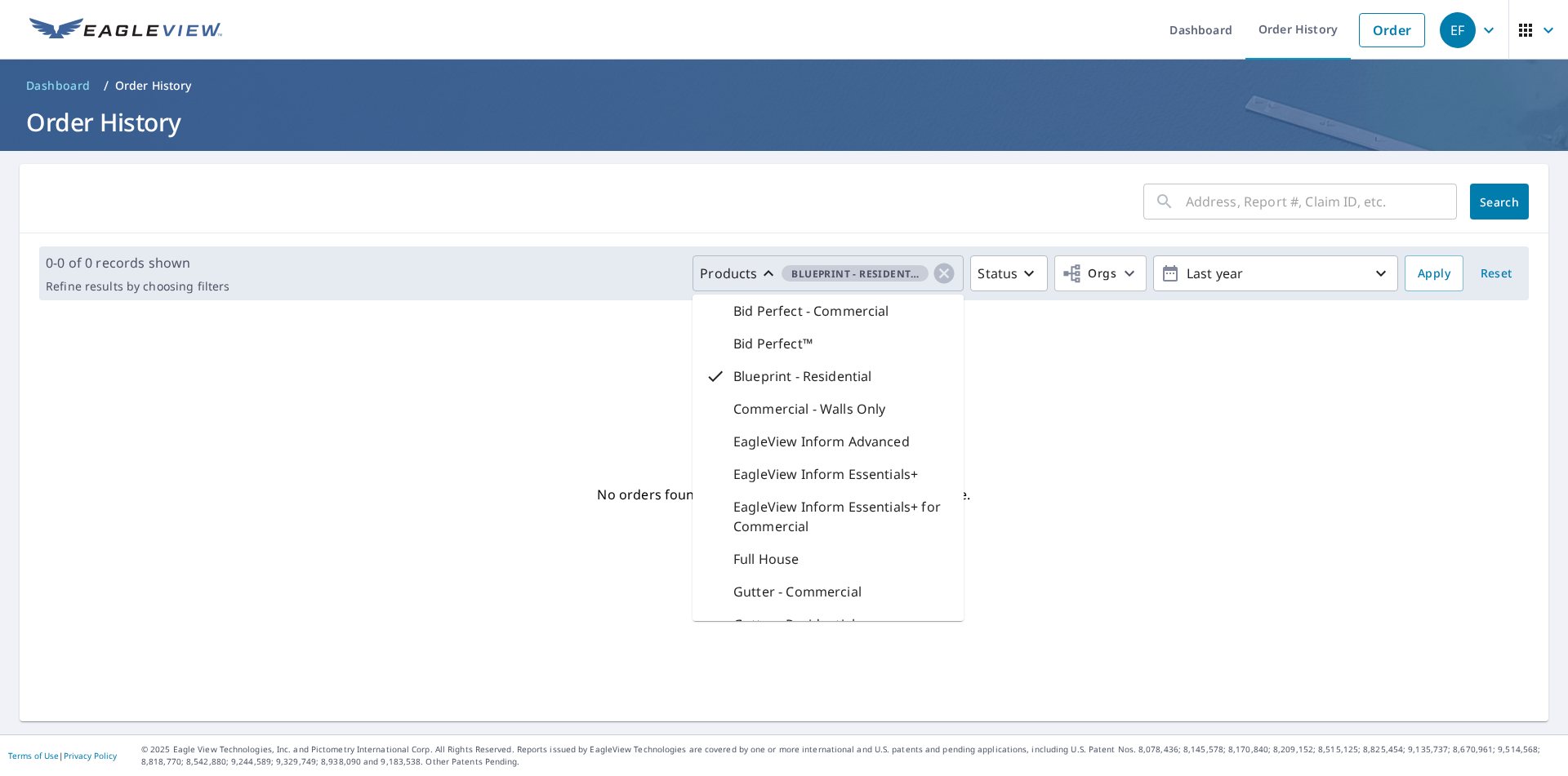
click at [1383, 506] on div "No orders found. Place an order or adjust the filters above. Place Order" at bounding box center [784, 518] width 1502 height 382
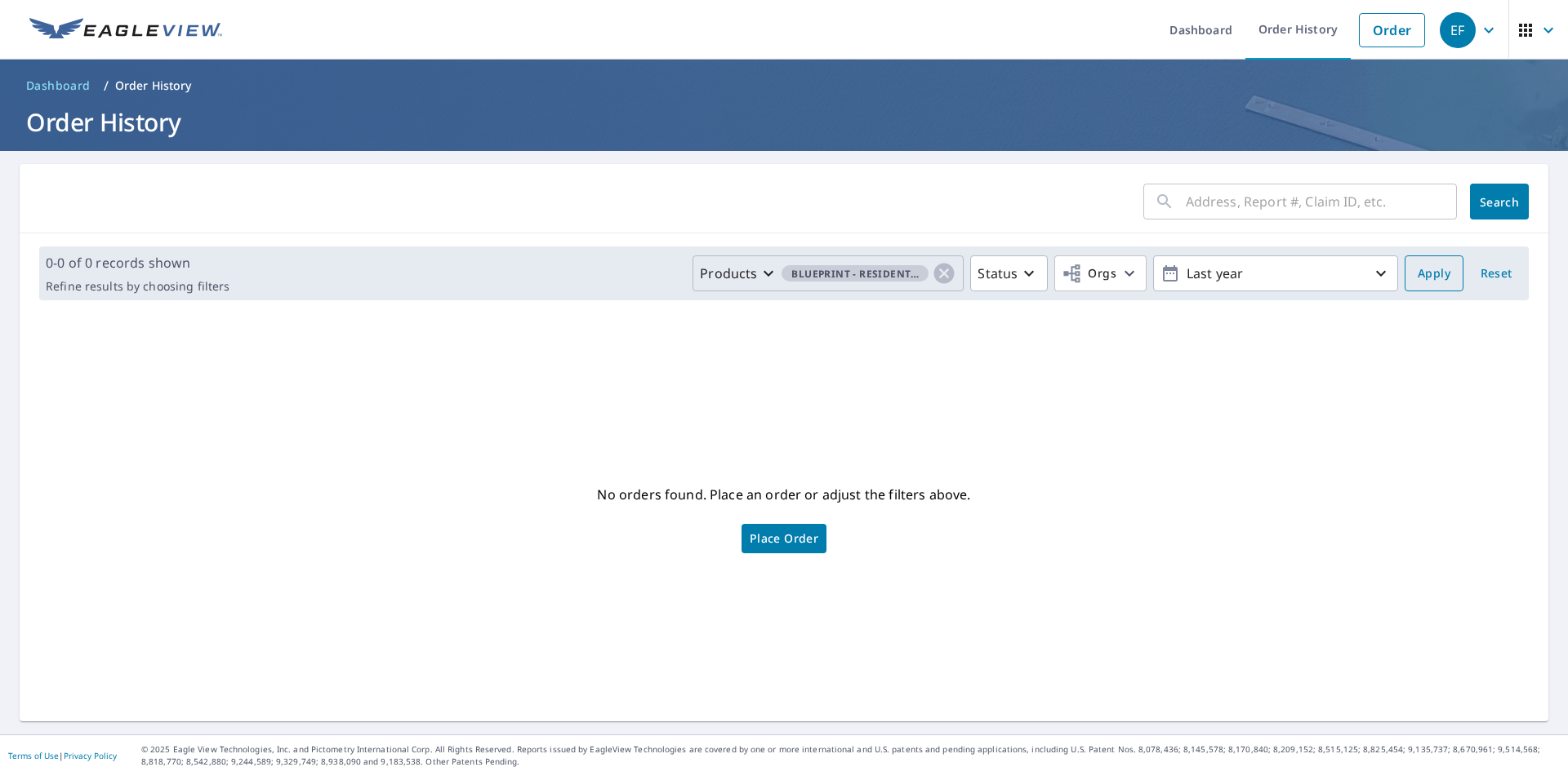
click at [1418, 273] on span "Apply" at bounding box center [1434, 273] width 33 height 21
click at [762, 271] on icon "button" at bounding box center [769, 273] width 20 height 20
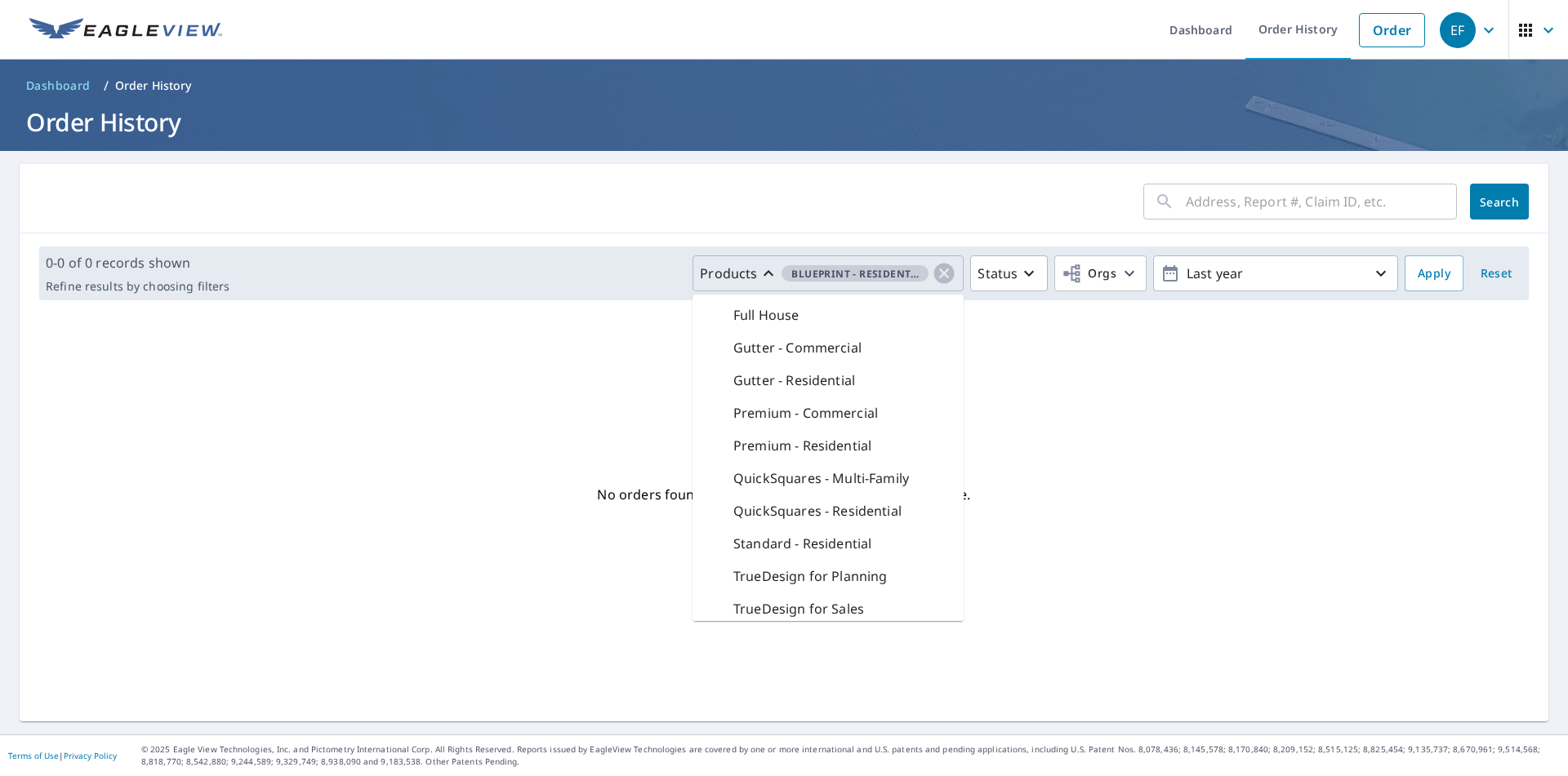
scroll to position [245, 0]
click at [833, 450] on p "Premium - Residential" at bounding box center [803, 445] width 138 height 20
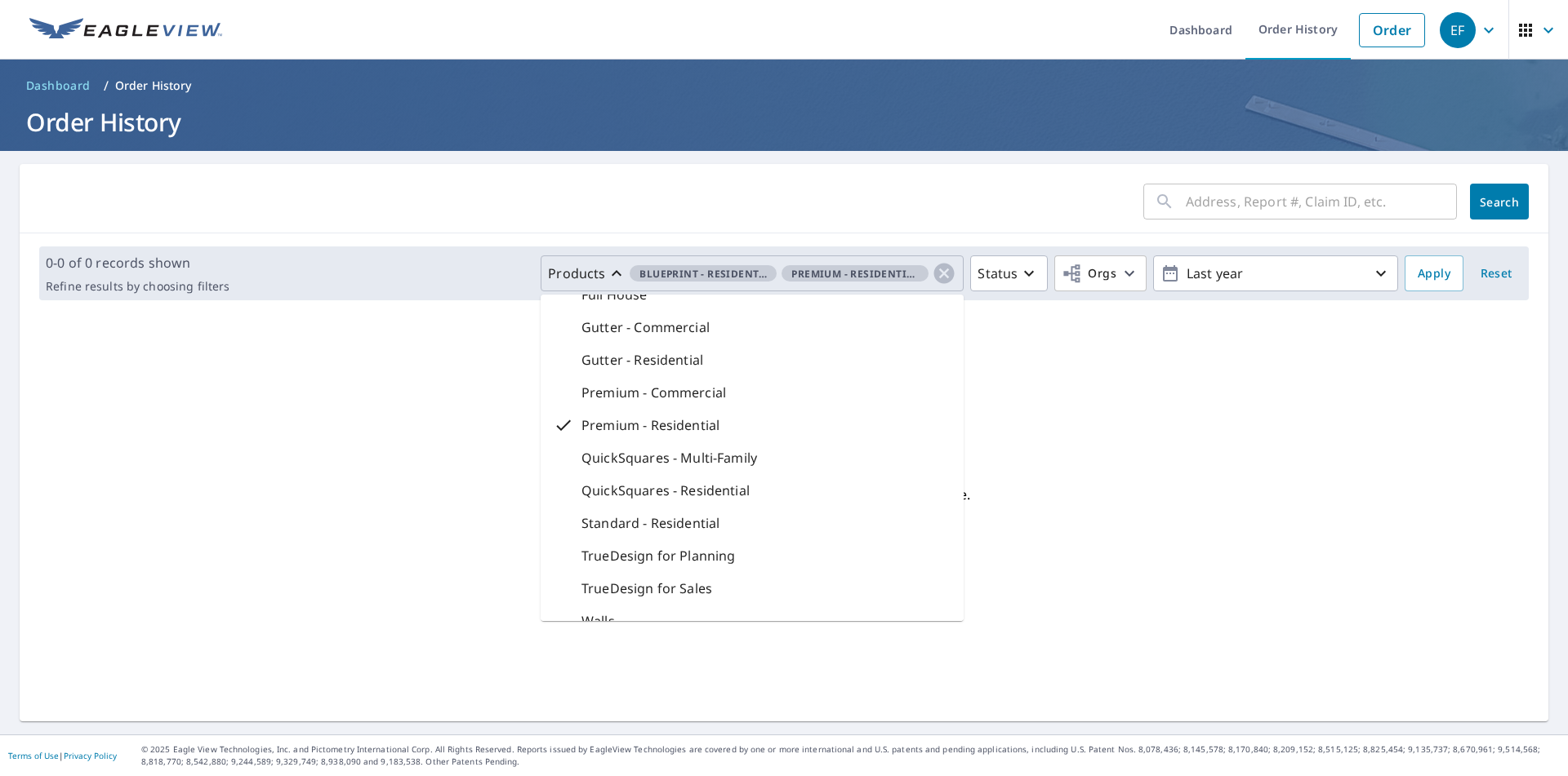
click at [1351, 374] on div "No orders found. Place an order or adjust the filters above. Place Order" at bounding box center [784, 518] width 1502 height 382
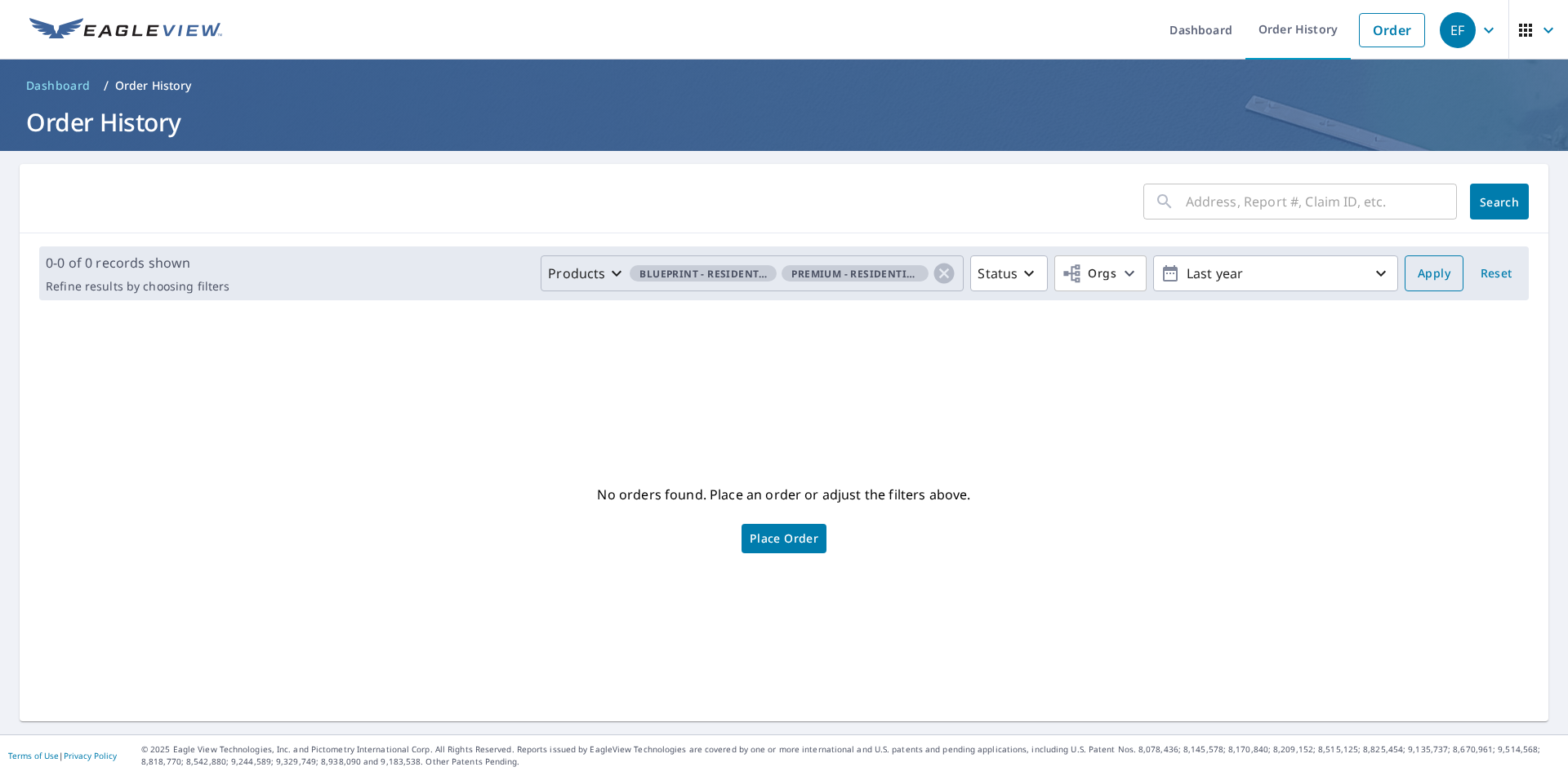
click at [1417, 272] on span "Apply" at bounding box center [1434, 273] width 33 height 21
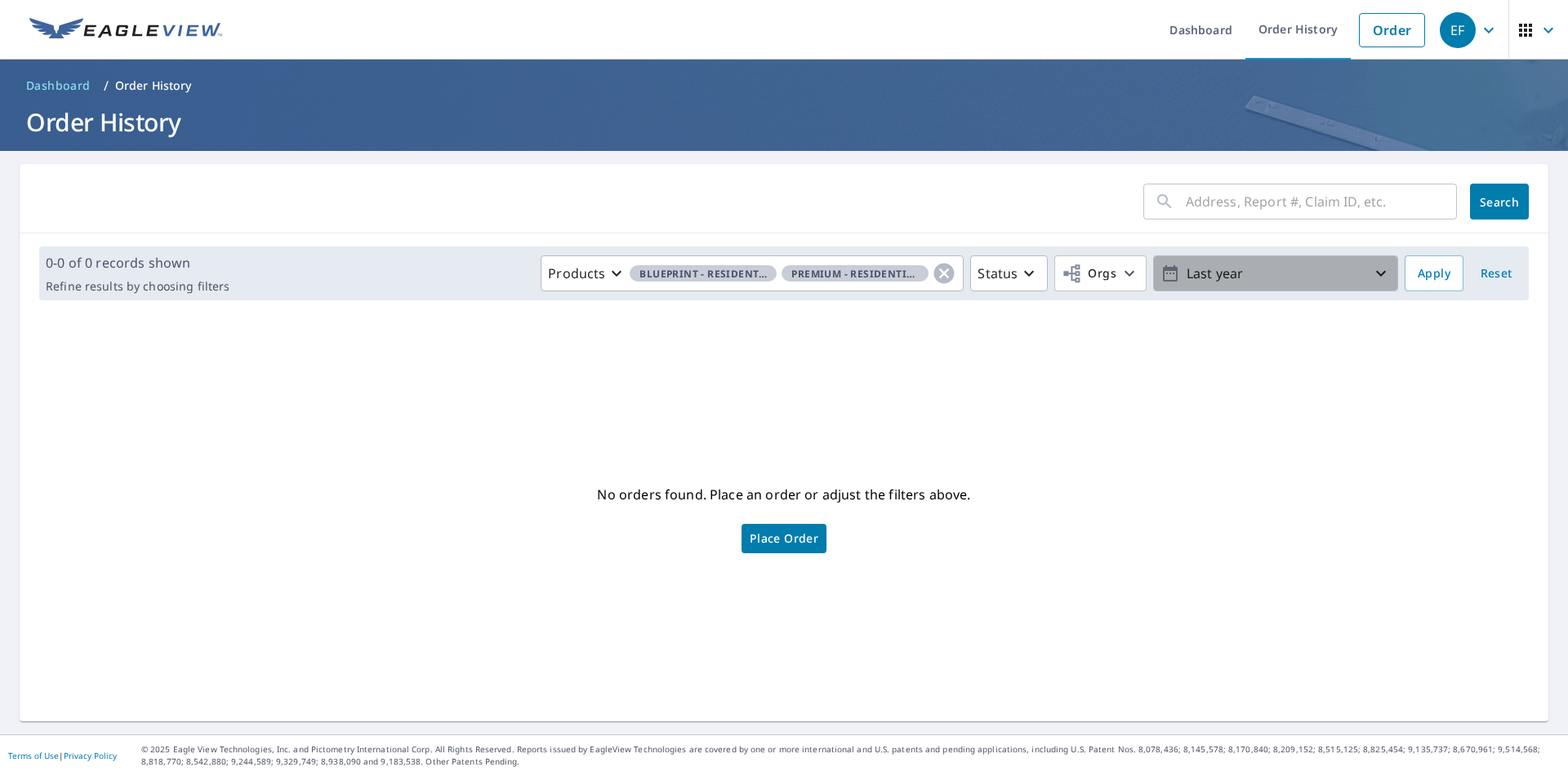
click at [1161, 279] on icon "button" at bounding box center [1170, 273] width 20 height 20
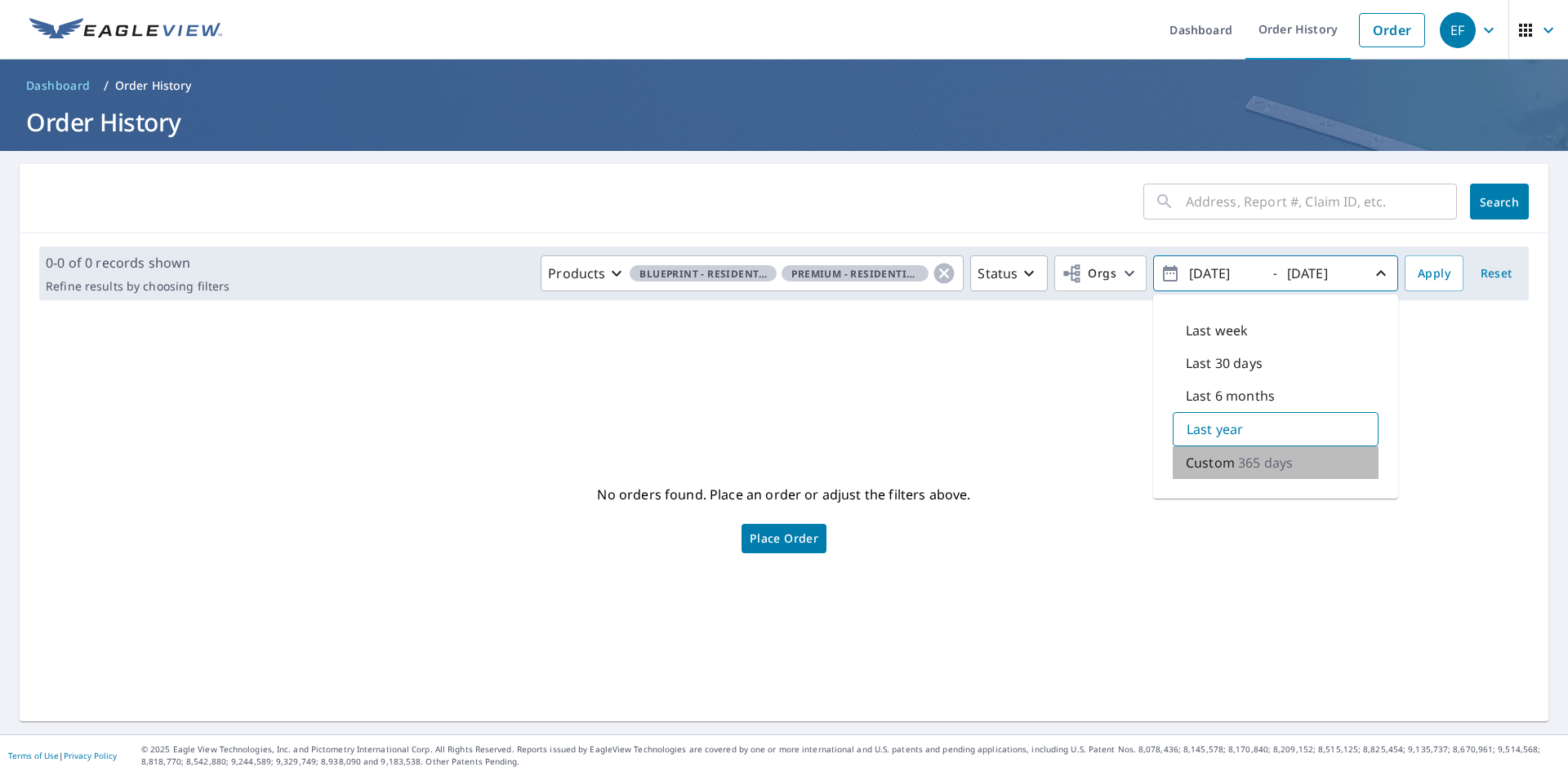
click at [1217, 462] on p "Custom" at bounding box center [1210, 463] width 49 height 20
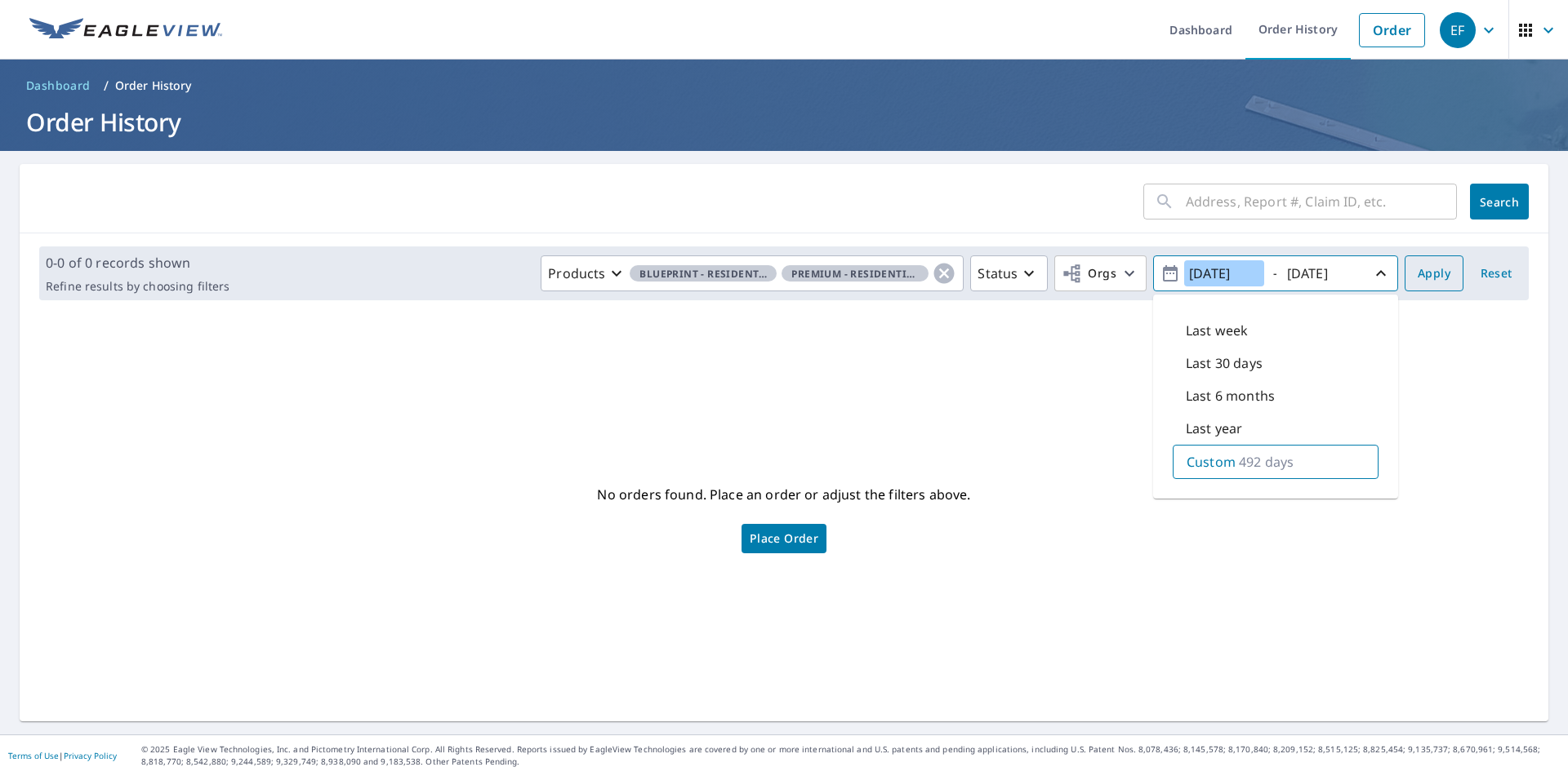
type input "2024/05/05"
click at [1404, 281] on button "Apply" at bounding box center [1433, 273] width 58 height 36
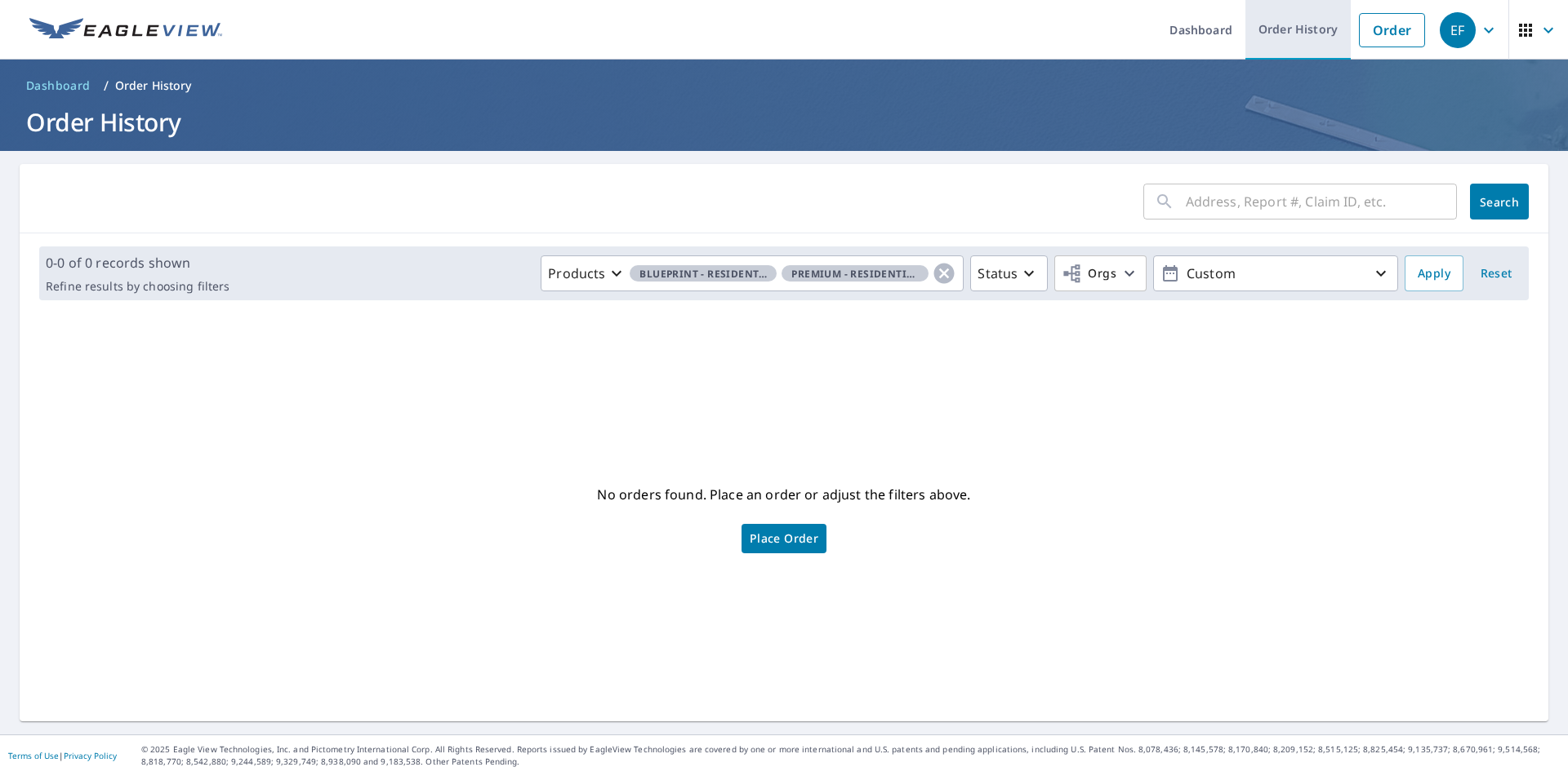
click at [1295, 35] on link "Order History" at bounding box center [1298, 30] width 105 height 59
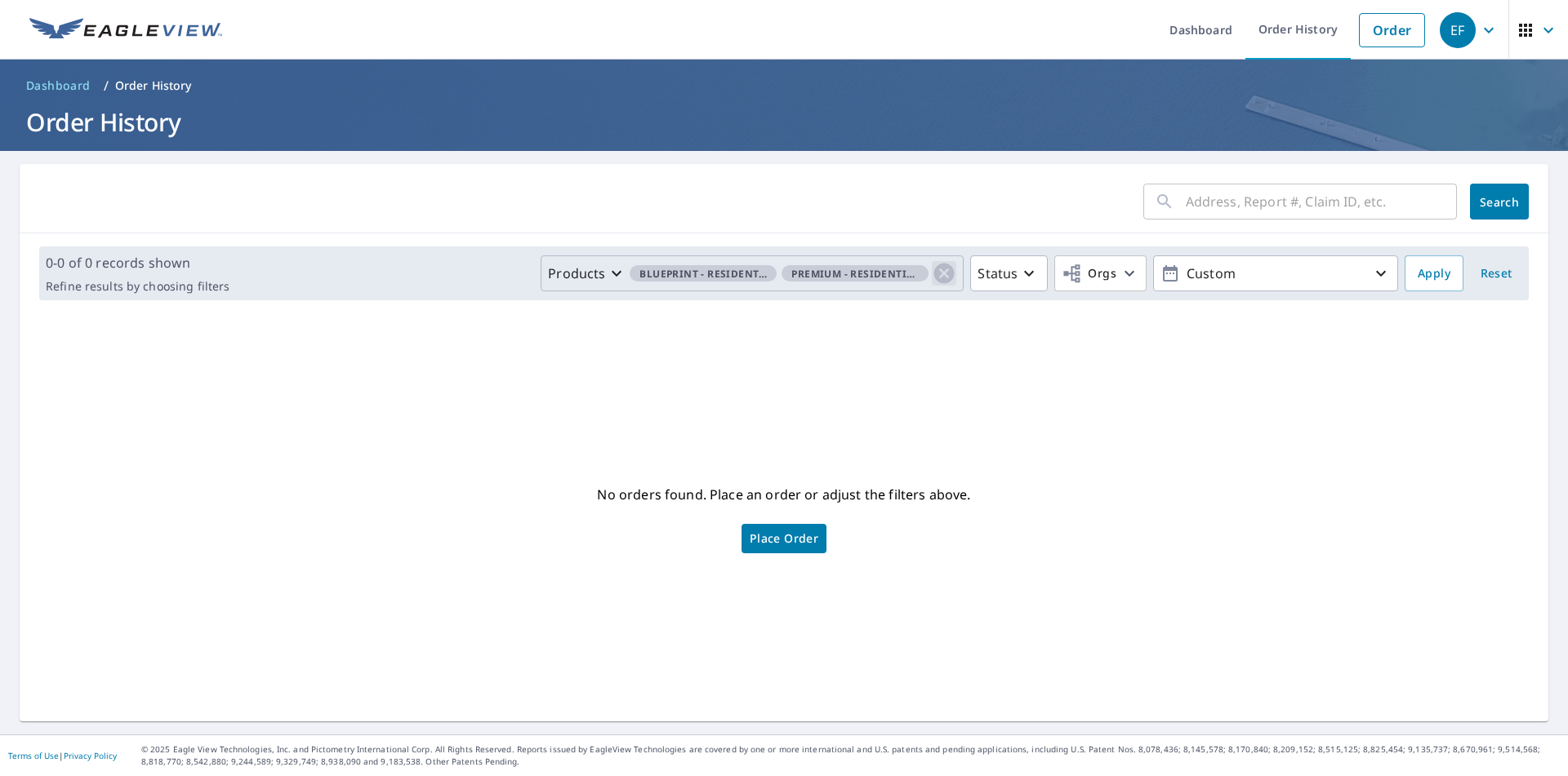
click at [932, 276] on icon "button" at bounding box center [944, 273] width 25 height 25
click at [1119, 280] on icon "button" at bounding box center [1129, 273] width 20 height 20
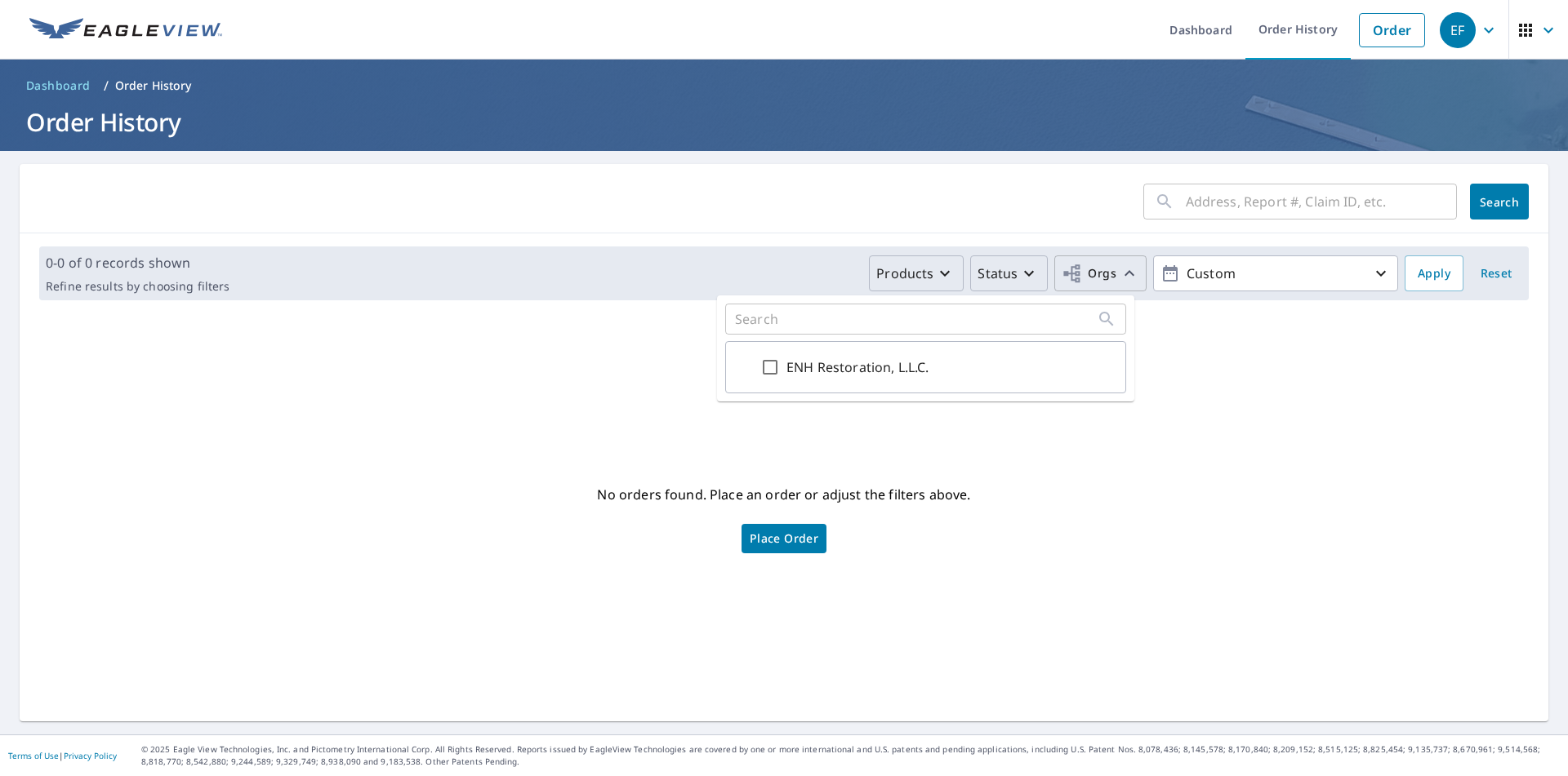
click at [1021, 271] on icon "button" at bounding box center [1029, 273] width 20 height 20
click at [1226, 435] on div "No orders found. Place an order or adjust the filters above. Place Order" at bounding box center [784, 518] width 1502 height 382
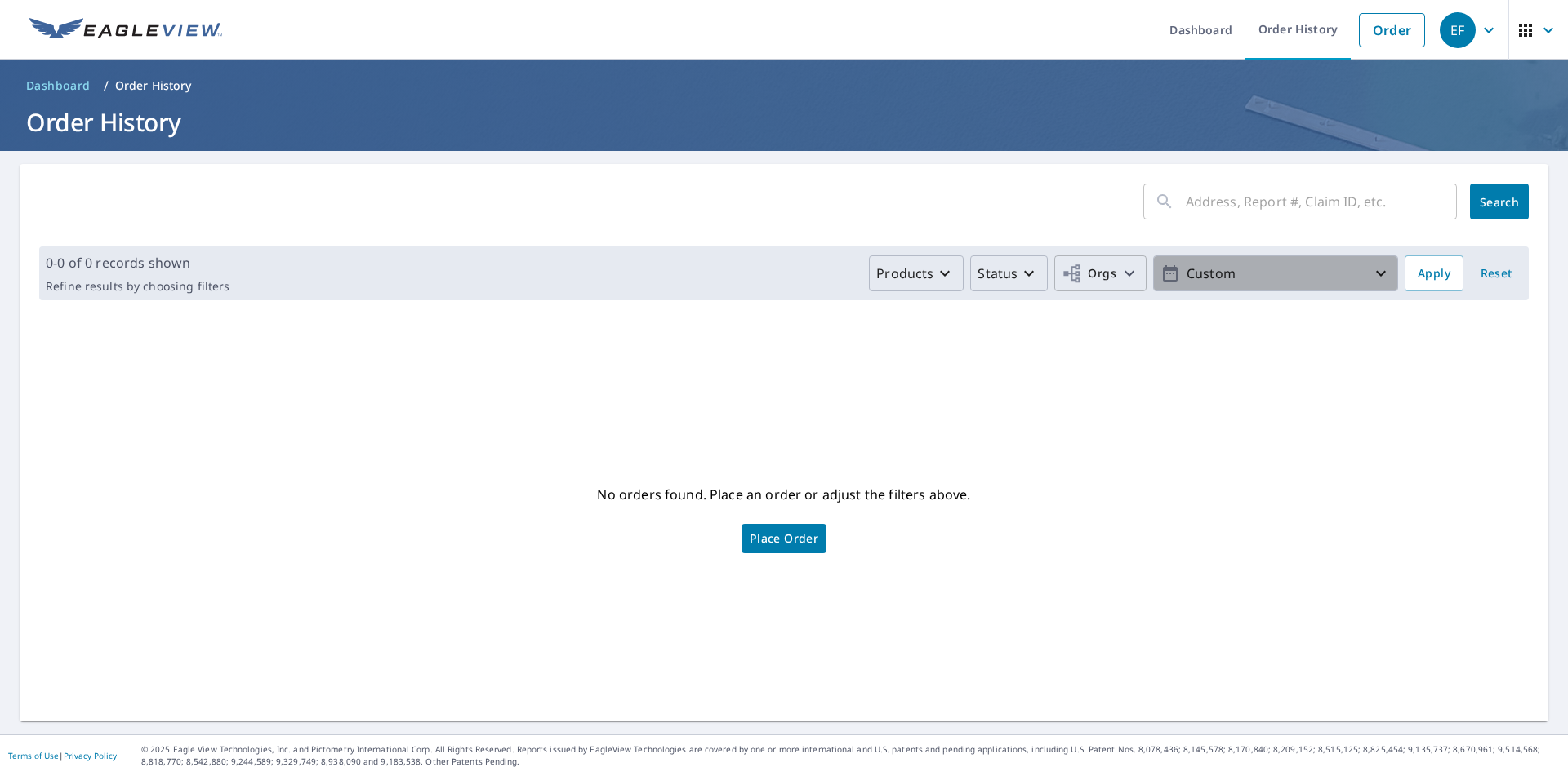
click at [1163, 271] on icon "button" at bounding box center [1170, 273] width 15 height 16
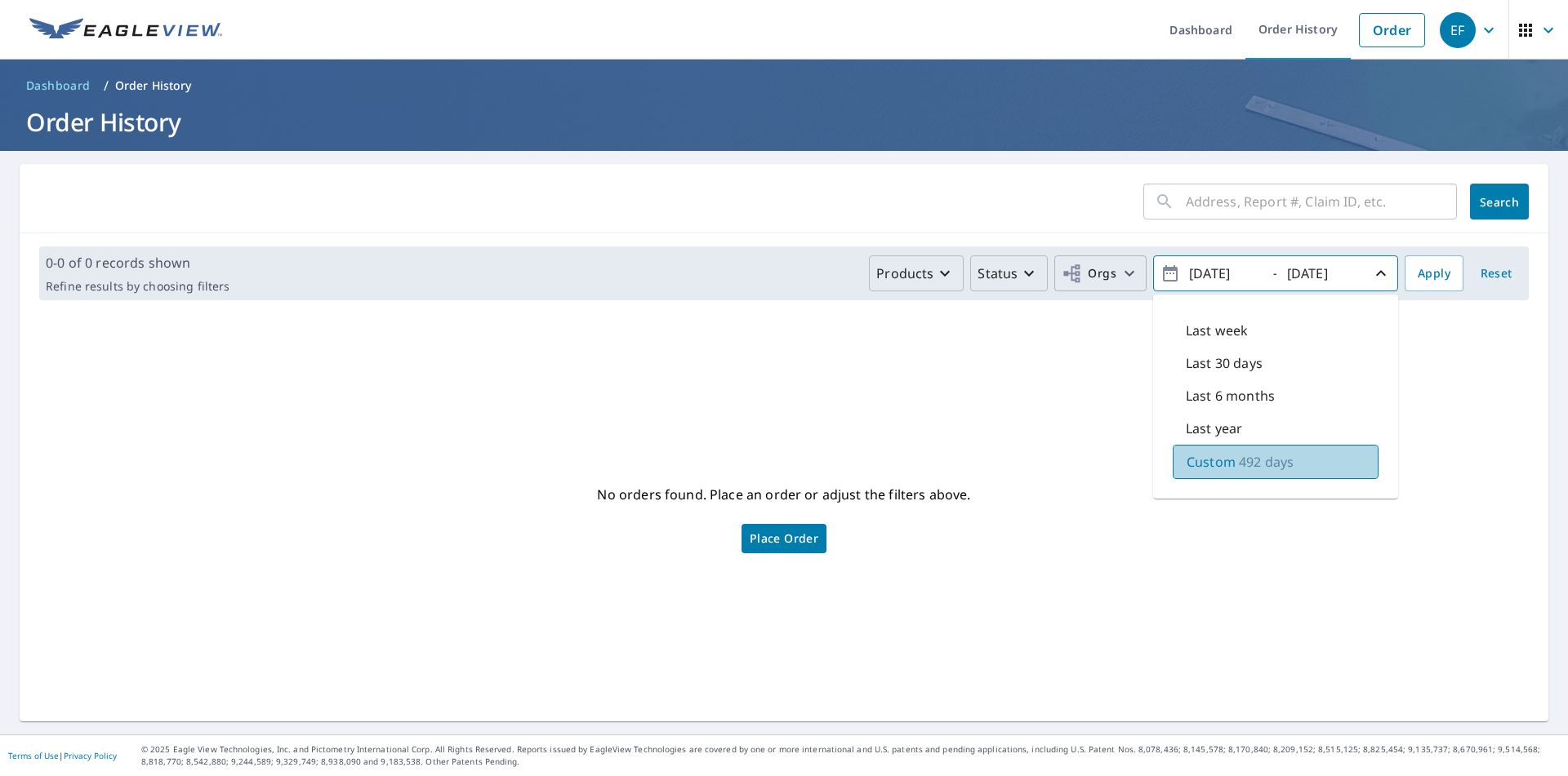
click at [1239, 461] on p "492 days" at bounding box center [1266, 462] width 54 height 20
click at [1435, 276] on span "Apply" at bounding box center [1434, 273] width 33 height 21
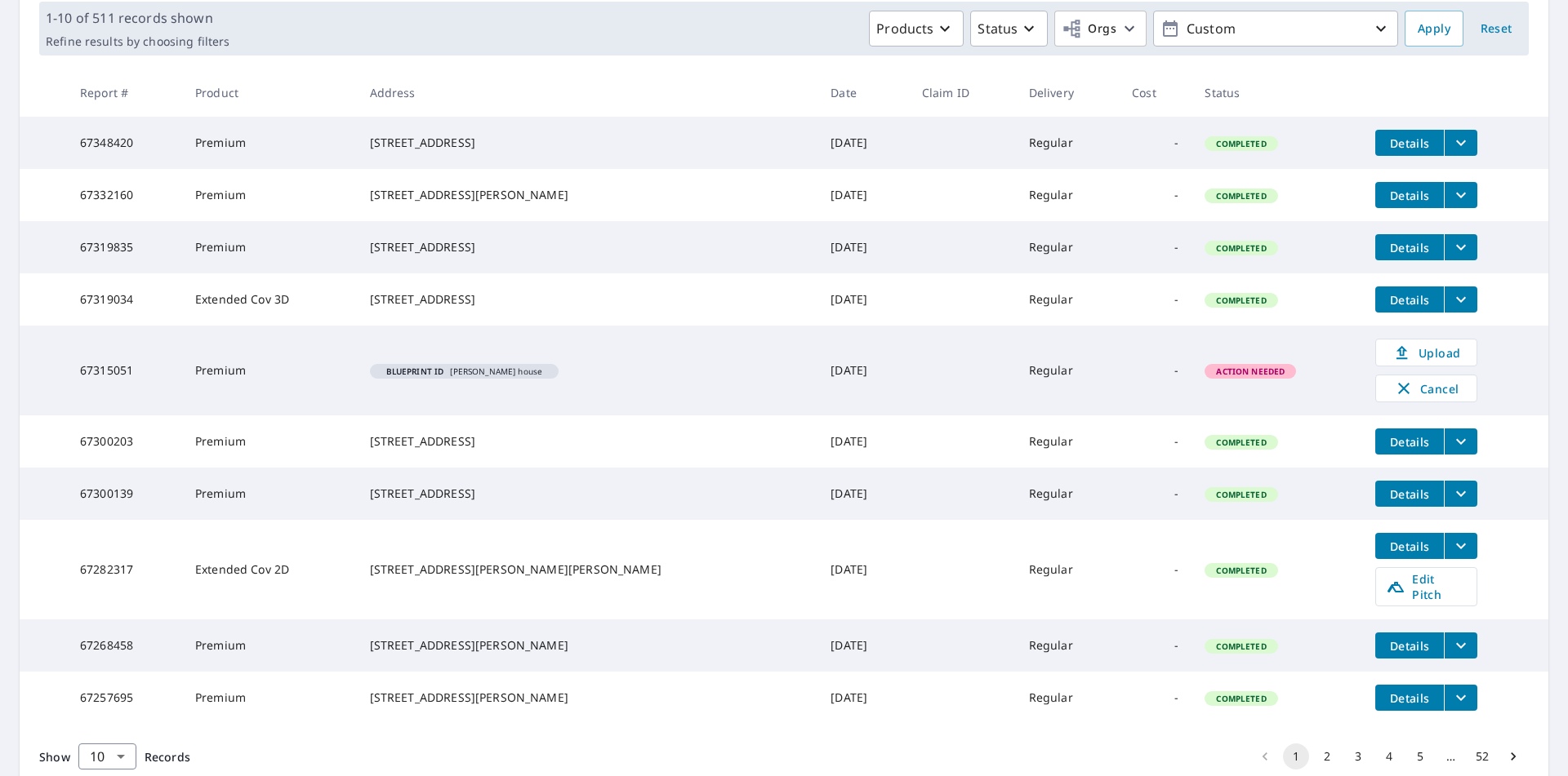
scroll to position [354, 0]
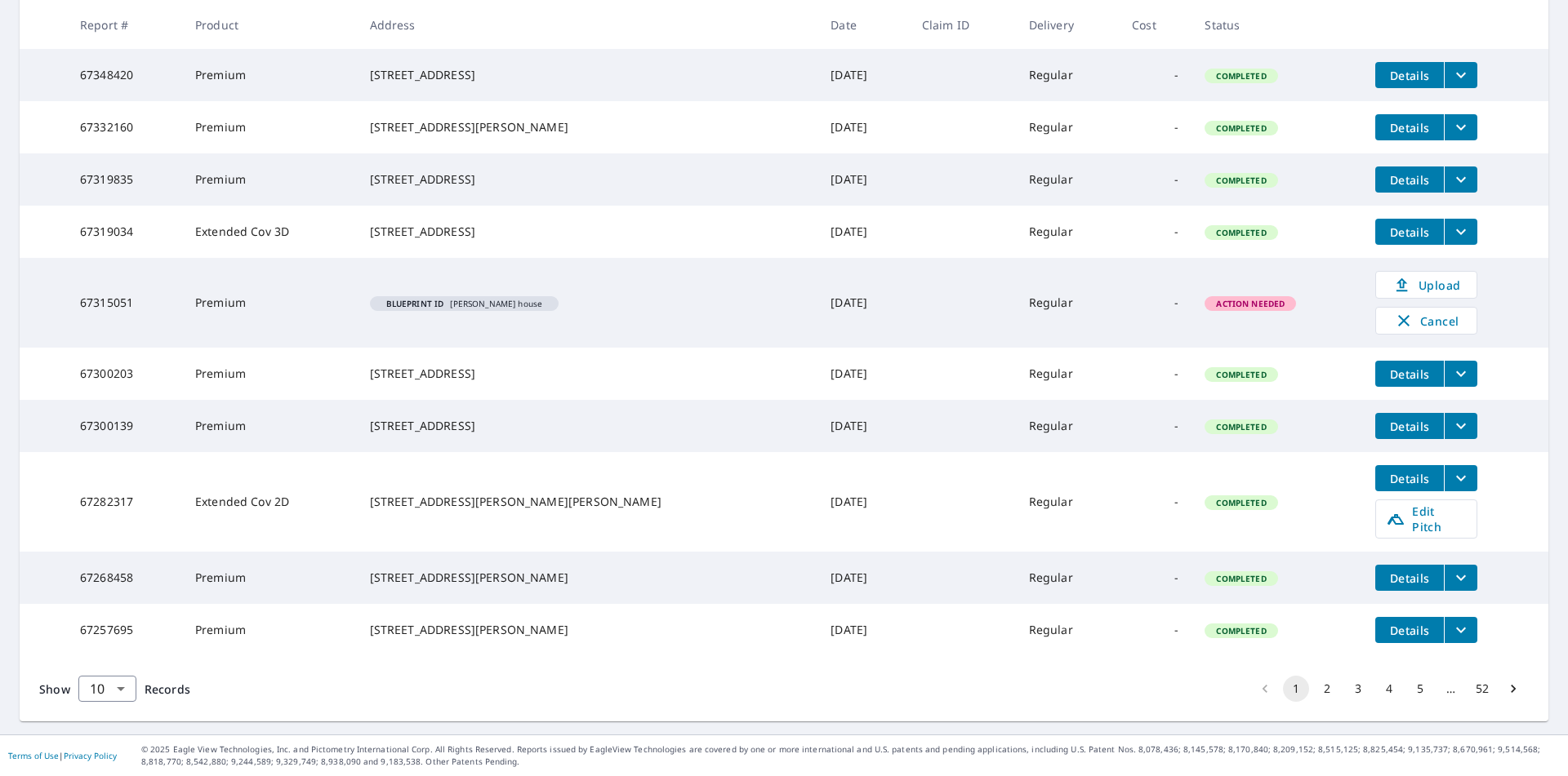
click at [1470, 689] on button "52" at bounding box center [1482, 689] width 26 height 26
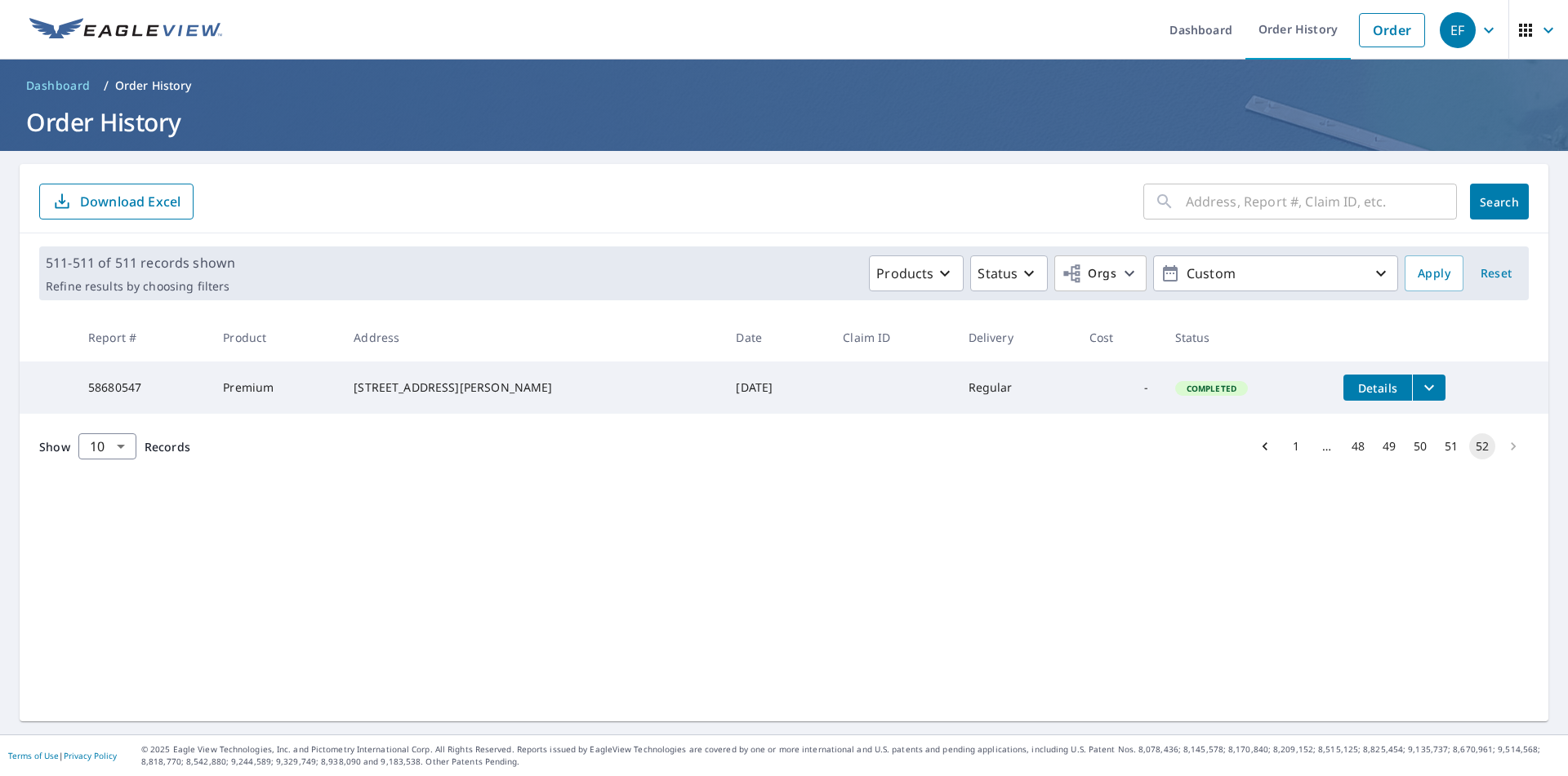
click at [1439, 457] on button "51" at bounding box center [1451, 447] width 26 height 26
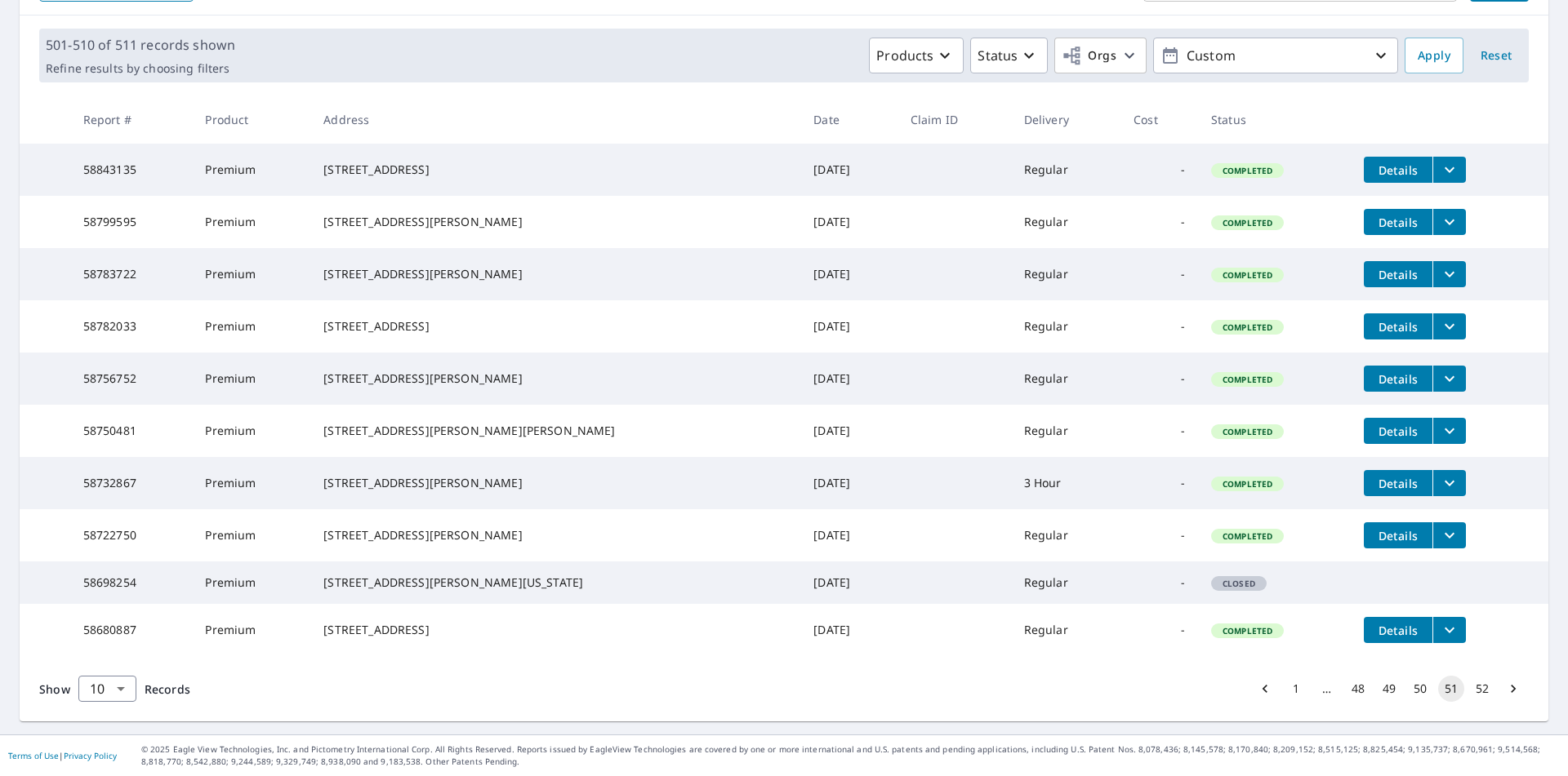
scroll to position [293, 0]
click at [1407, 686] on button "50" at bounding box center [1420, 689] width 26 height 26
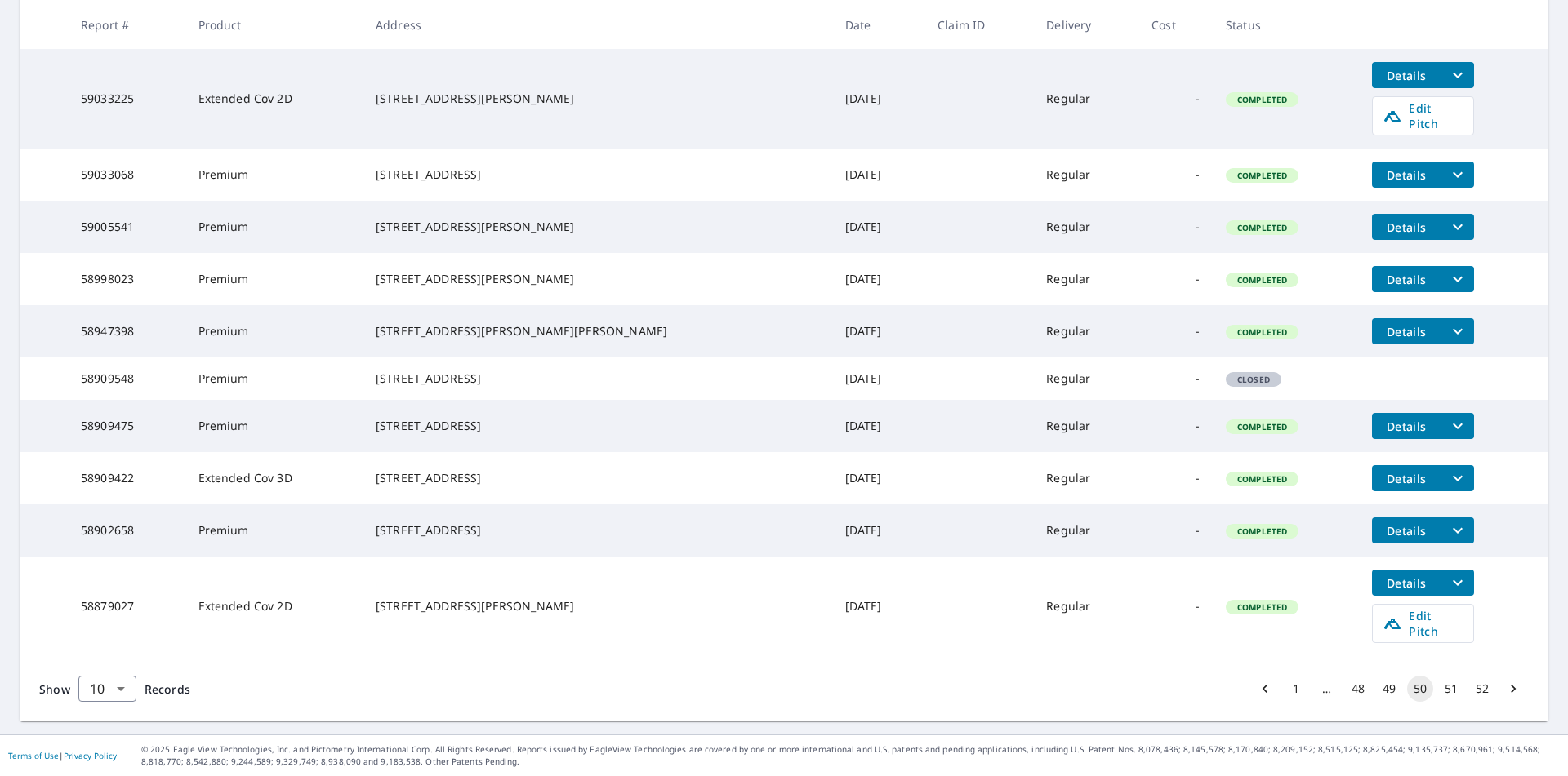
scroll to position [352, 0]
click at [1377, 692] on button "49" at bounding box center [1389, 689] width 26 height 26
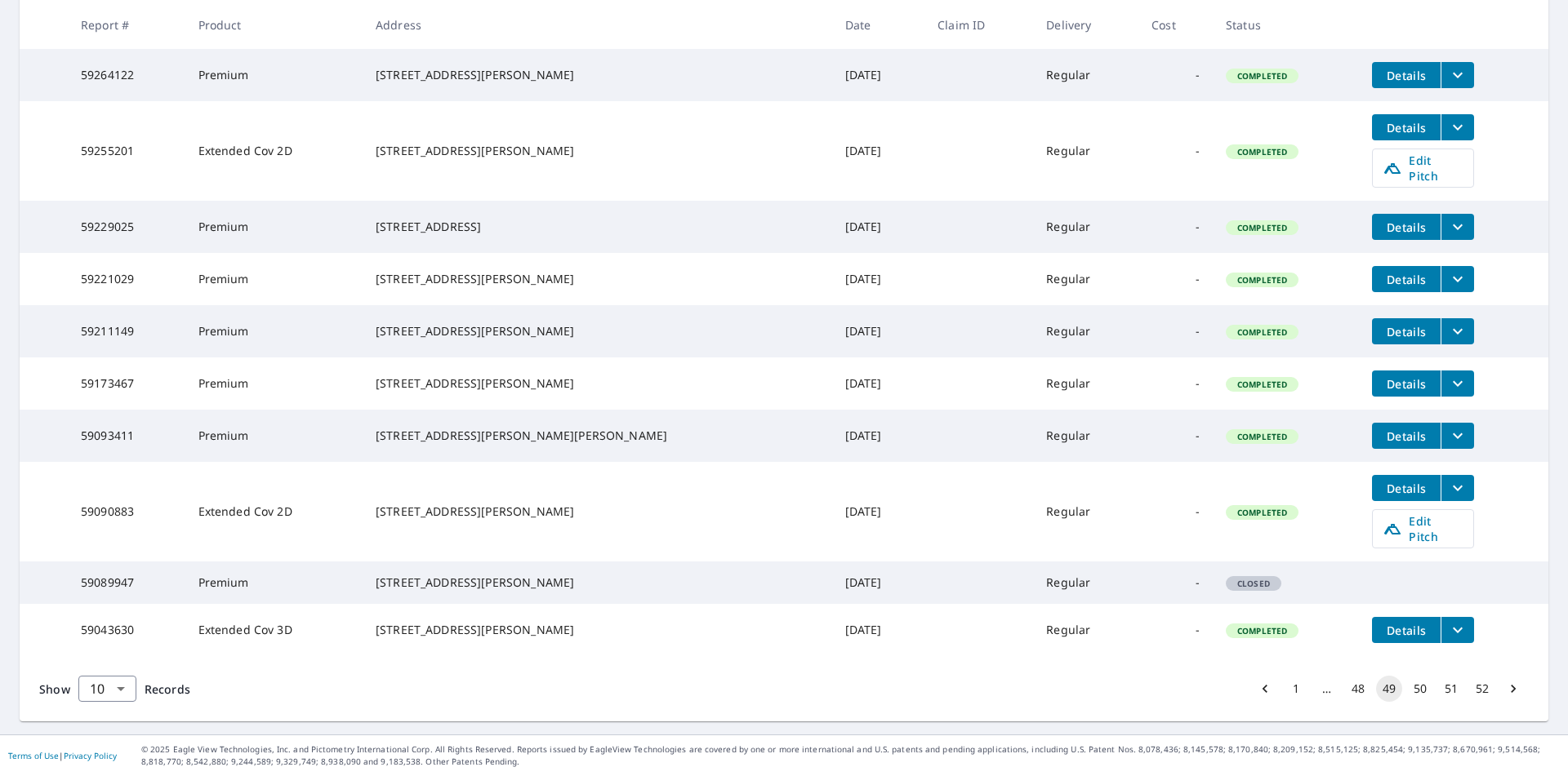
scroll to position [352, 0]
click at [1345, 691] on button "48" at bounding box center [1358, 689] width 26 height 26
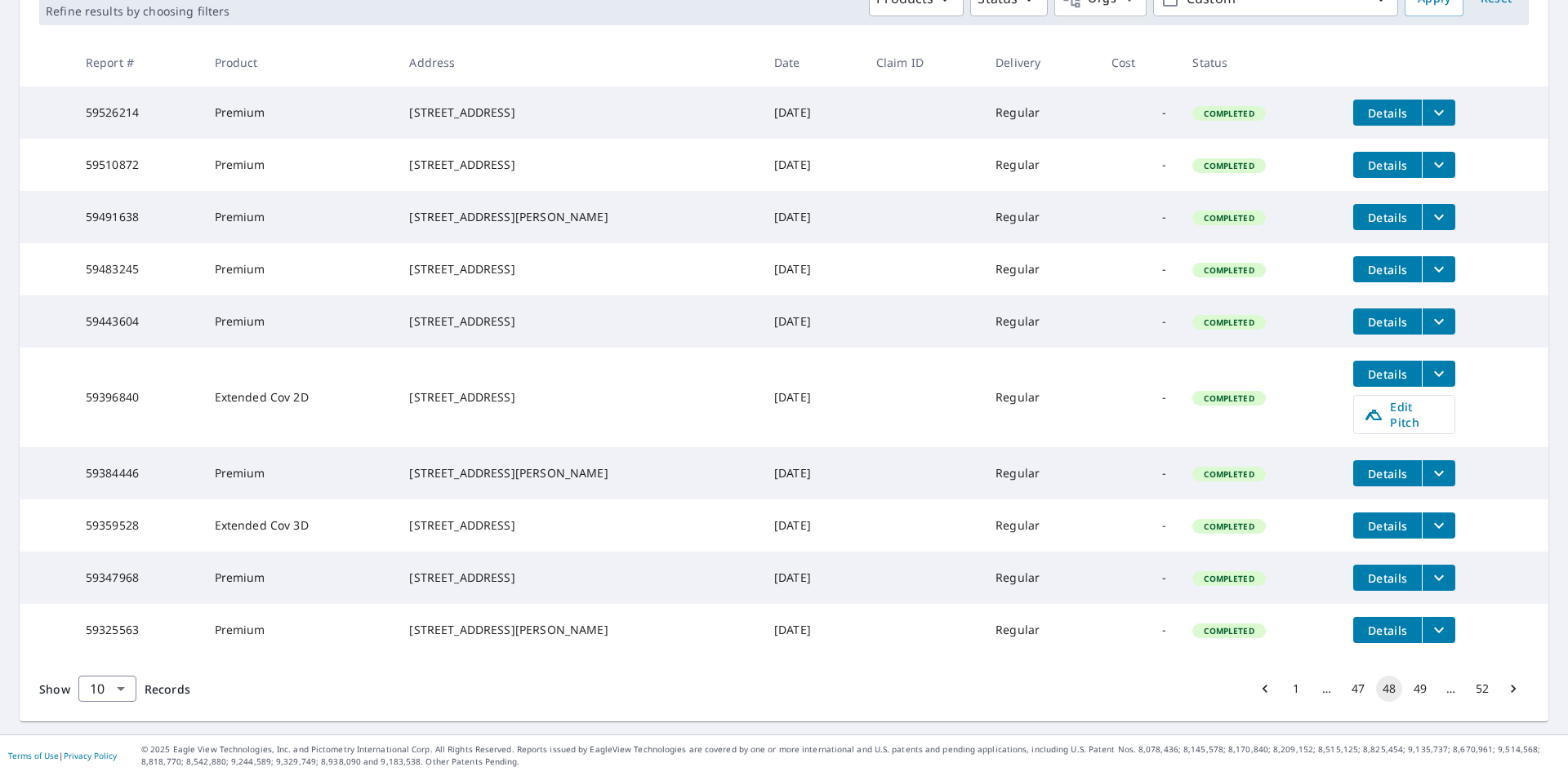
scroll to position [323, 0]
click at [1348, 693] on button "47" at bounding box center [1358, 689] width 26 height 26
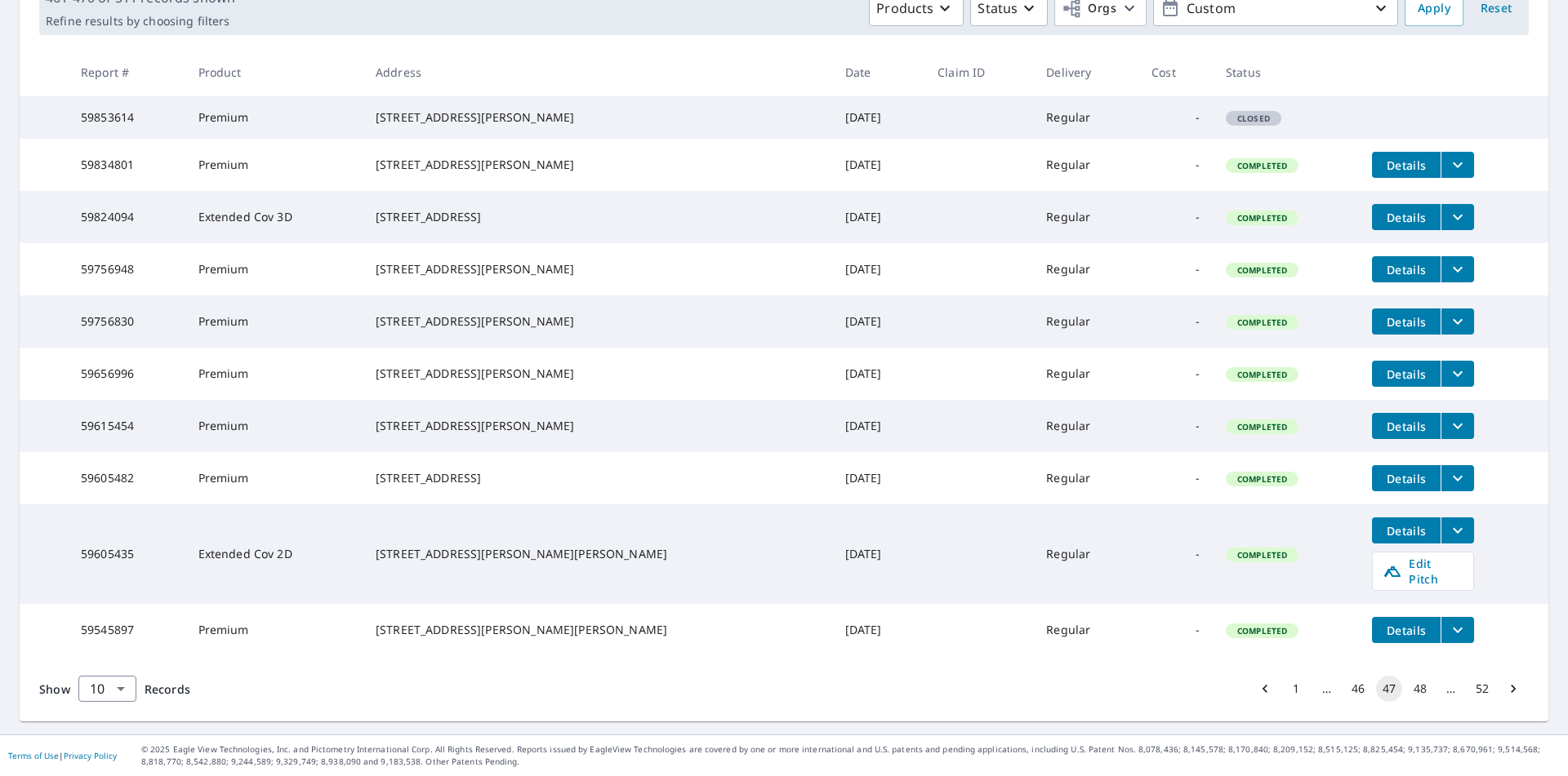
scroll to position [323, 0]
click at [1345, 695] on button "46" at bounding box center [1358, 689] width 26 height 26
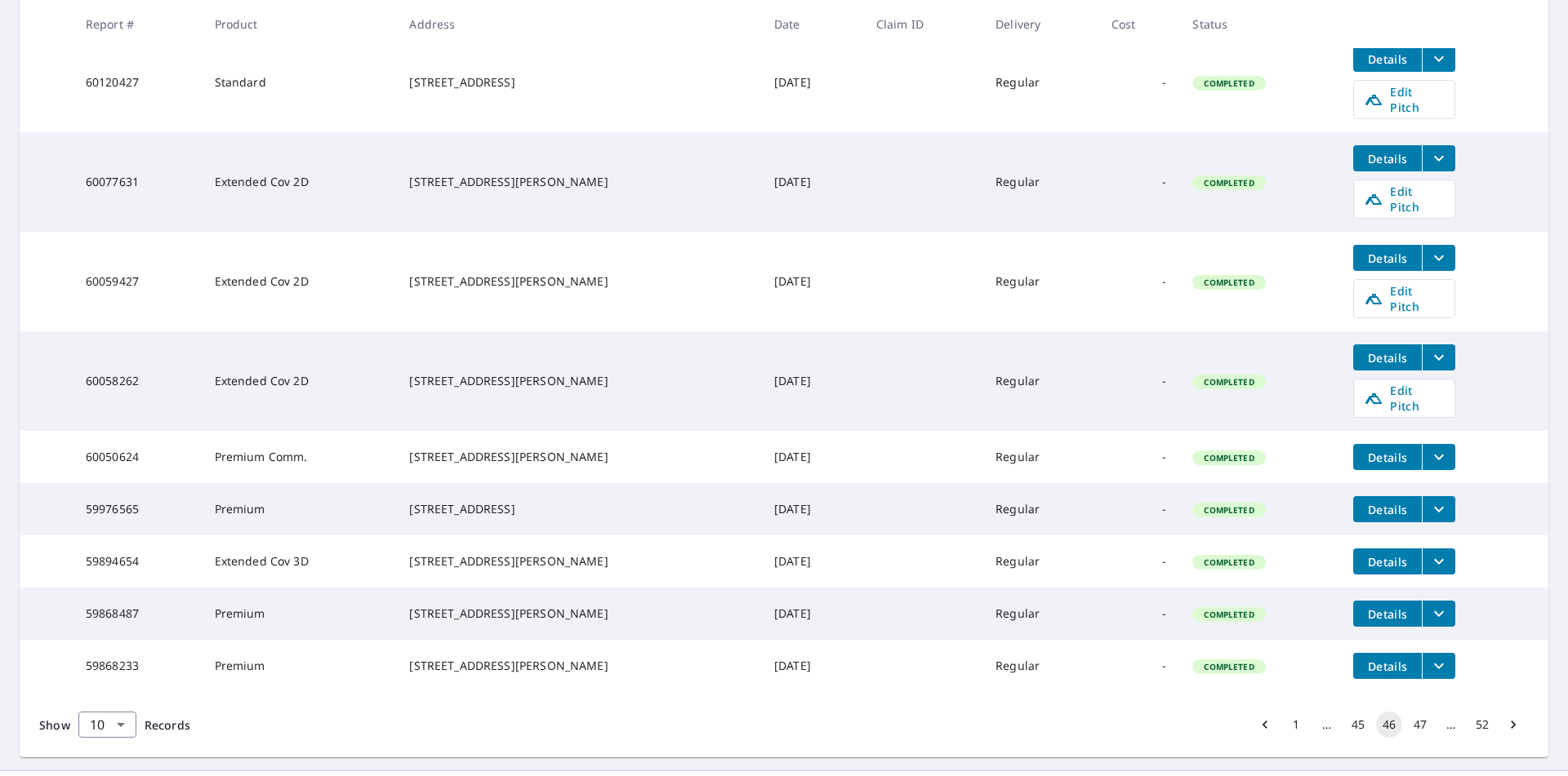
scroll to position [440, 0]
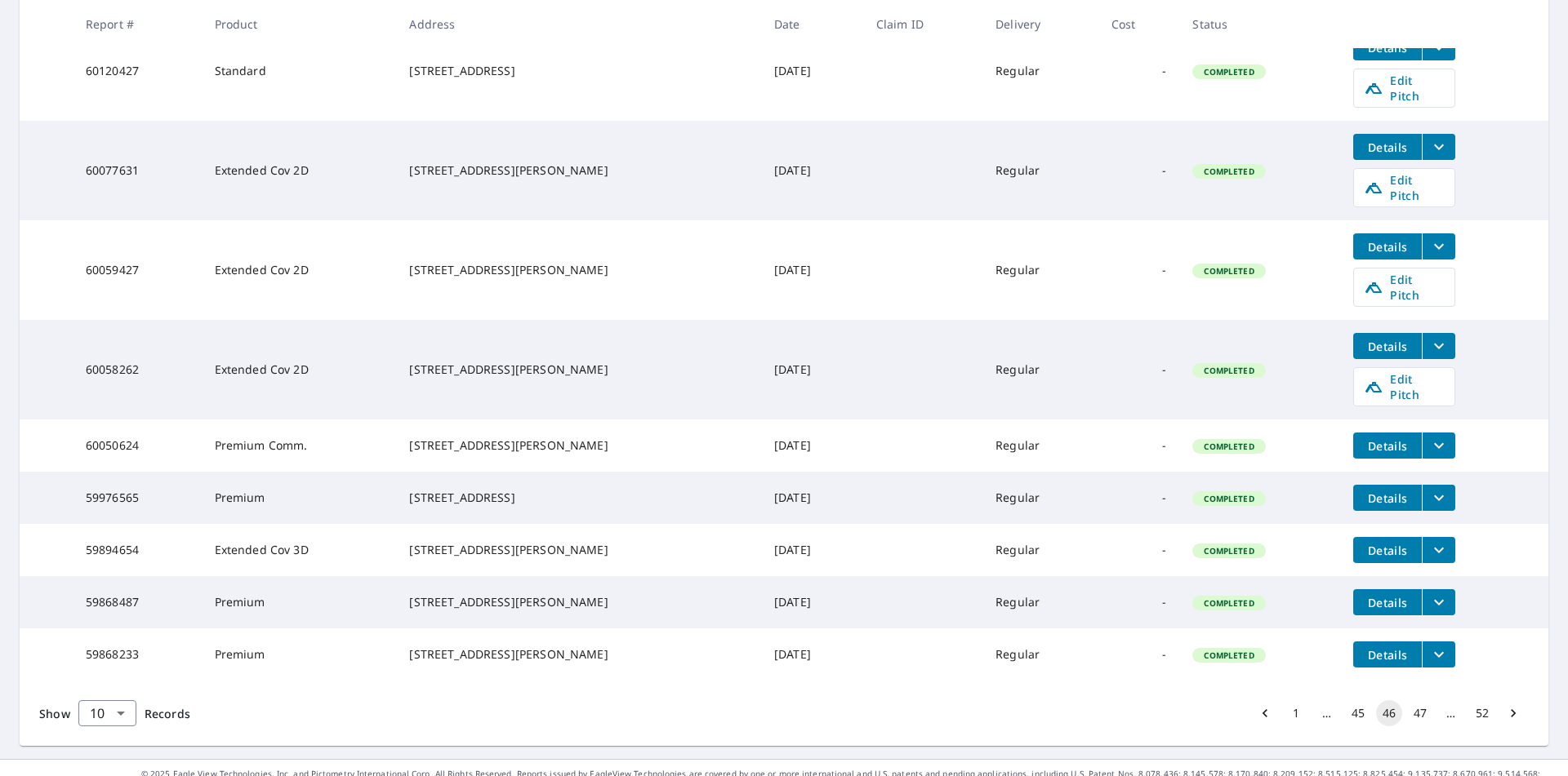
click at [1345, 700] on button "45" at bounding box center [1358, 713] width 26 height 26
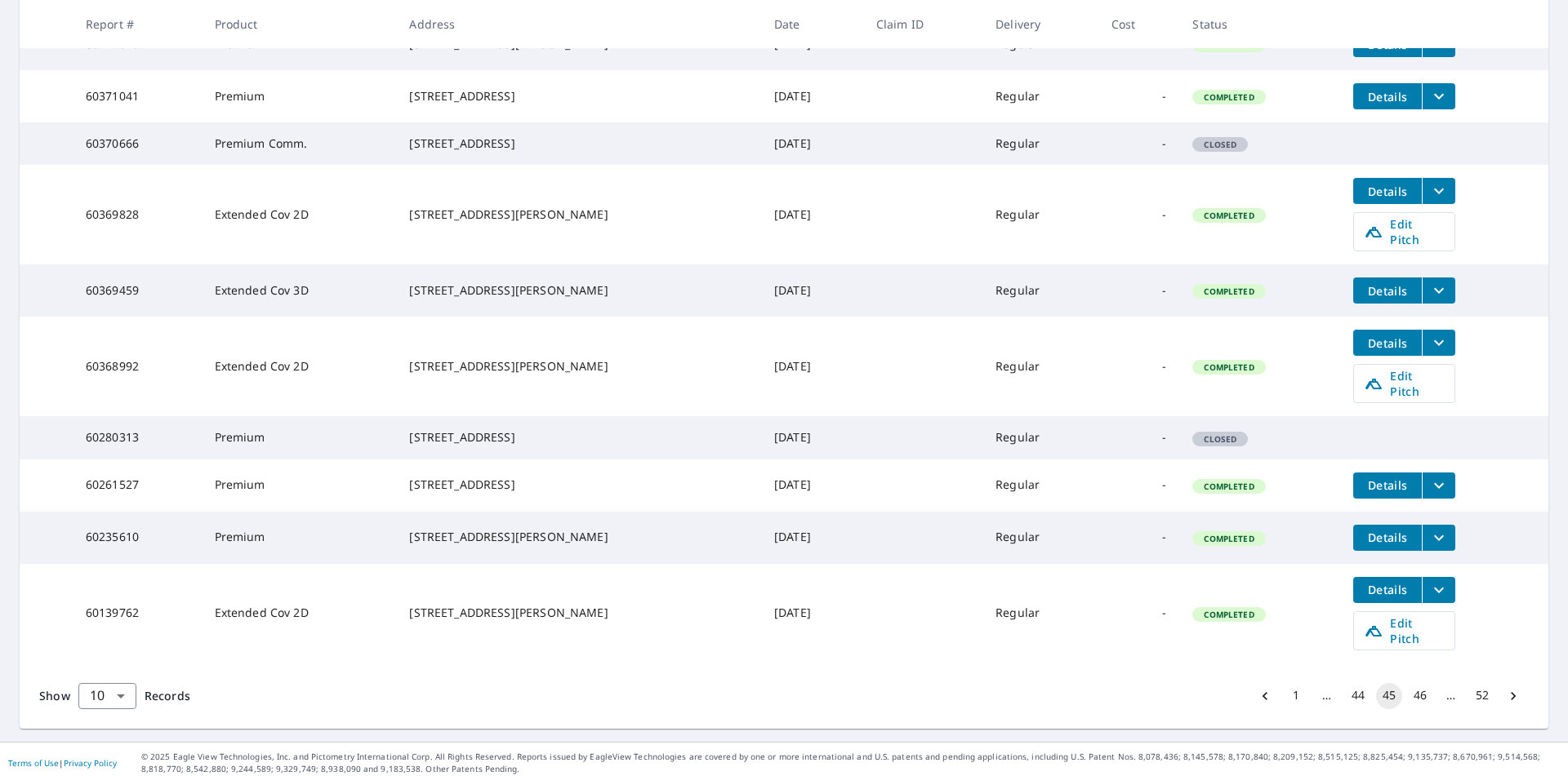
scroll to position [381, 0]
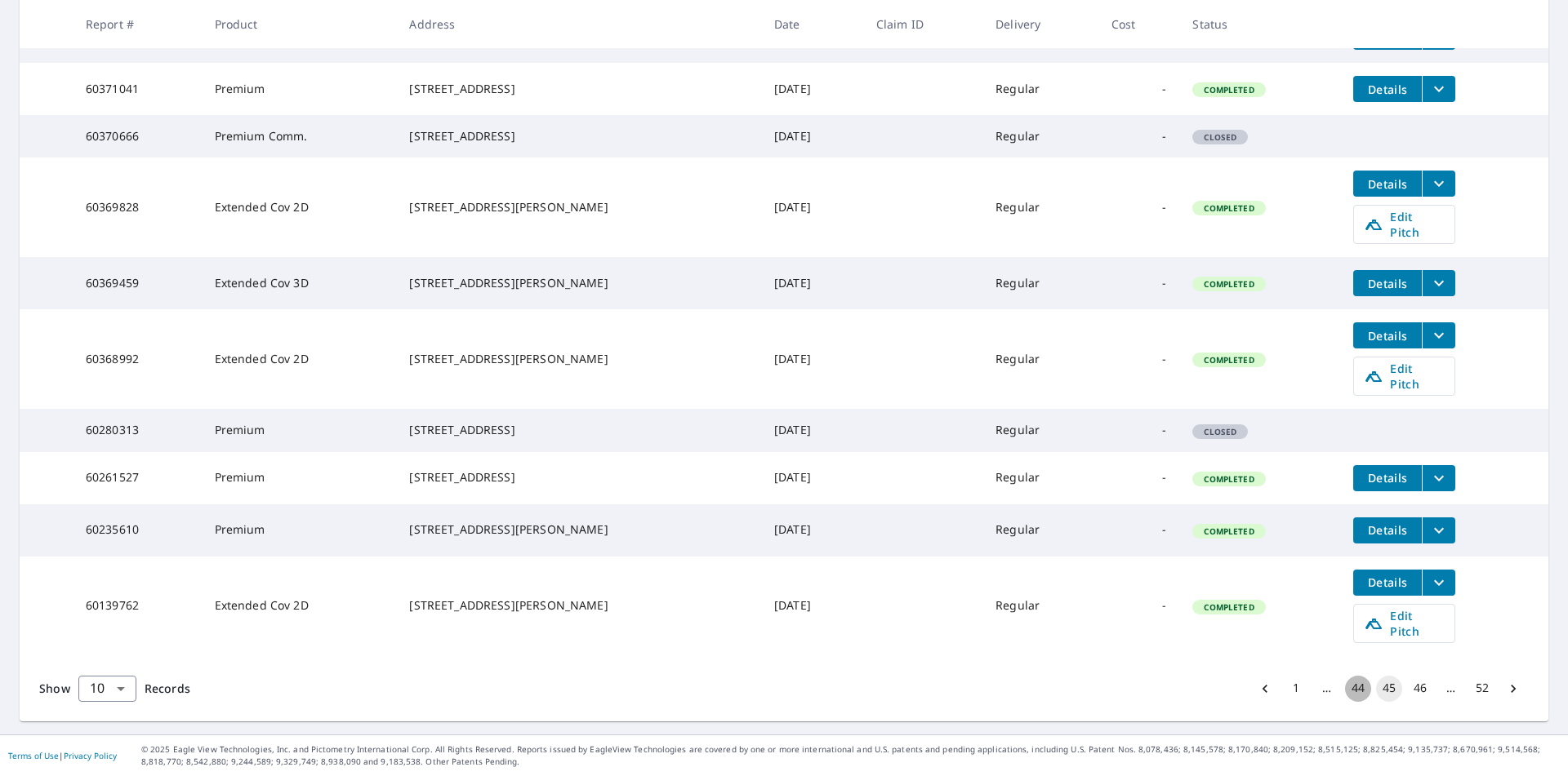
click at [1347, 696] on button "44" at bounding box center [1358, 689] width 26 height 26
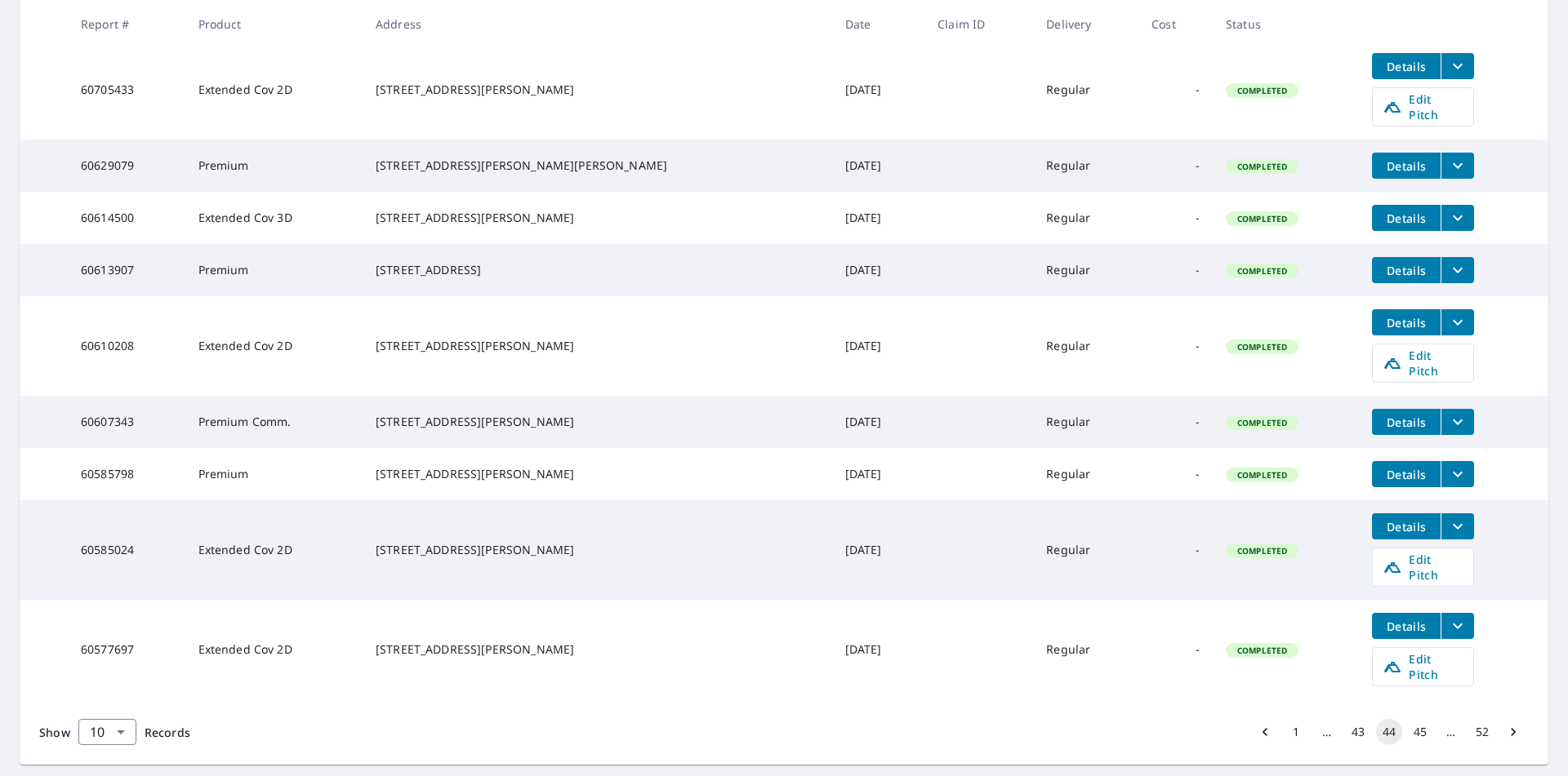
scroll to position [440, 0]
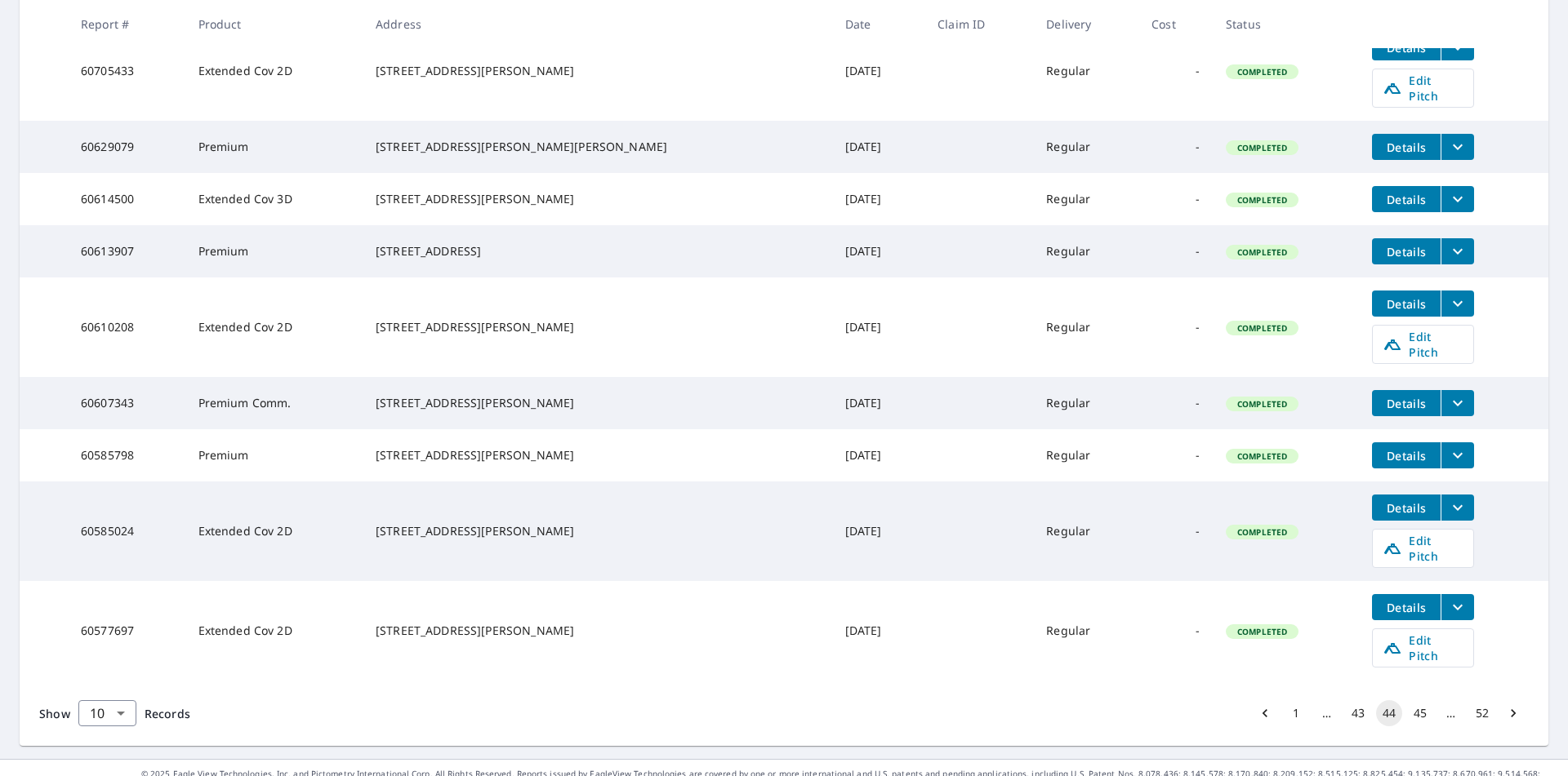
click at [1347, 700] on button "43" at bounding box center [1358, 713] width 26 height 26
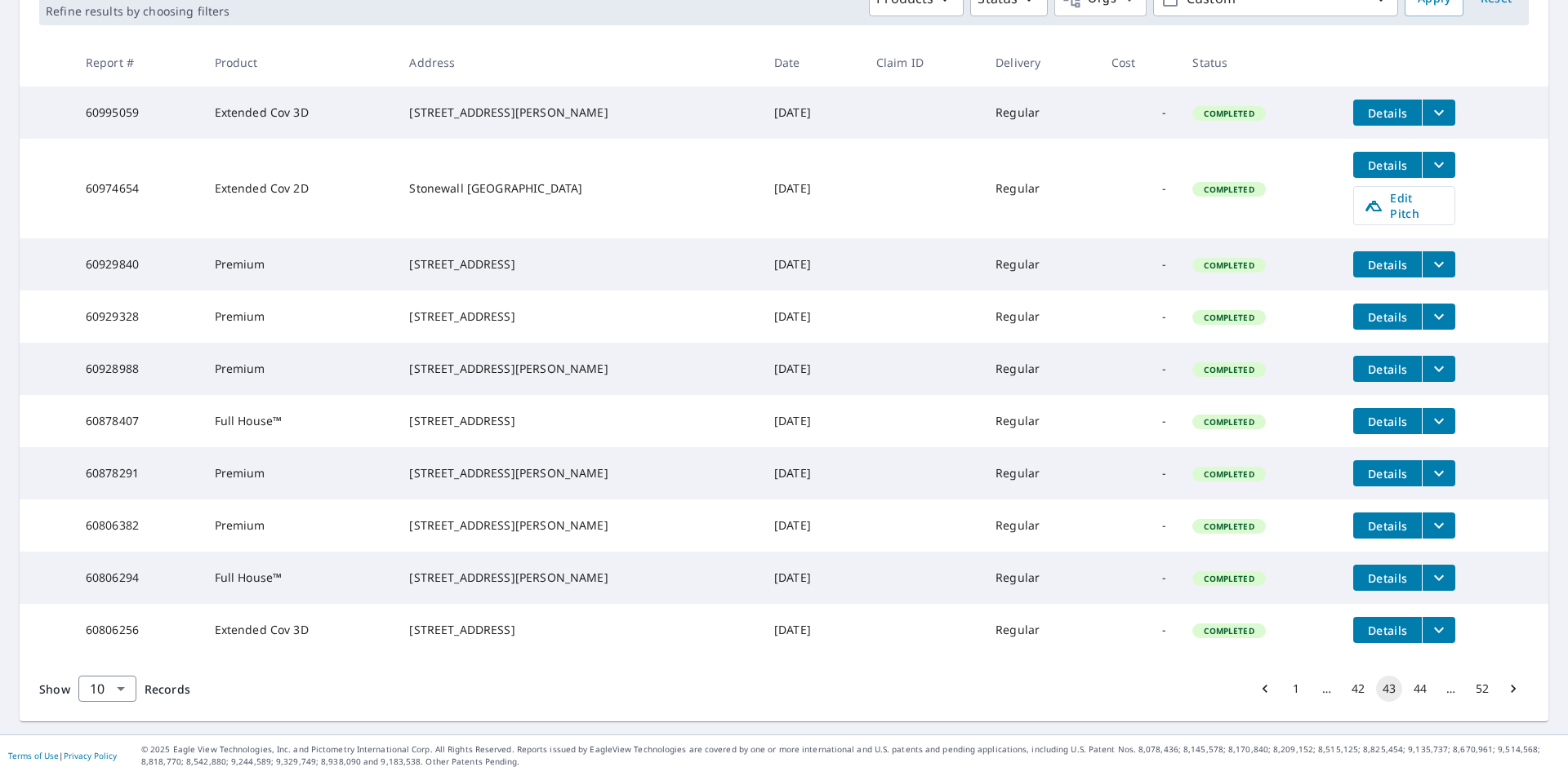
scroll to position [323, 0]
click at [1347, 690] on button "42" at bounding box center [1358, 689] width 26 height 26
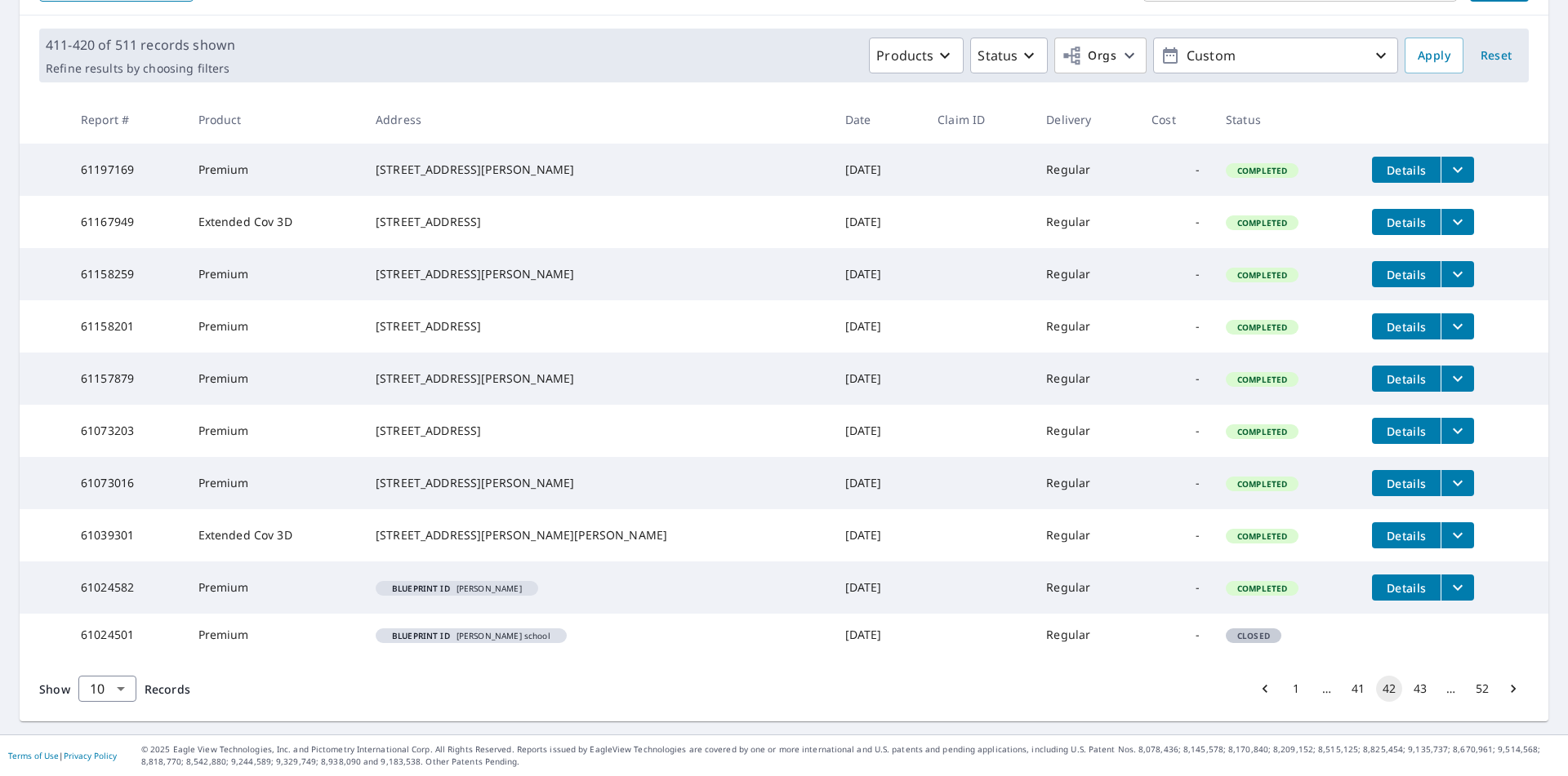
scroll to position [271, 0]
click at [1345, 695] on button "41" at bounding box center [1358, 689] width 26 height 26
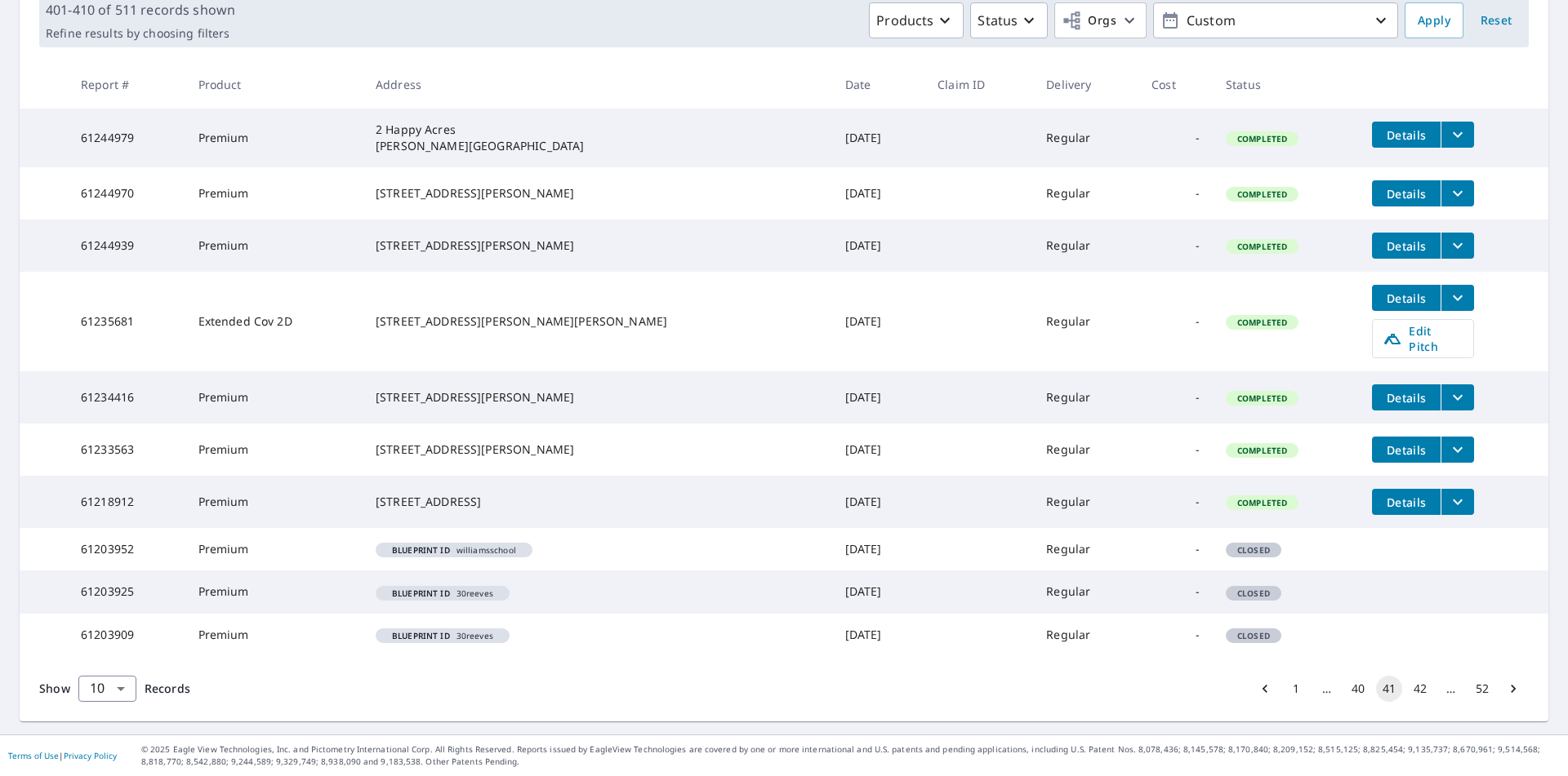
scroll to position [274, 0]
click at [1346, 688] on button "40" at bounding box center [1358, 689] width 26 height 26
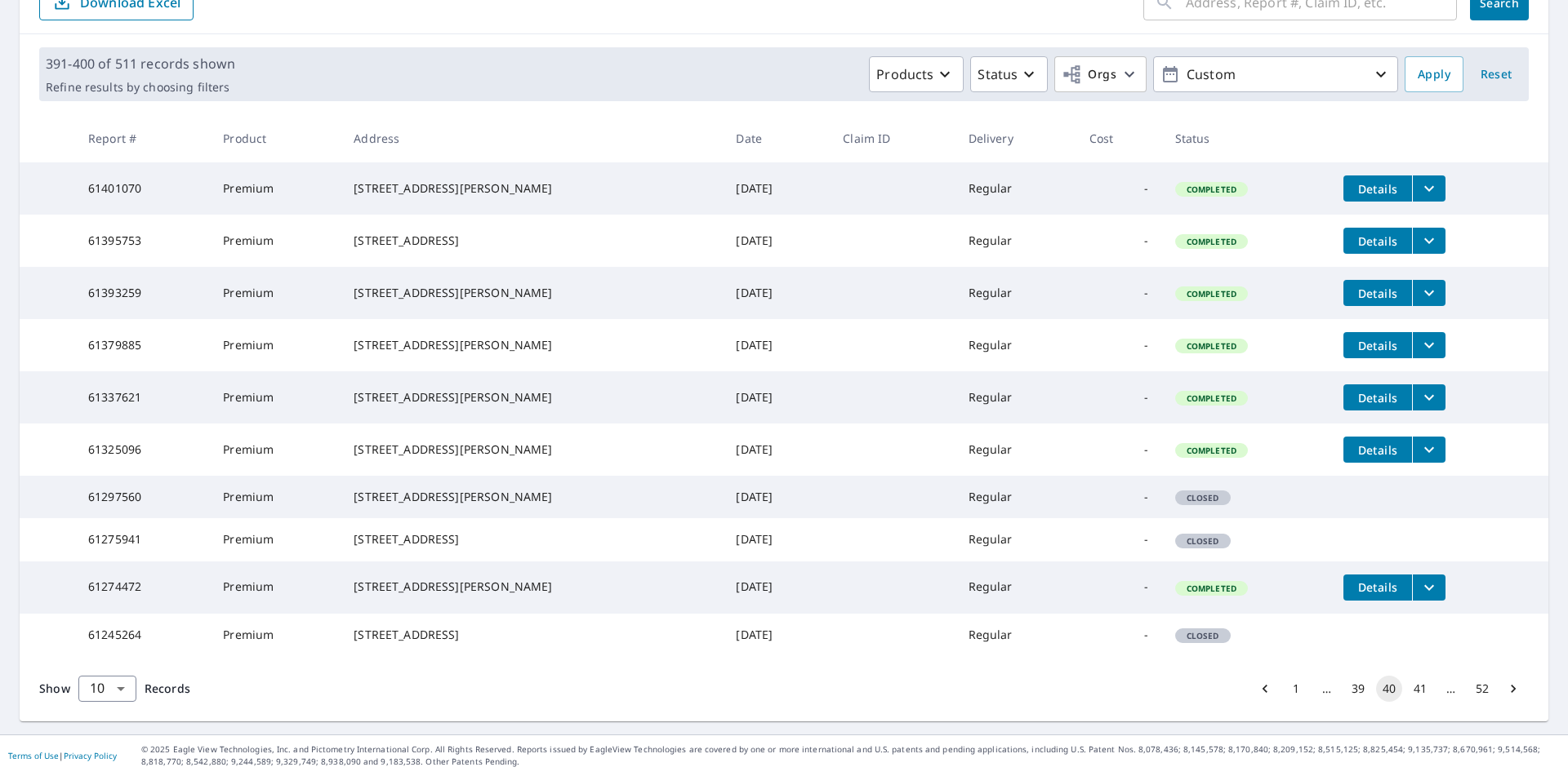
scroll to position [293, 0]
click at [1349, 690] on button "39" at bounding box center [1358, 689] width 26 height 26
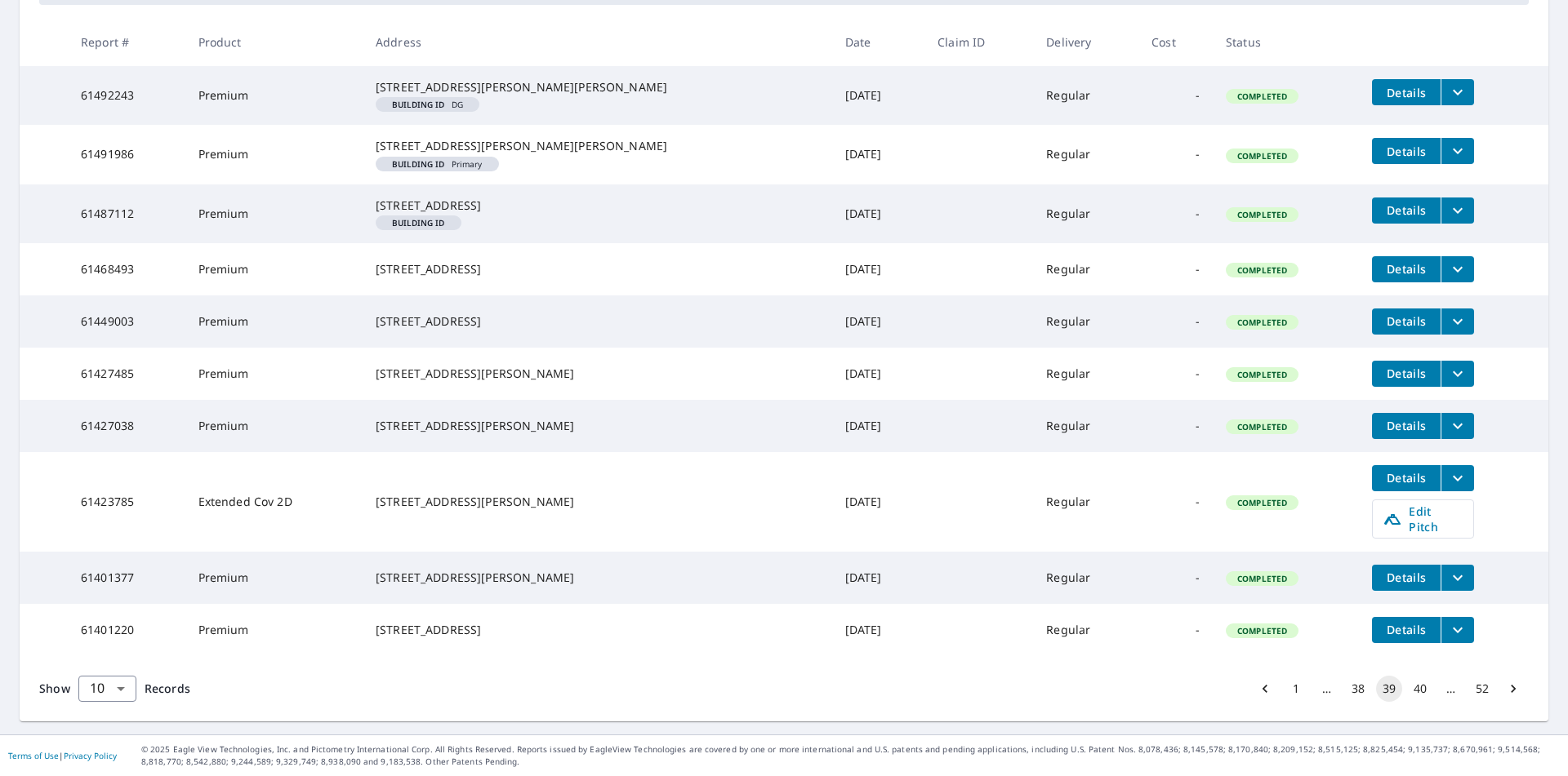
scroll to position [372, 0]
click at [1345, 690] on button "38" at bounding box center [1358, 689] width 26 height 26
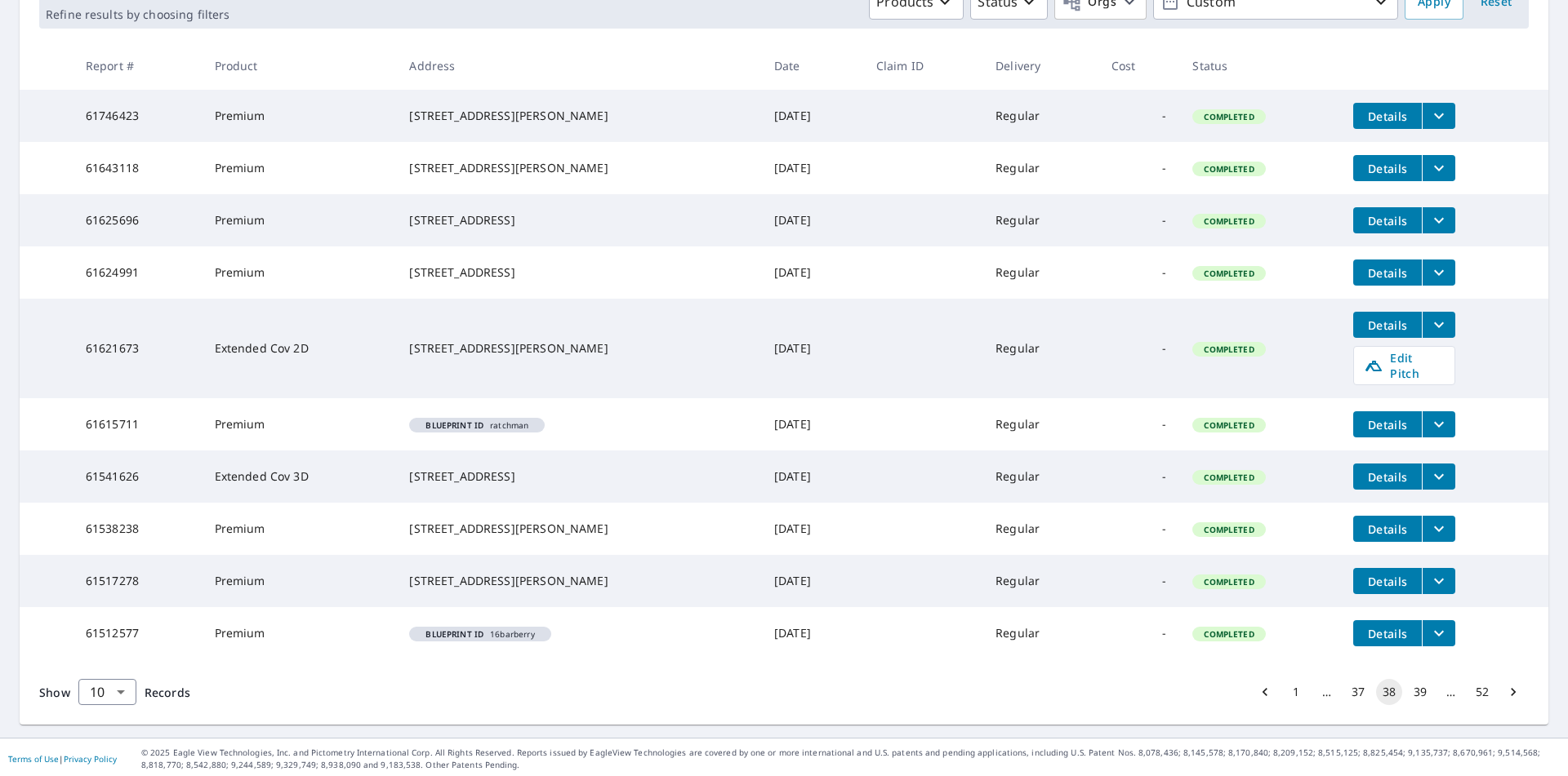
scroll to position [309, 0]
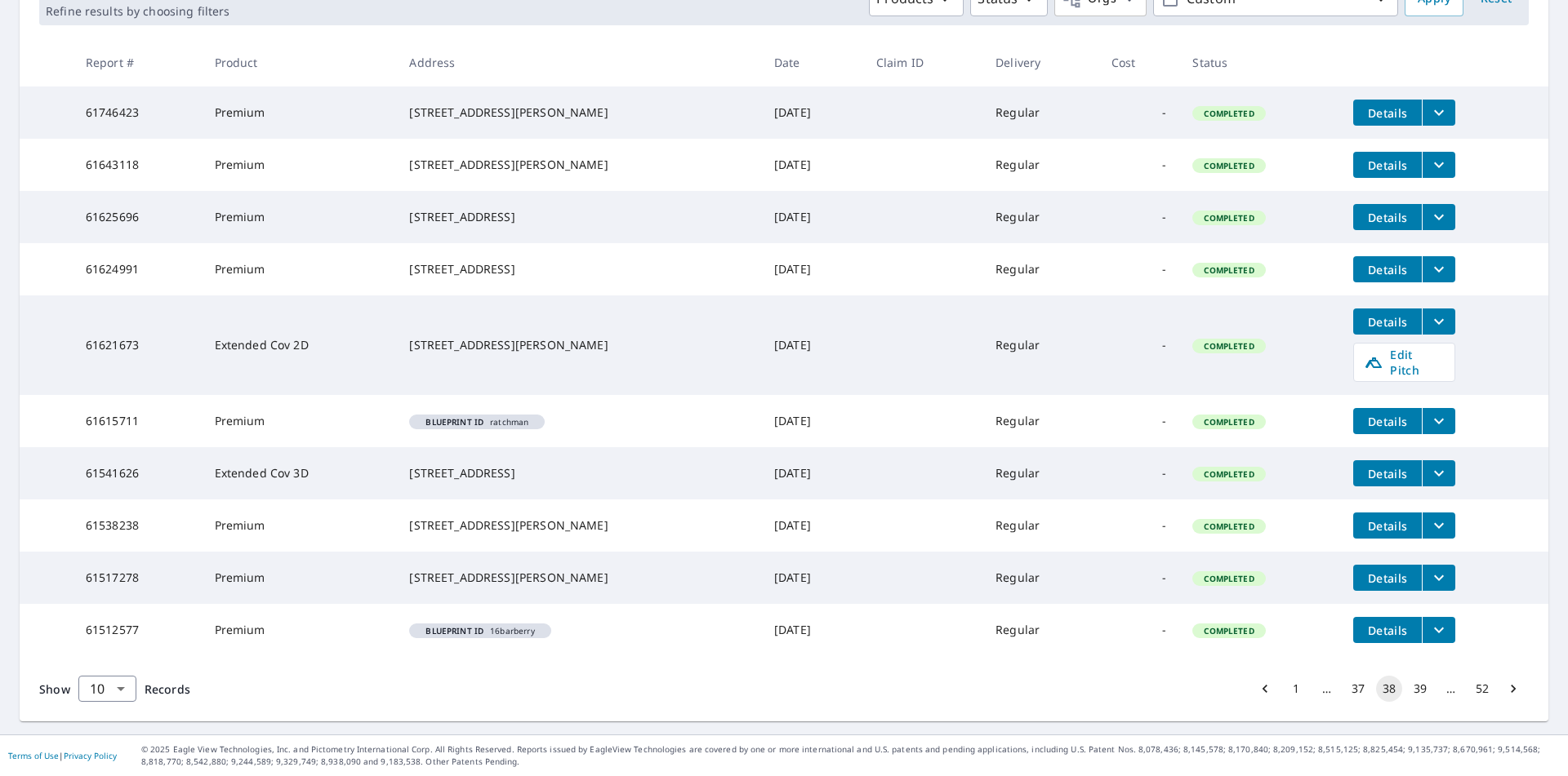
click at [1282, 690] on button "1" at bounding box center [1296, 689] width 26 height 26
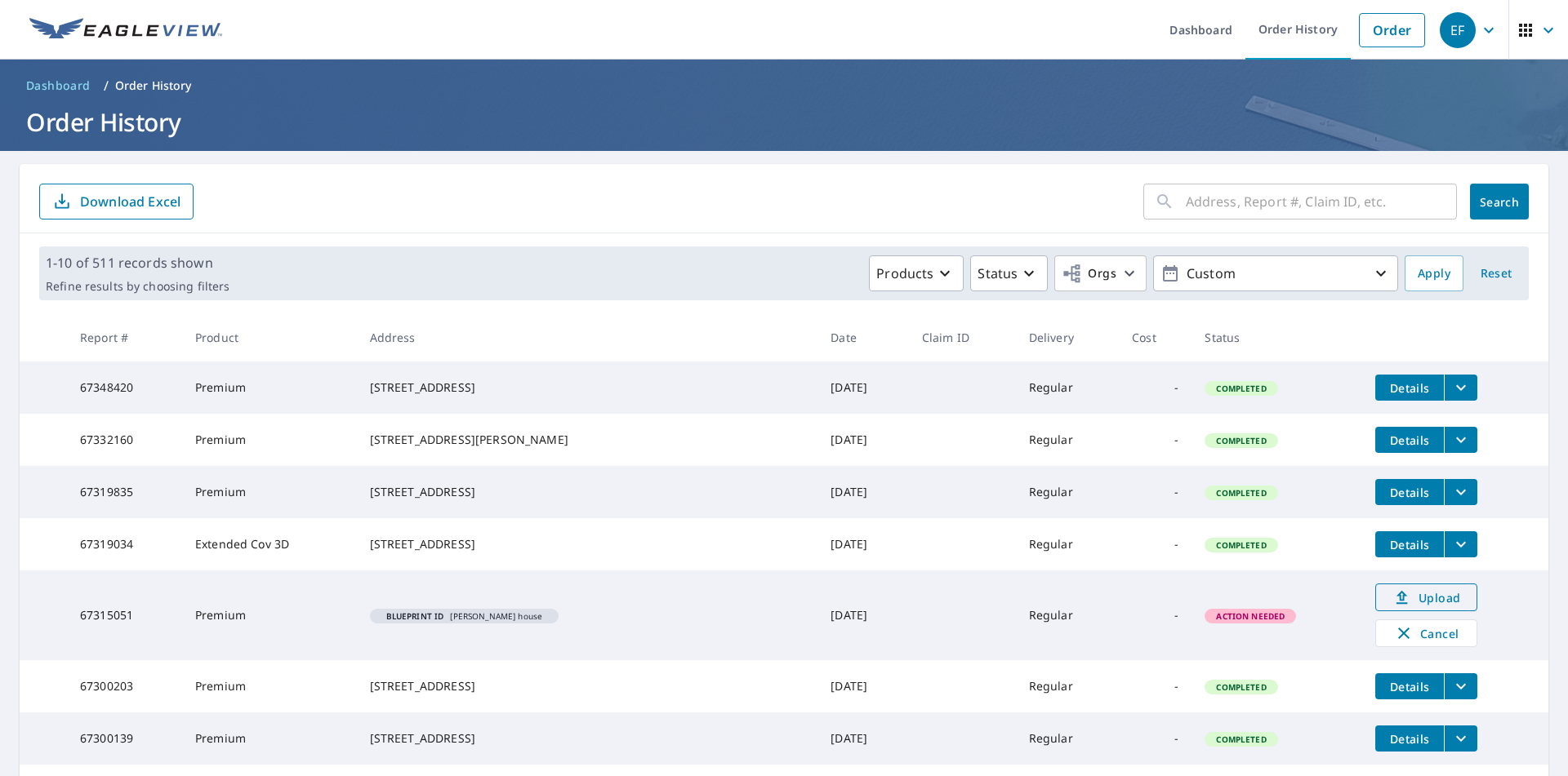
click at [1407, 607] on span "Upload" at bounding box center [1426, 597] width 81 height 20
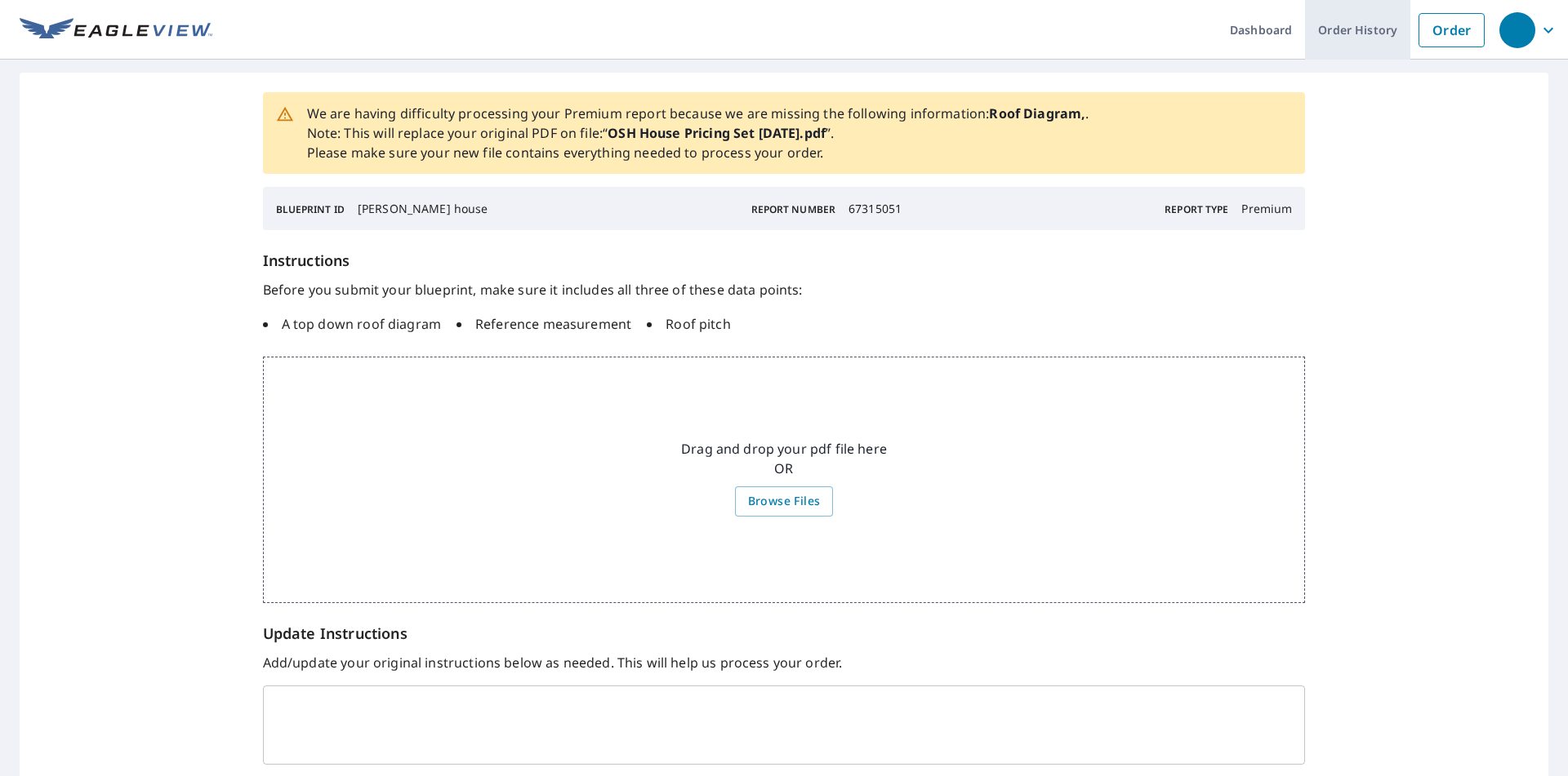
click at [1360, 36] on link "Order History" at bounding box center [1357, 30] width 105 height 59
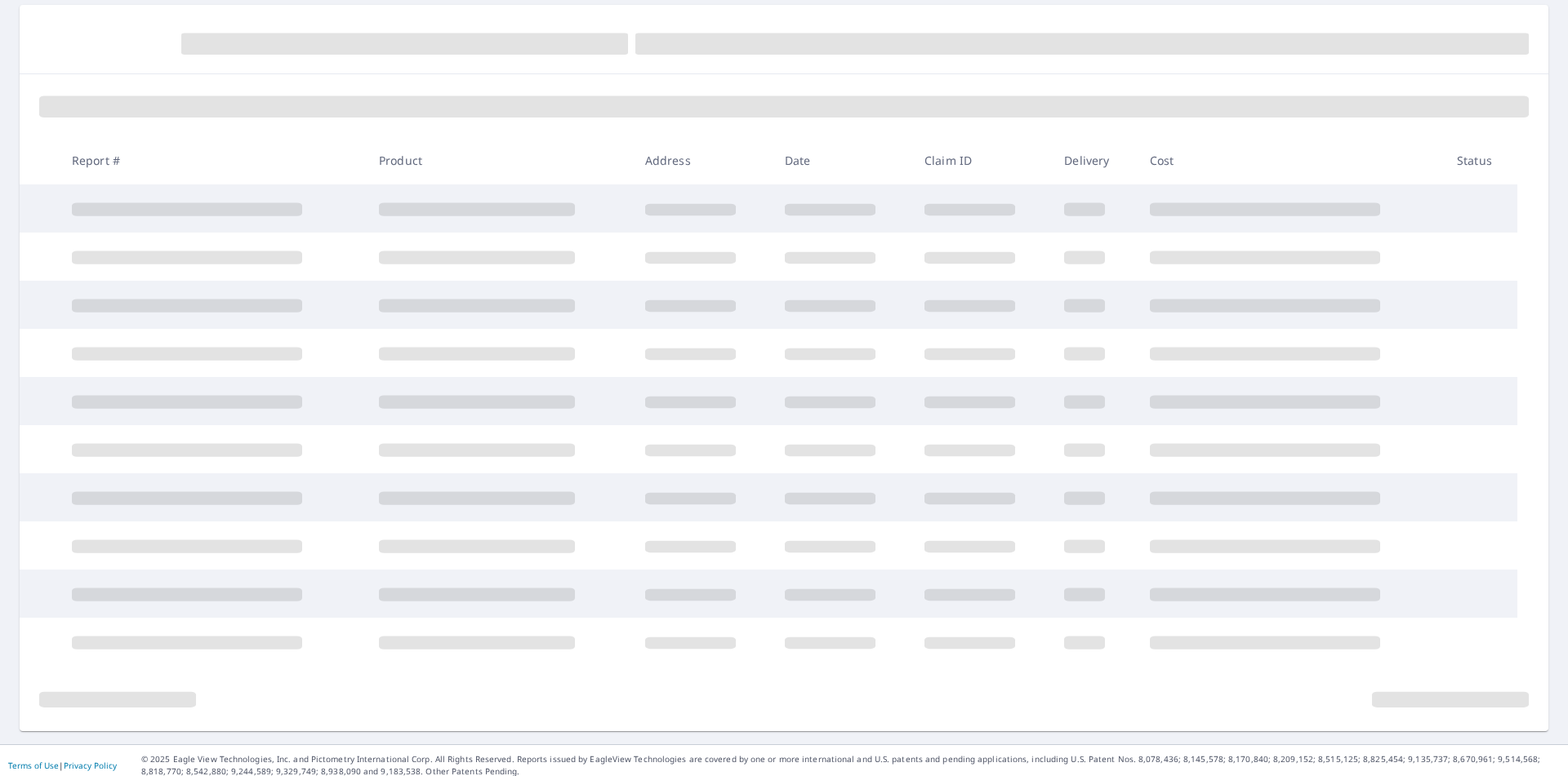
scroll to position [169, 0]
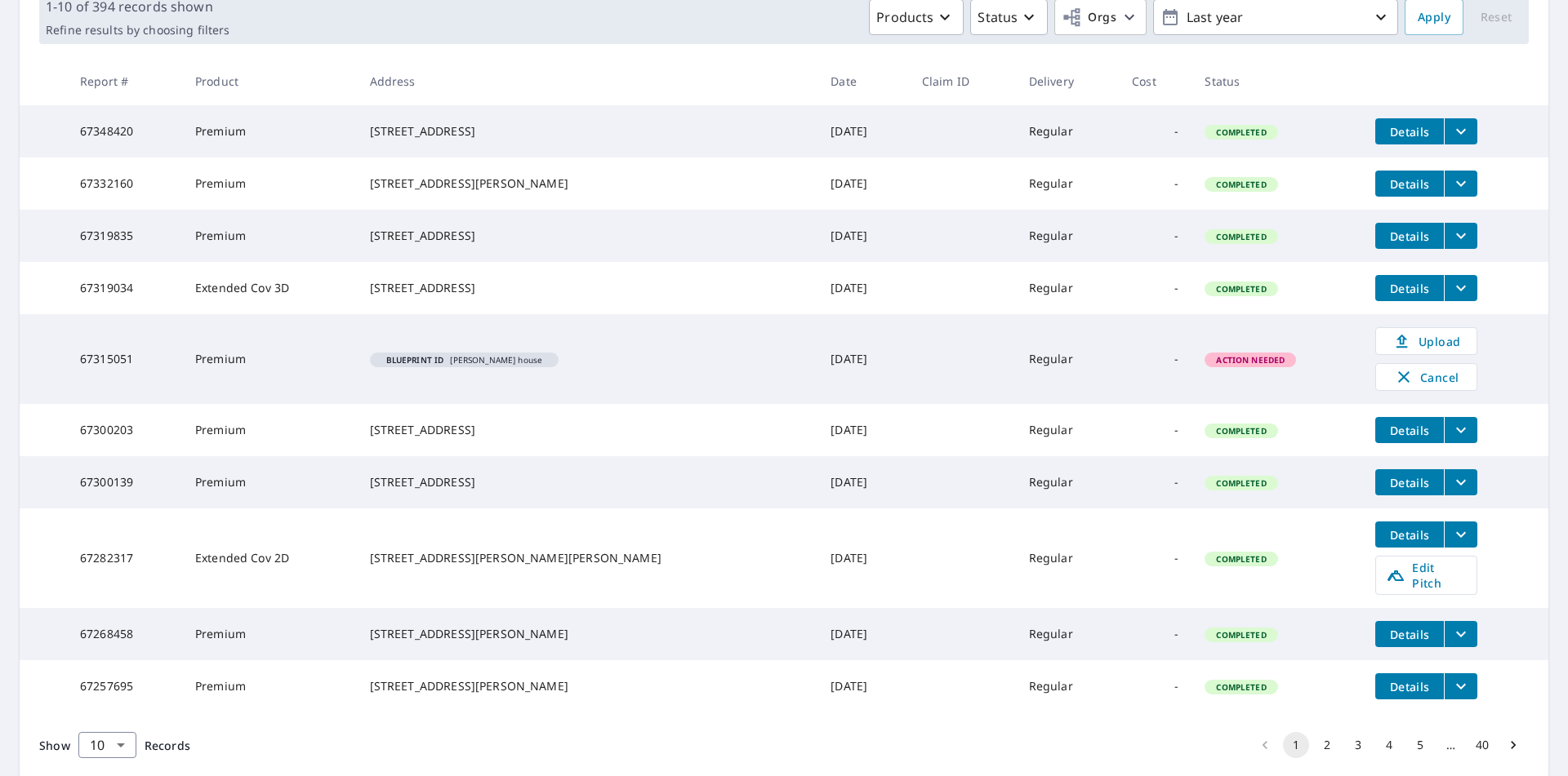
scroll to position [354, 0]
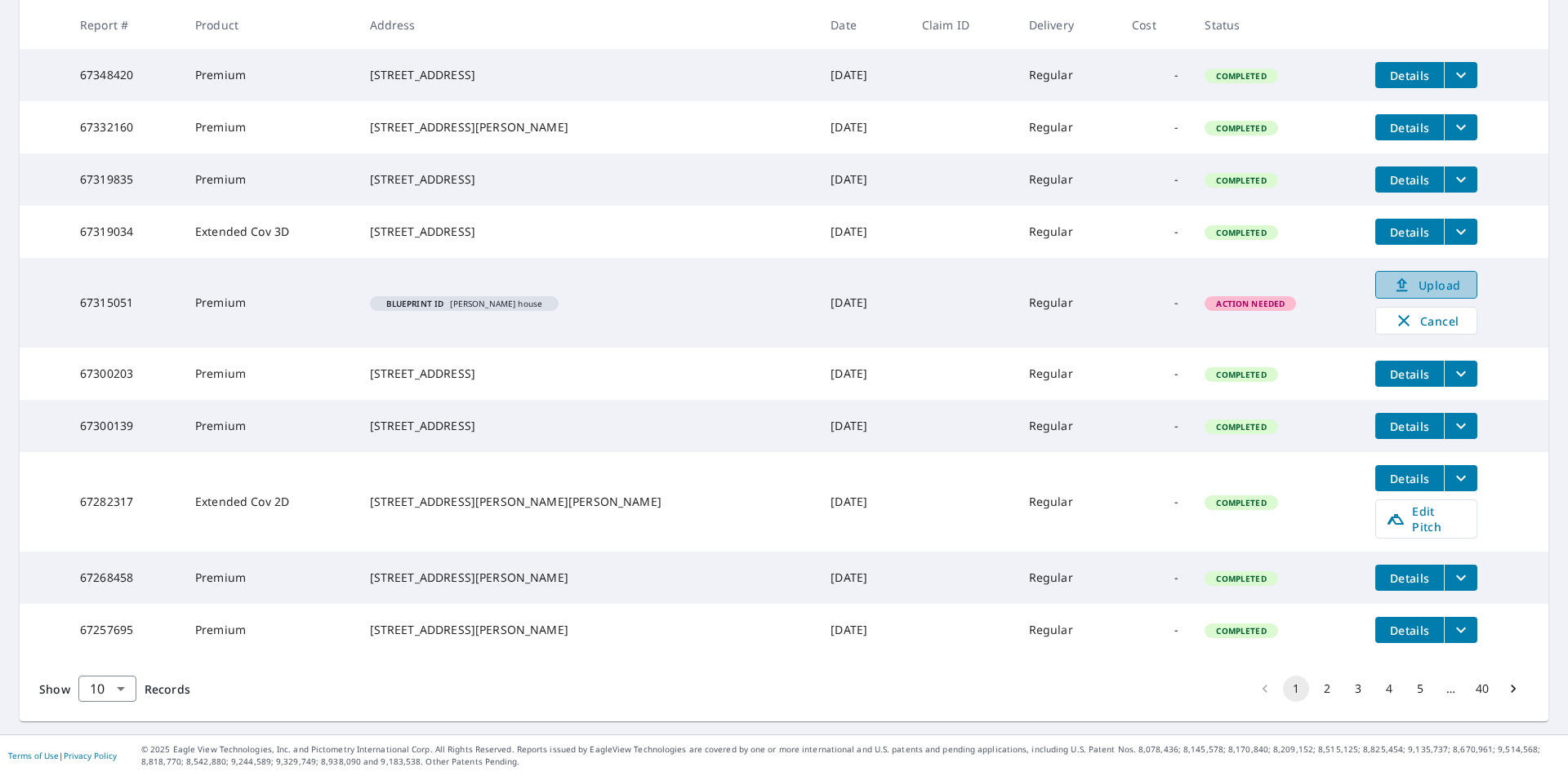
click at [1416, 276] on span "Upload" at bounding box center [1426, 285] width 81 height 20
click at [1392, 275] on icon at bounding box center [1402, 285] width 20 height 20
click at [1416, 275] on span "Upload" at bounding box center [1426, 285] width 81 height 20
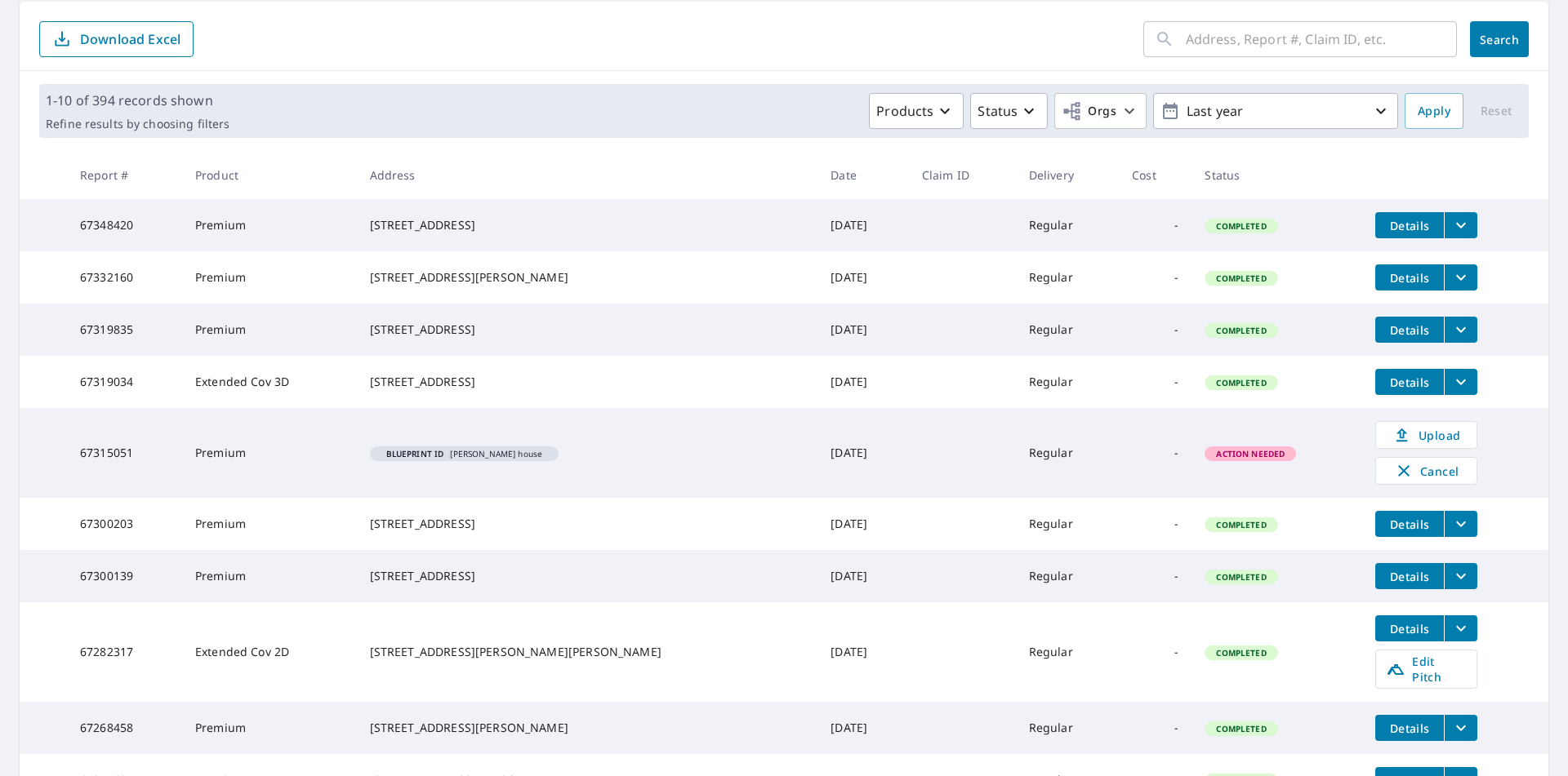
scroll to position [0, 0]
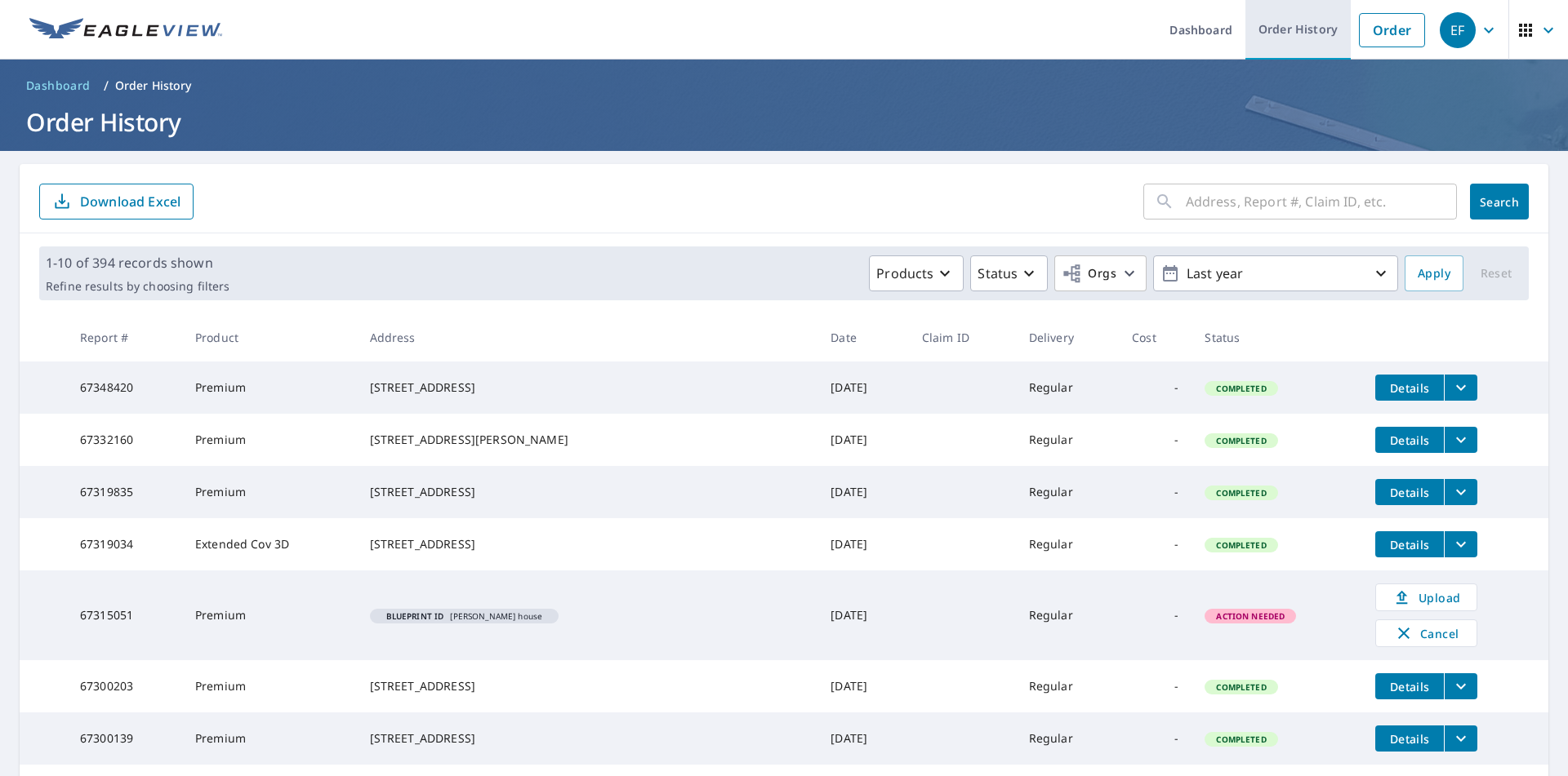
click at [1296, 26] on link "Order History" at bounding box center [1298, 30] width 105 height 59
click at [936, 270] on icon "button" at bounding box center [945, 273] width 20 height 20
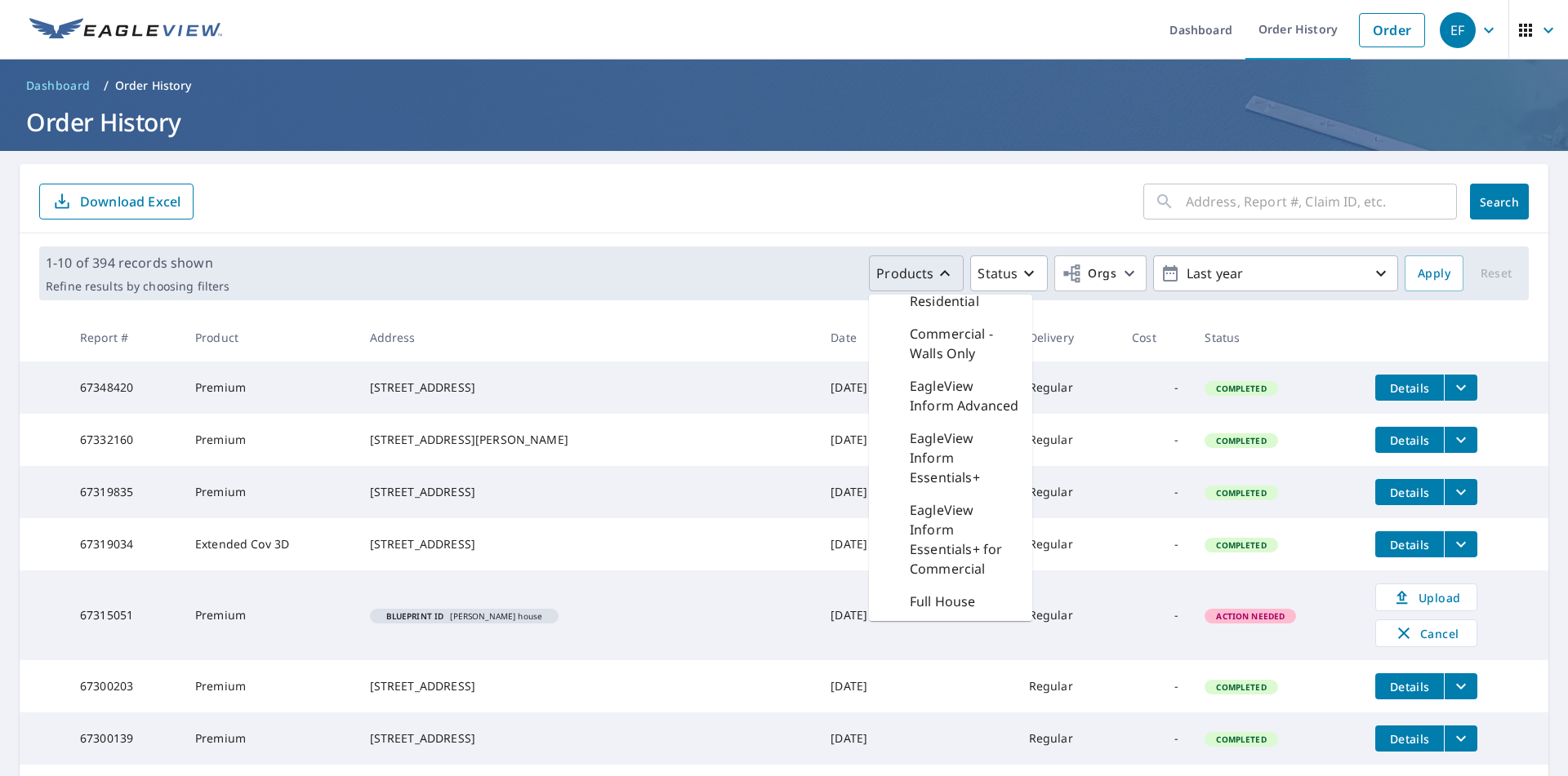
scroll to position [33, 0]
click at [947, 379] on p "Blueprint - Residential" at bounding box center [964, 374] width 109 height 39
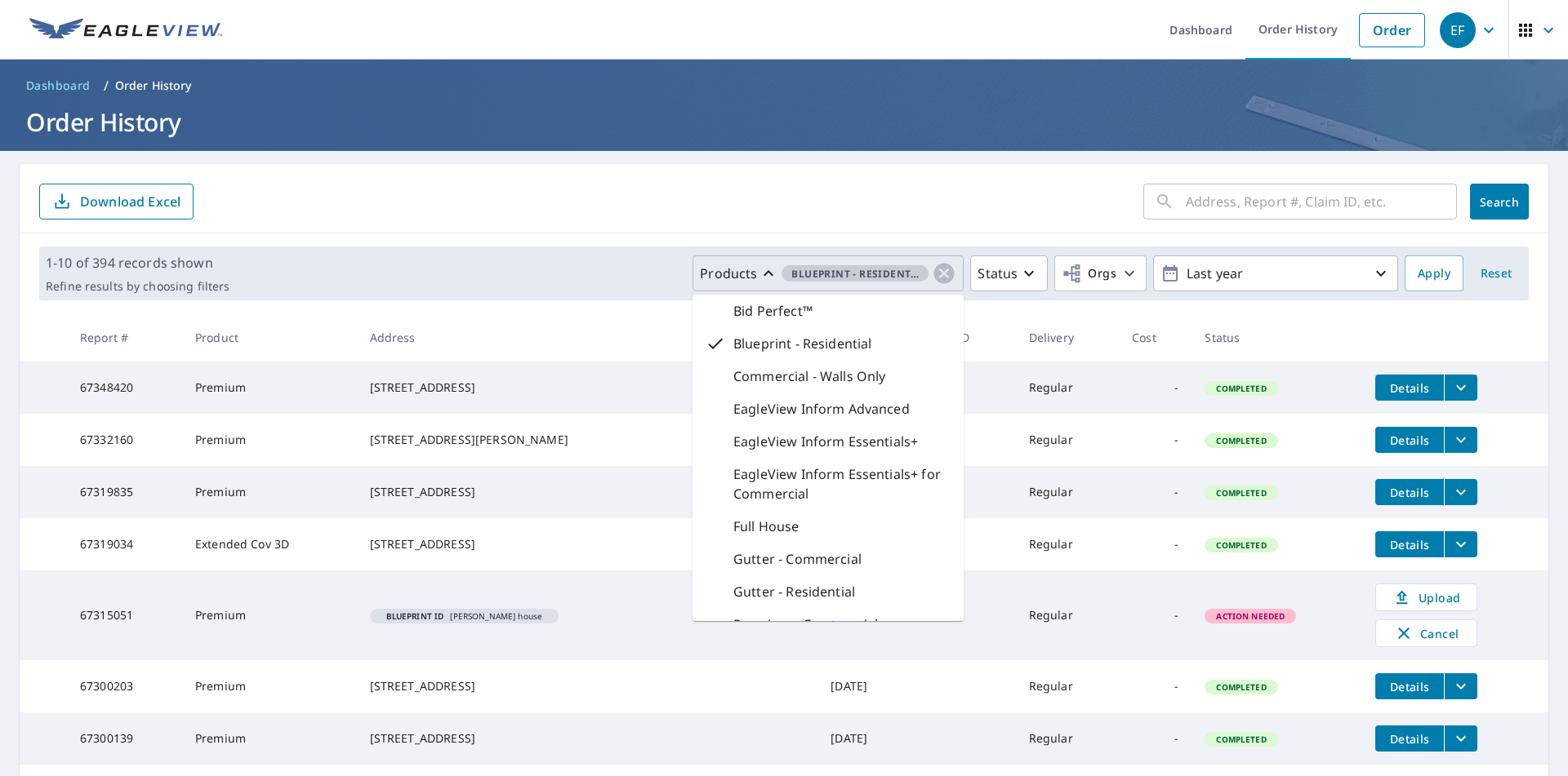
click at [1441, 310] on div "1-10 of 394 records shown Refine results by choosing filters Products Blueprint…" at bounding box center [784, 273] width 1528 height 80
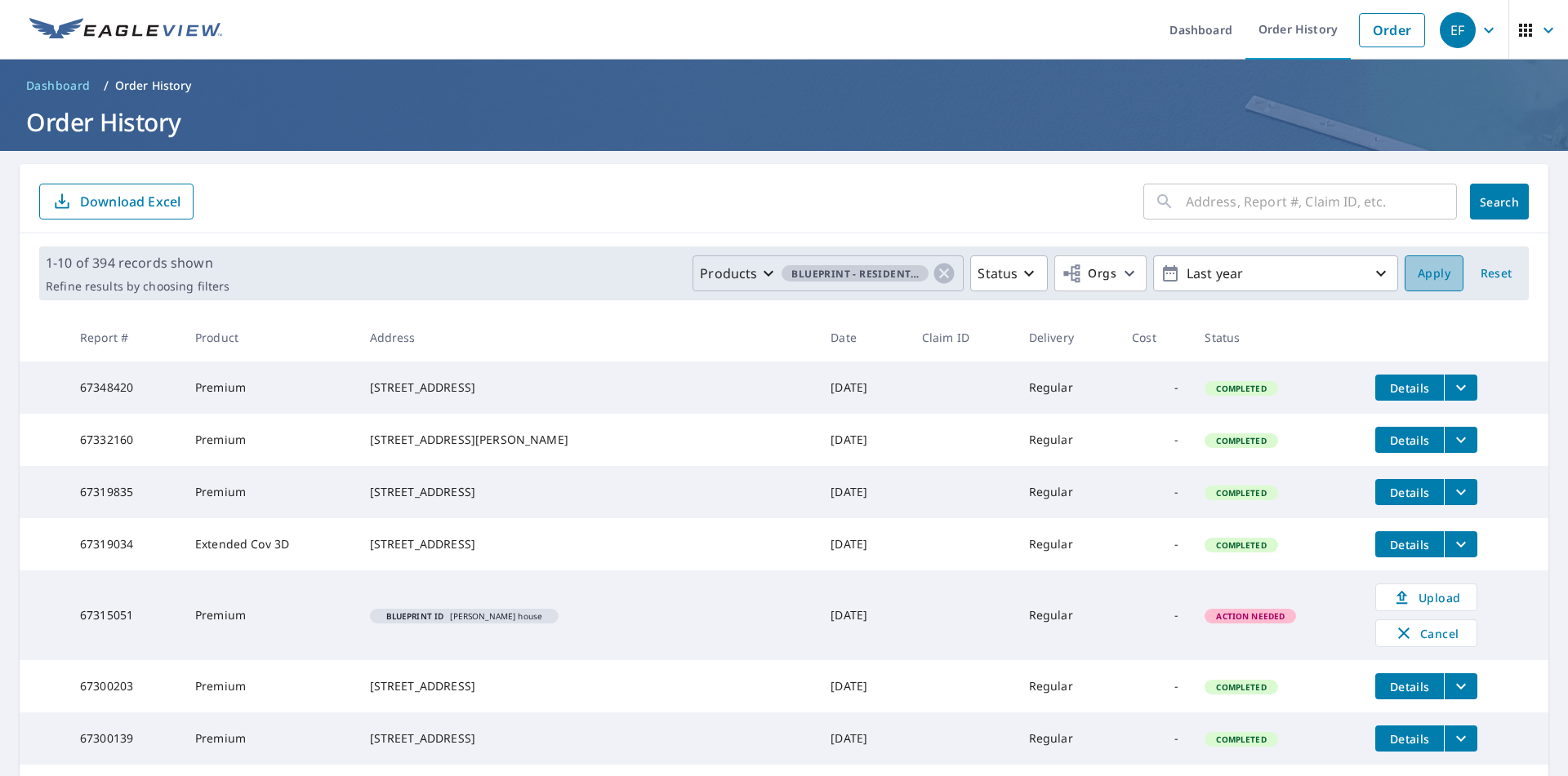
click at [1433, 280] on span "Apply" at bounding box center [1434, 273] width 33 height 21
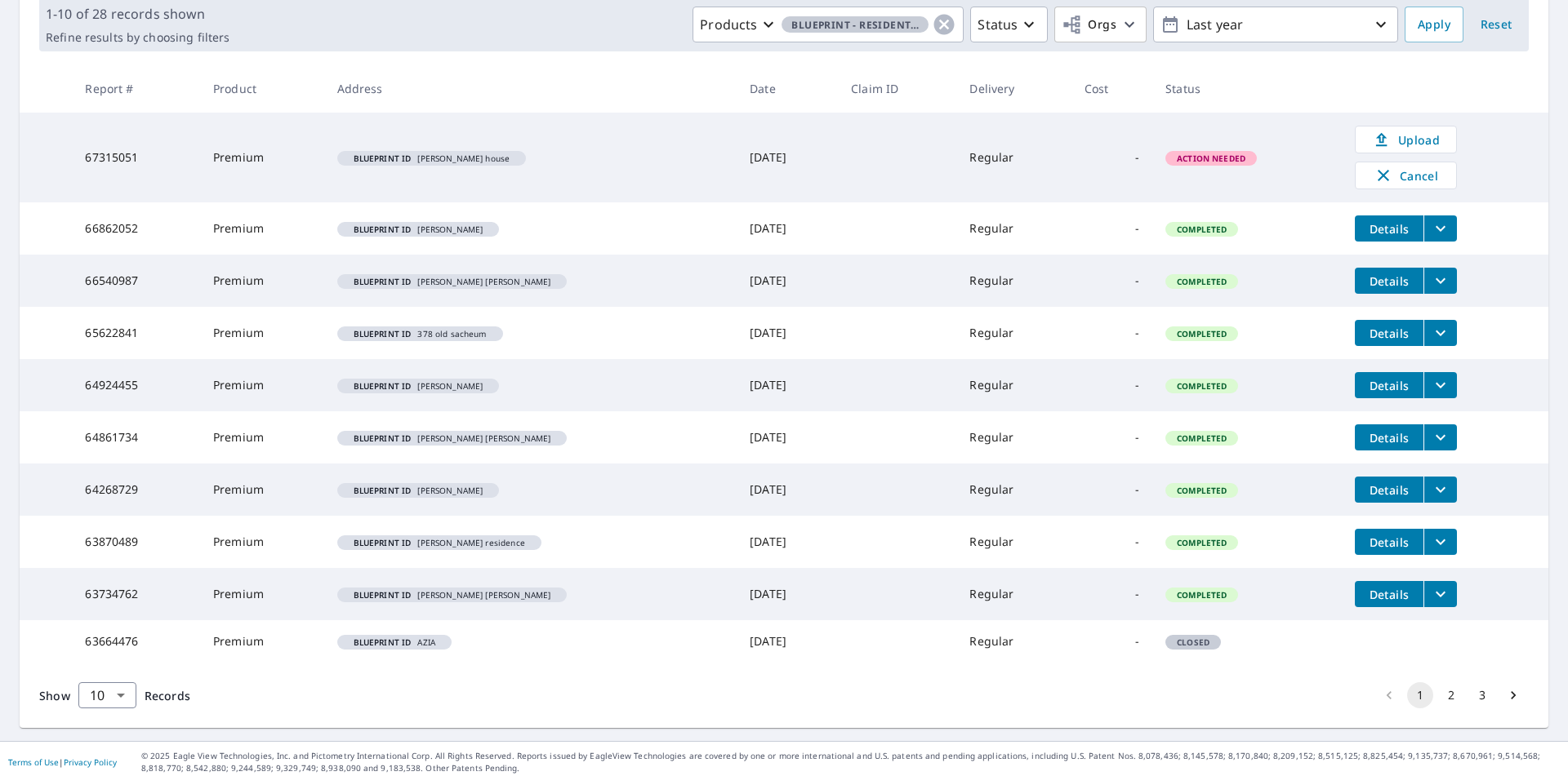
scroll to position [255, 0]
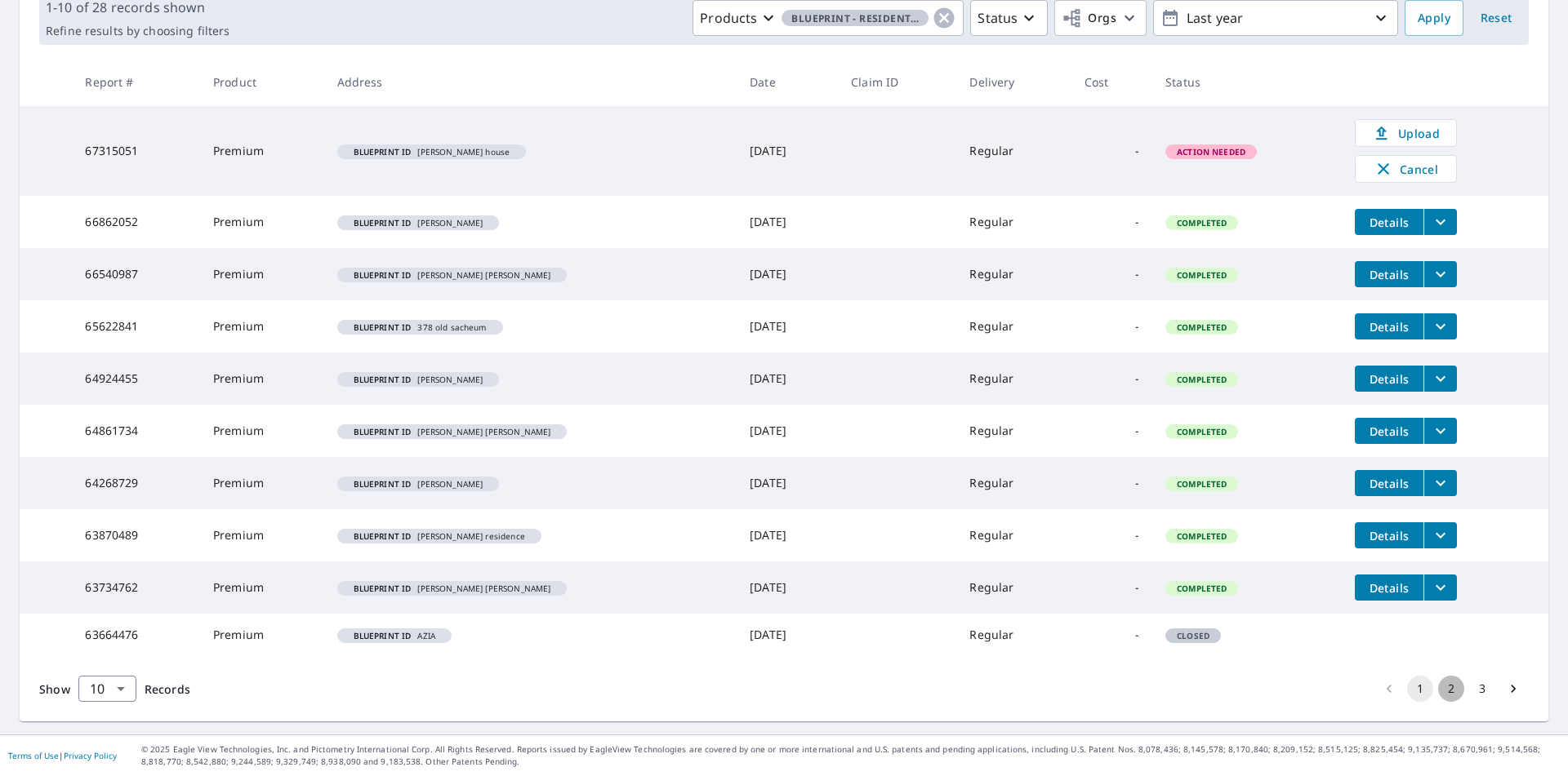
click at [1438, 695] on button "2" at bounding box center [1451, 689] width 26 height 26
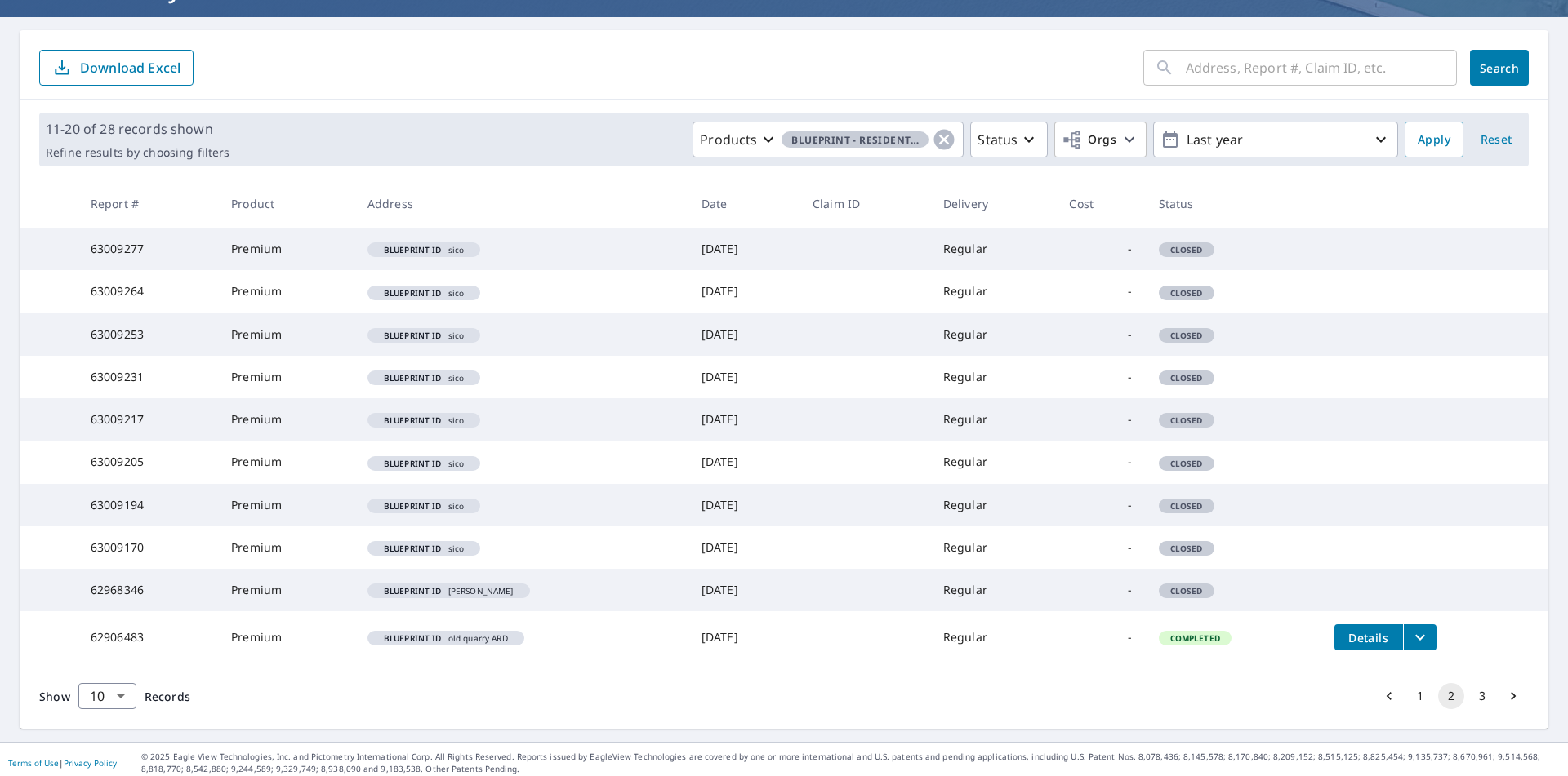
scroll to position [142, 0]
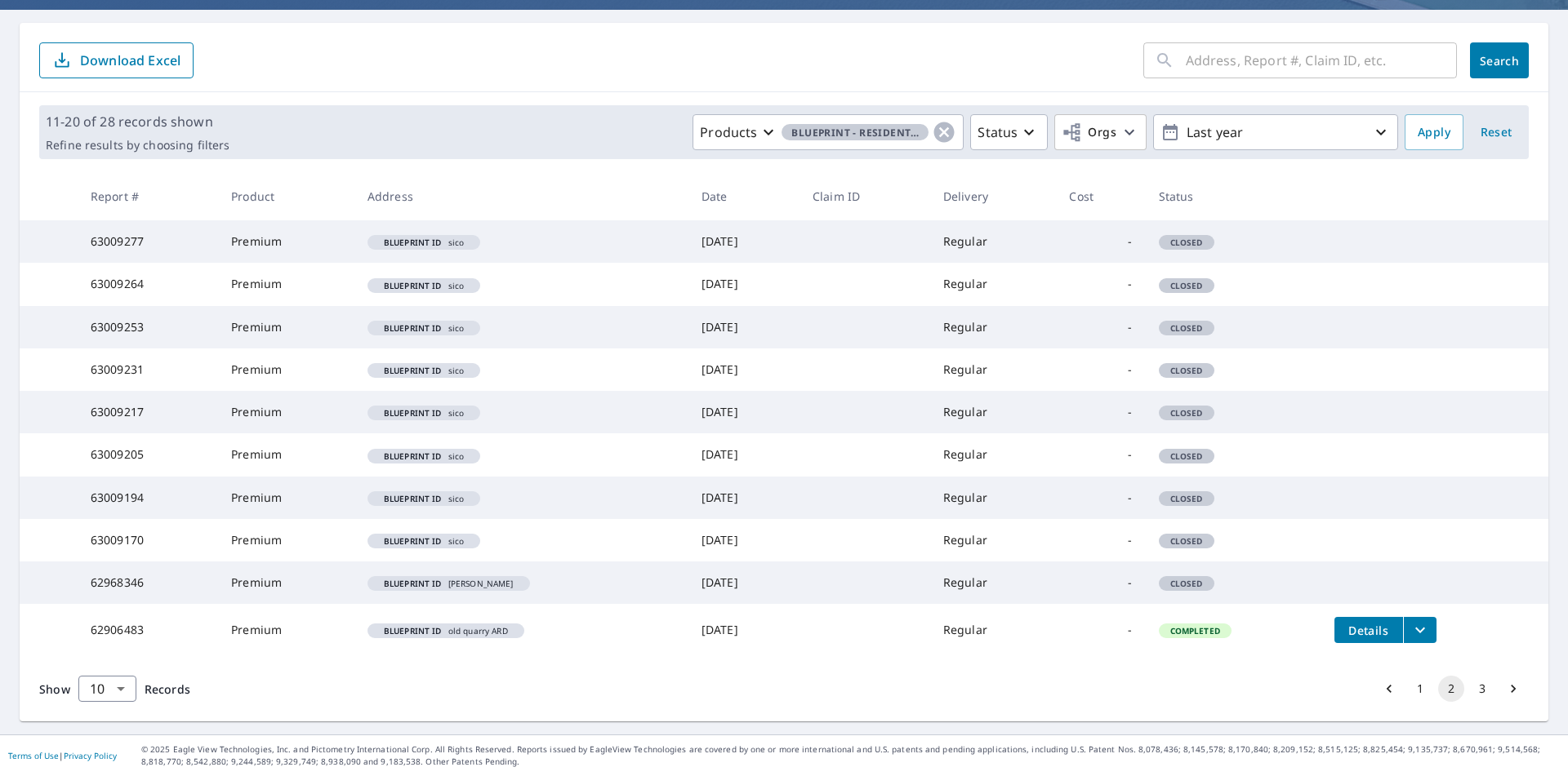
click at [1468, 689] on button "3" at bounding box center [1482, 689] width 26 height 26
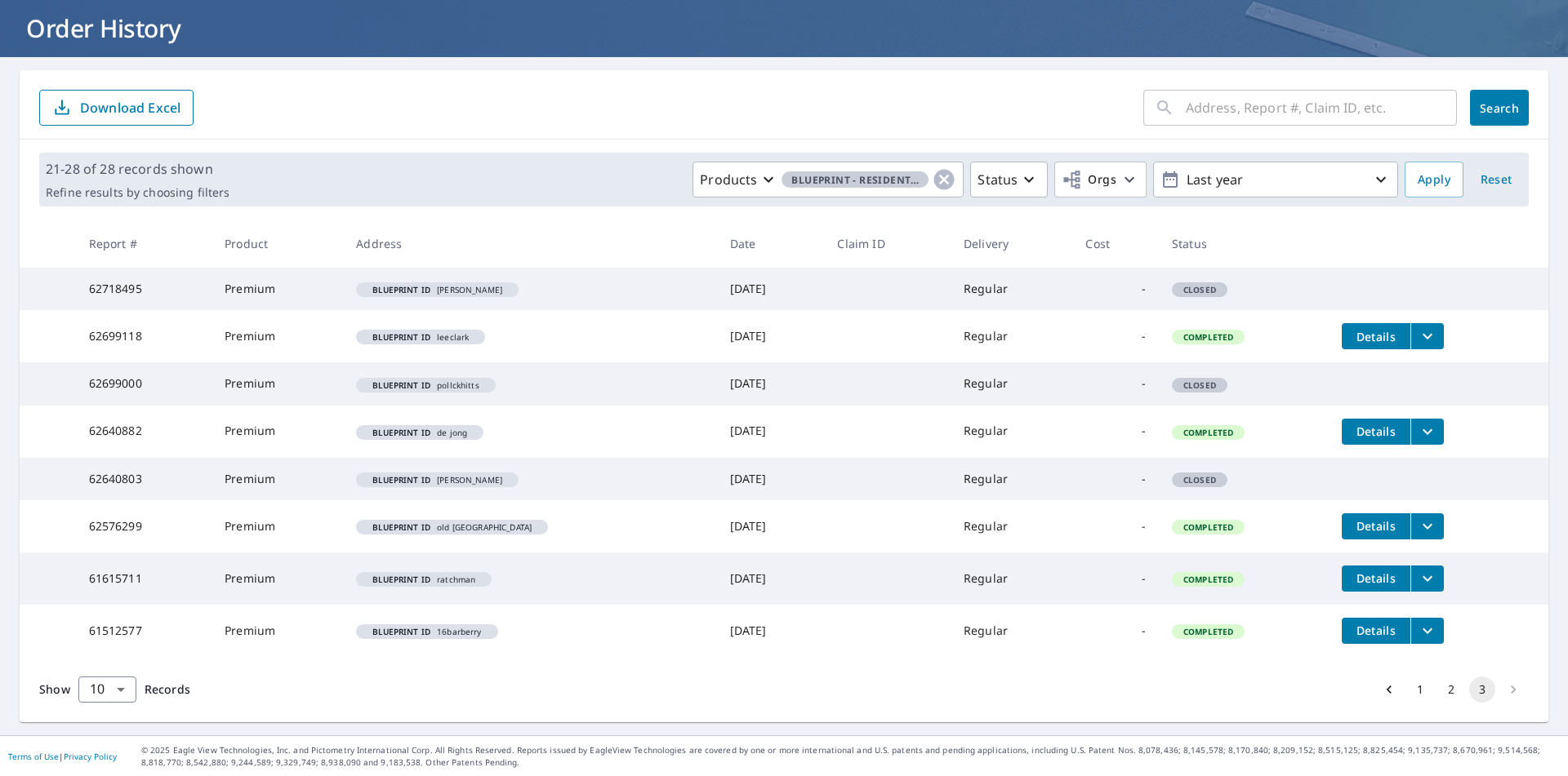
scroll to position [95, 0]
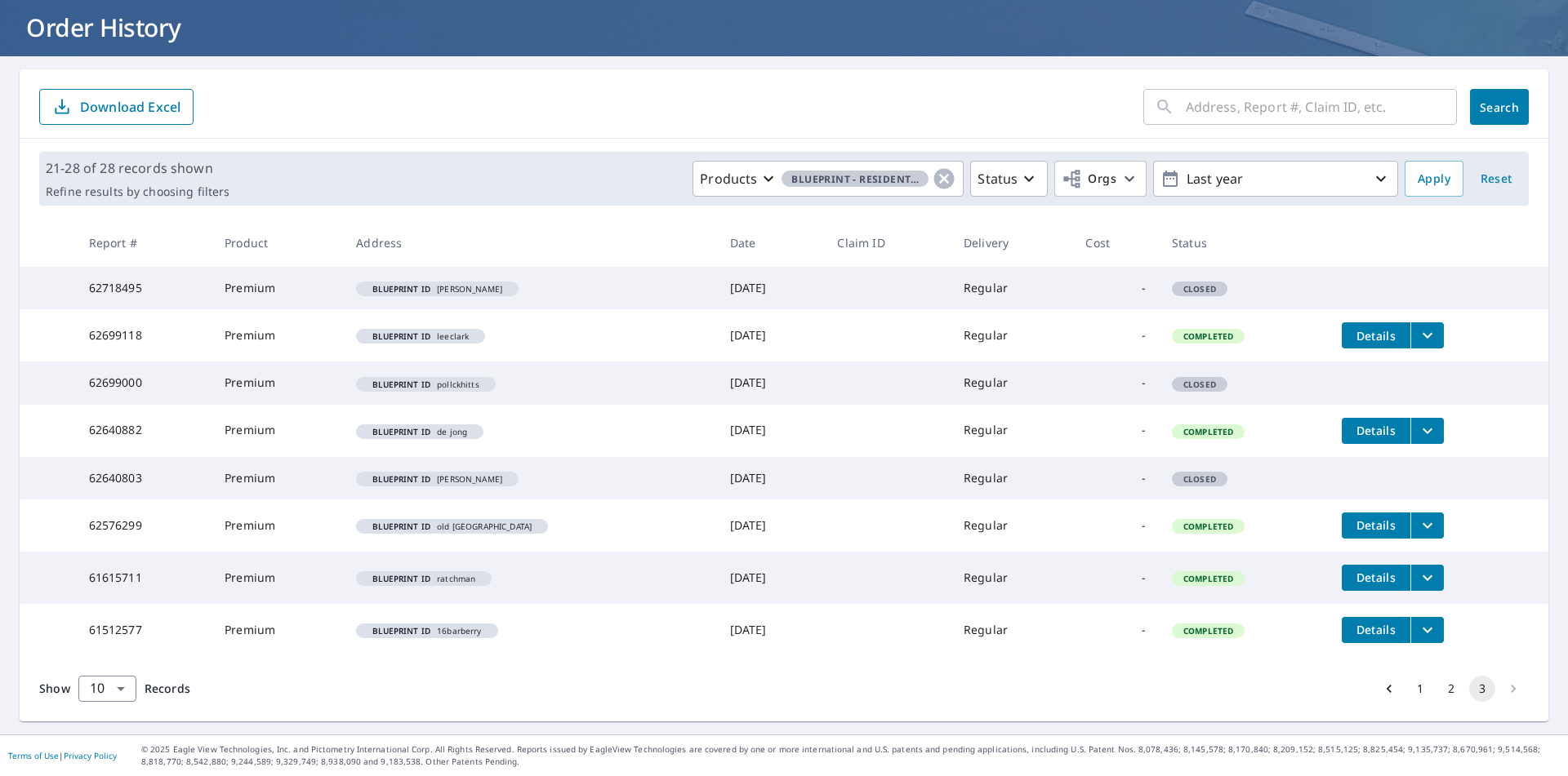
click at [1440, 693] on button "2" at bounding box center [1451, 689] width 26 height 26
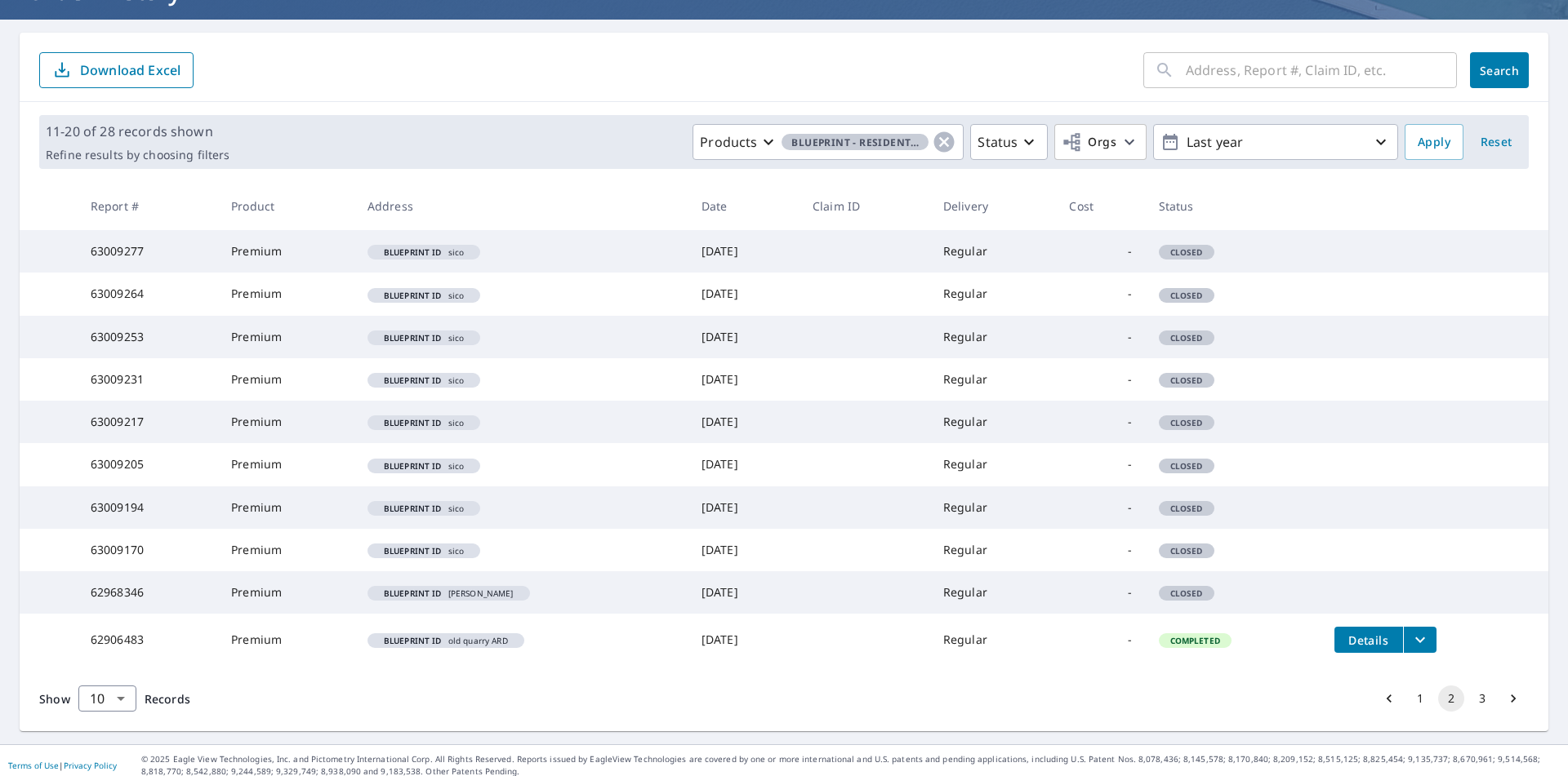
scroll to position [142, 0]
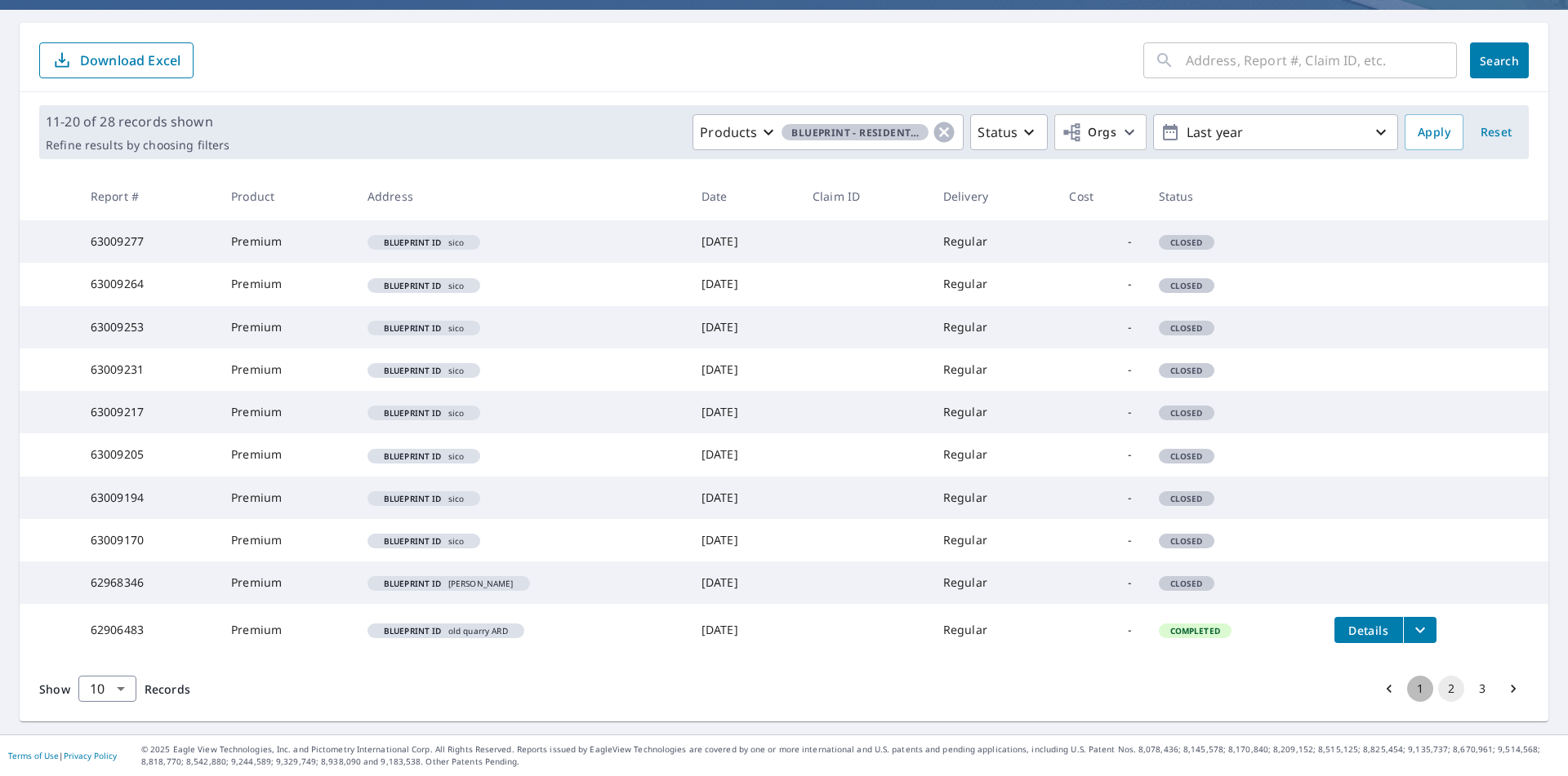
click at [1409, 691] on button "1" at bounding box center [1420, 689] width 26 height 26
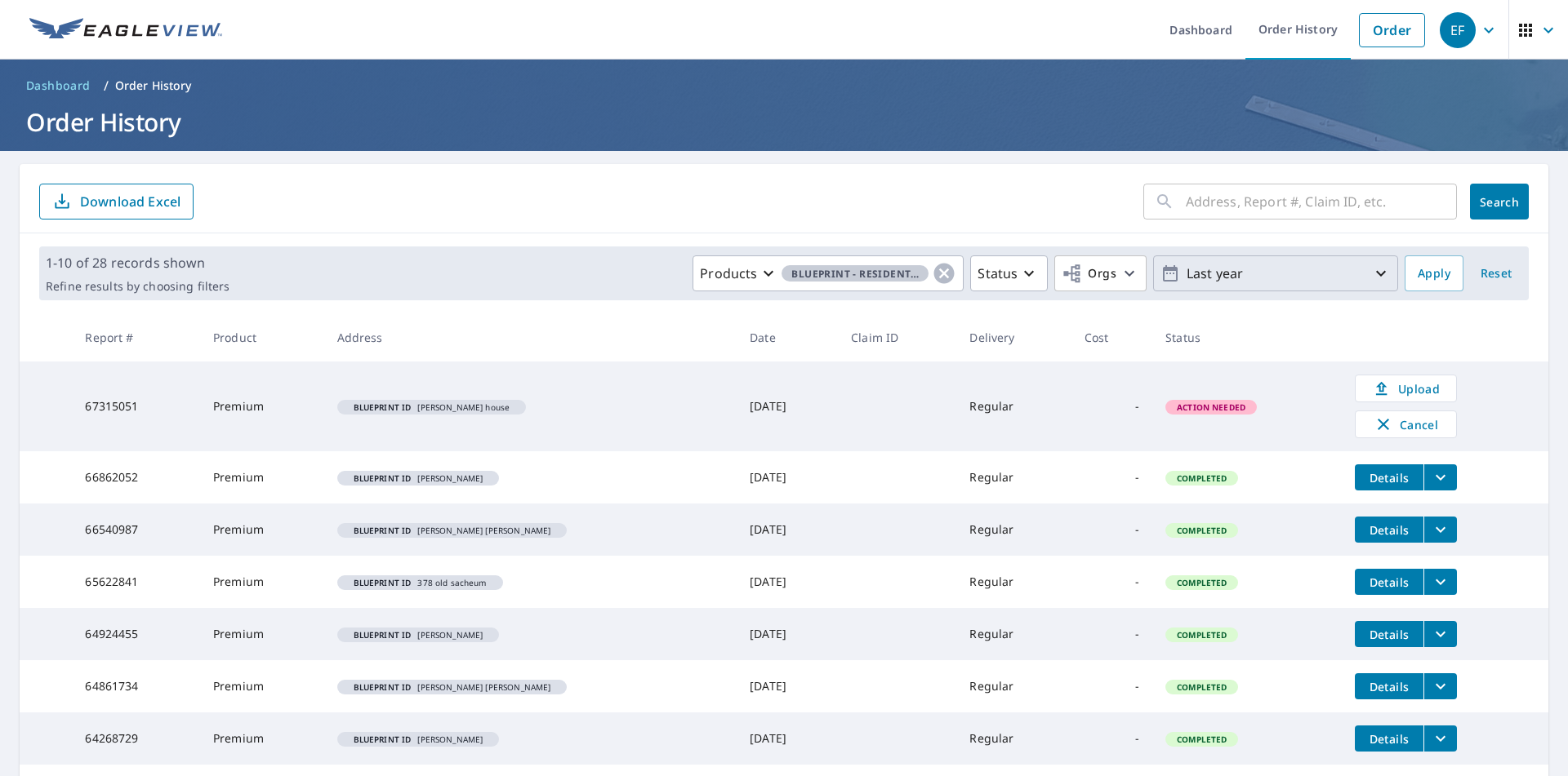
click at [1196, 277] on p "Last year" at bounding box center [1275, 273] width 191 height 29
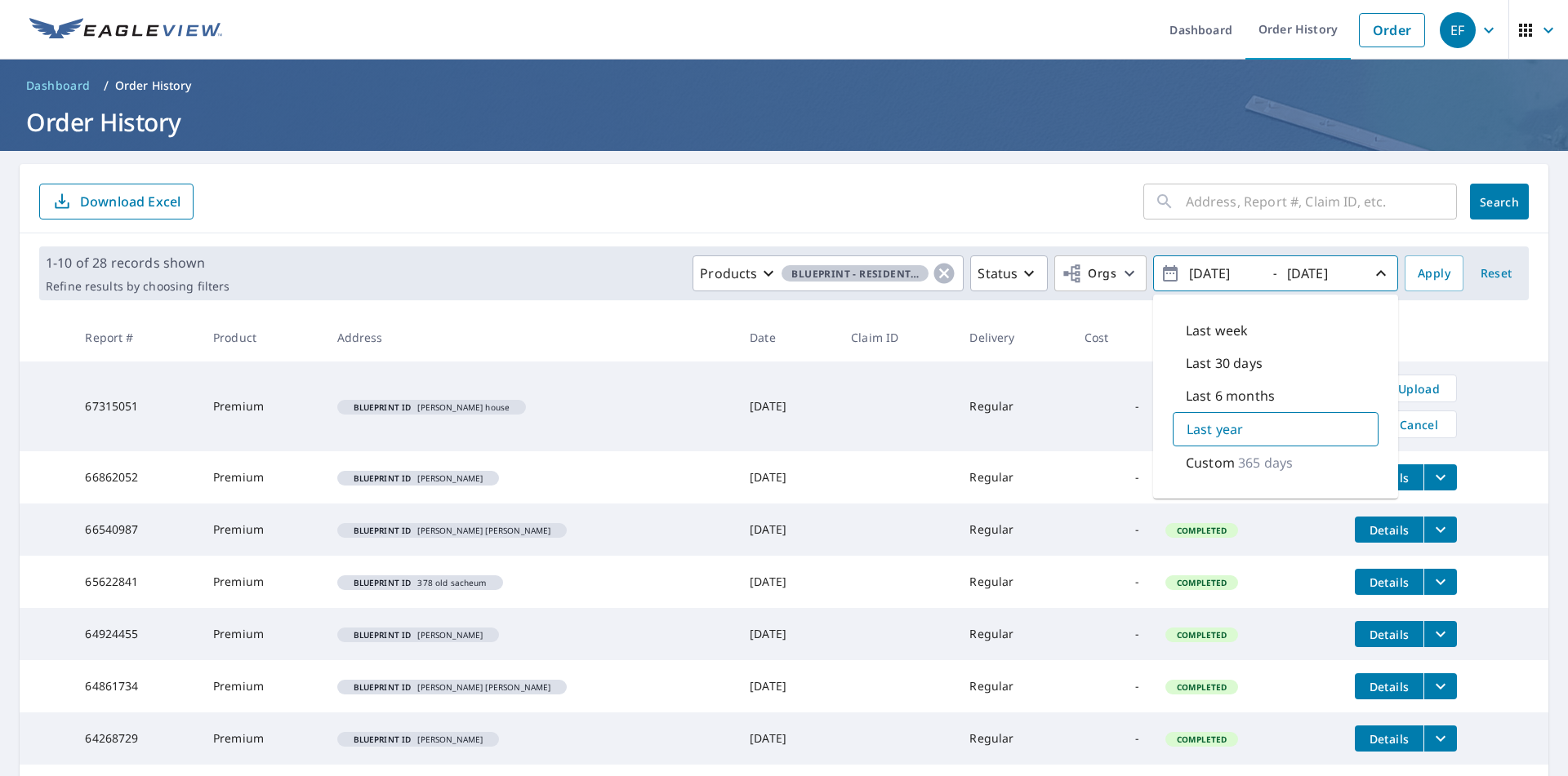
click at [1238, 462] on p "365 days" at bounding box center [1265, 463] width 54 height 20
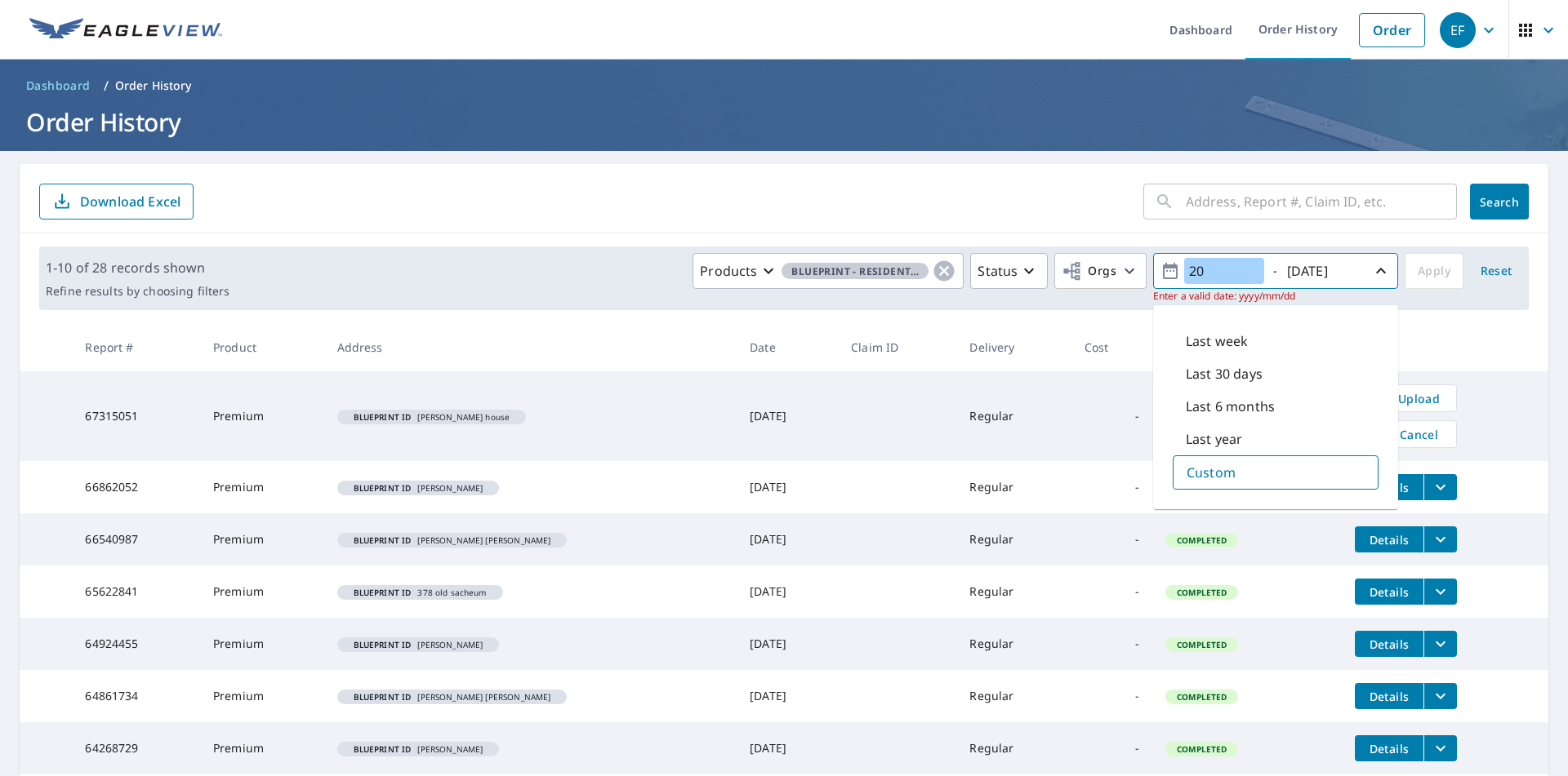
type input "2"
click at [599, 205] on form "​ Search Download Excel" at bounding box center [784, 202] width 1489 height 36
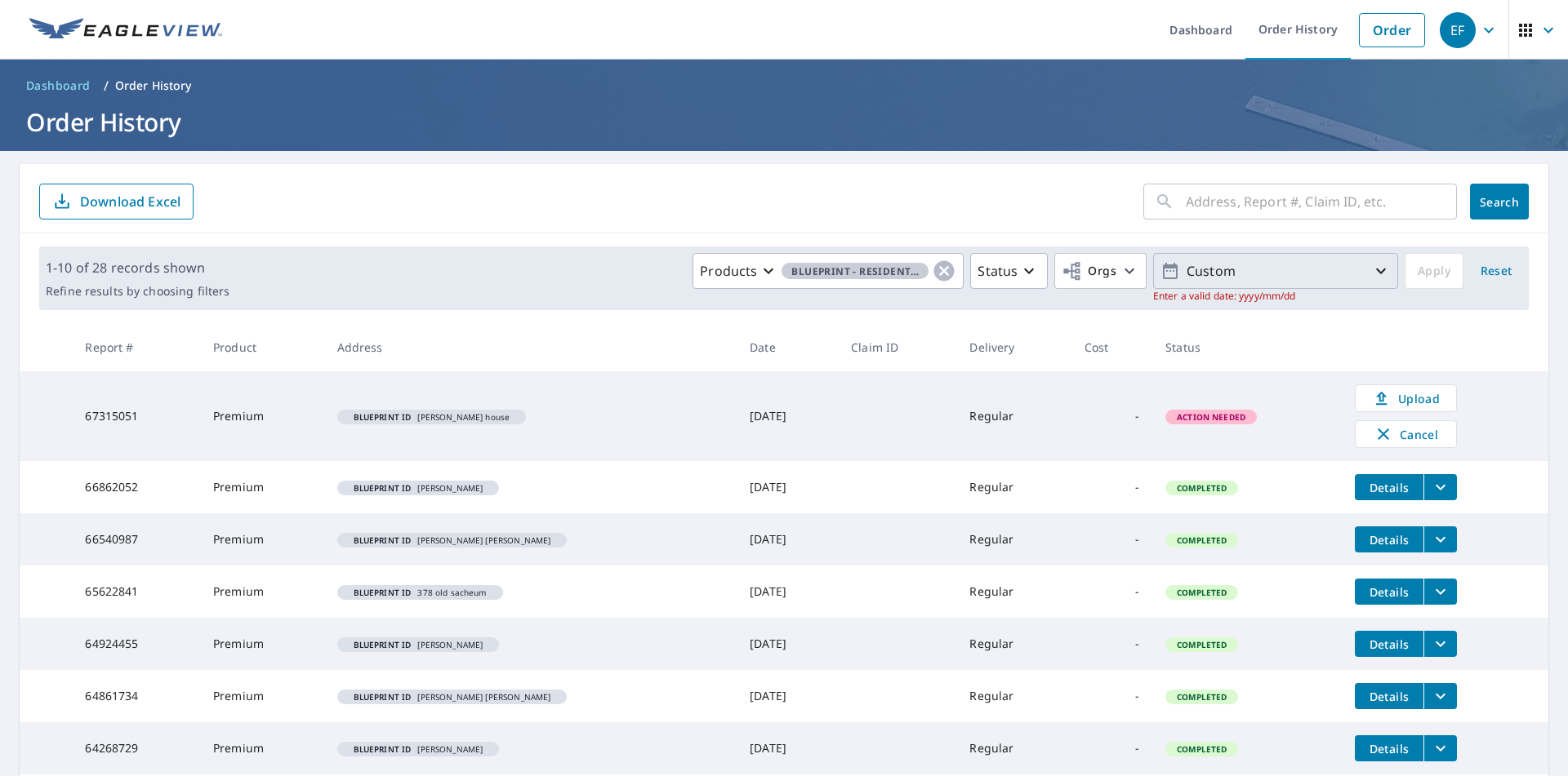
click at [1161, 275] on icon "button" at bounding box center [1170, 271] width 20 height 20
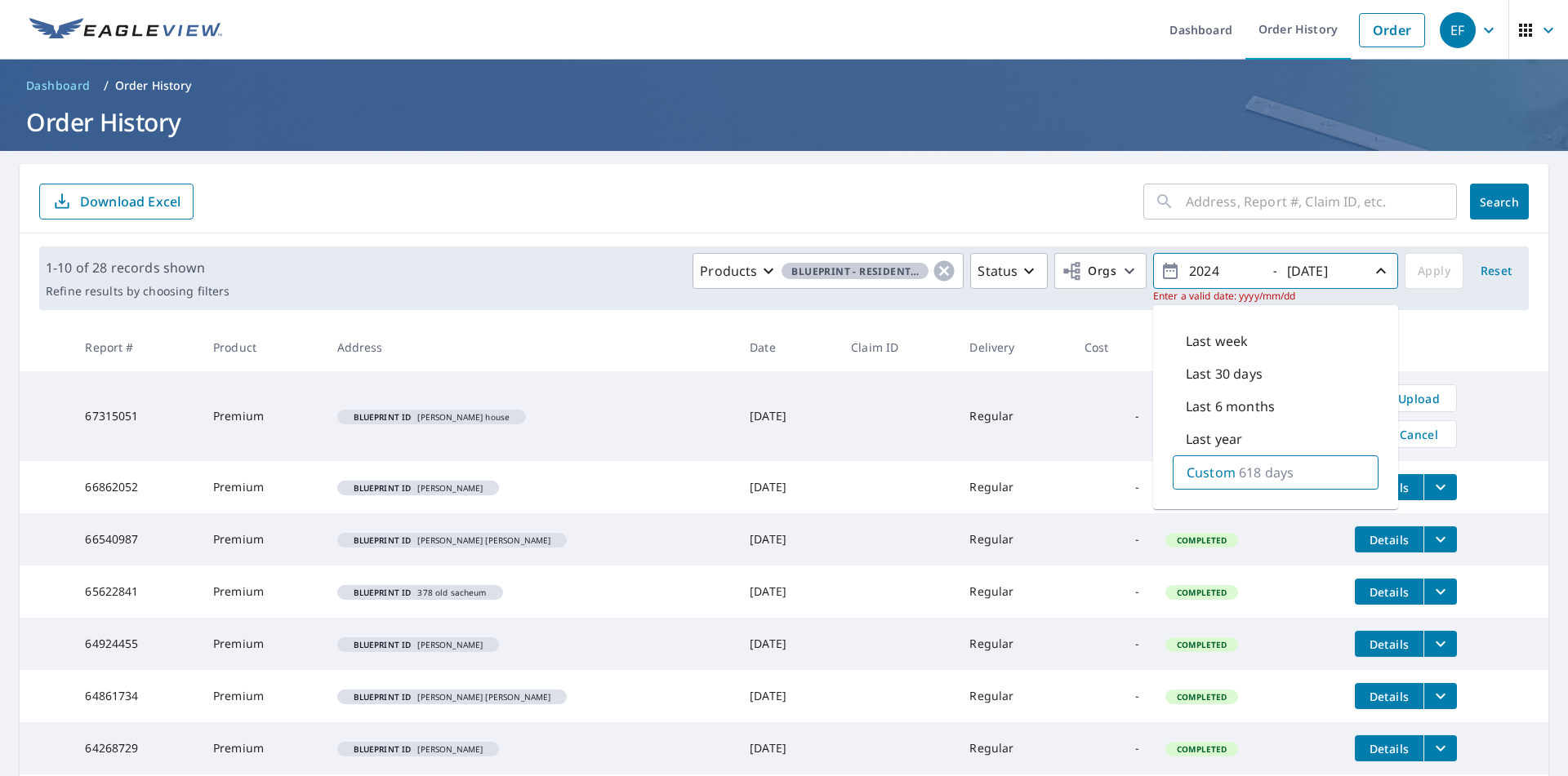
type input "2024"
click at [1473, 348] on th at bounding box center [1445, 347] width 207 height 49
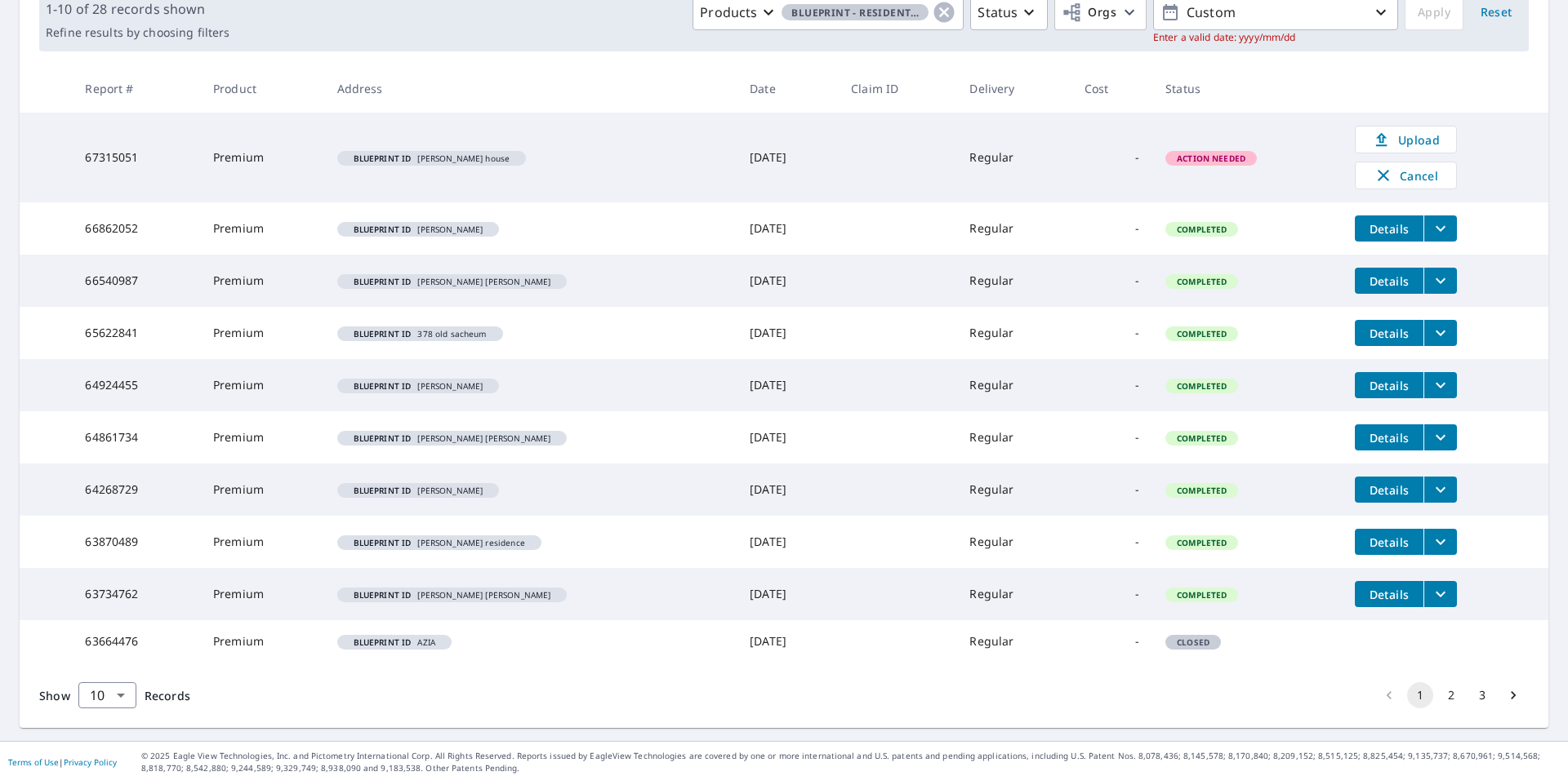
scroll to position [265, 0]
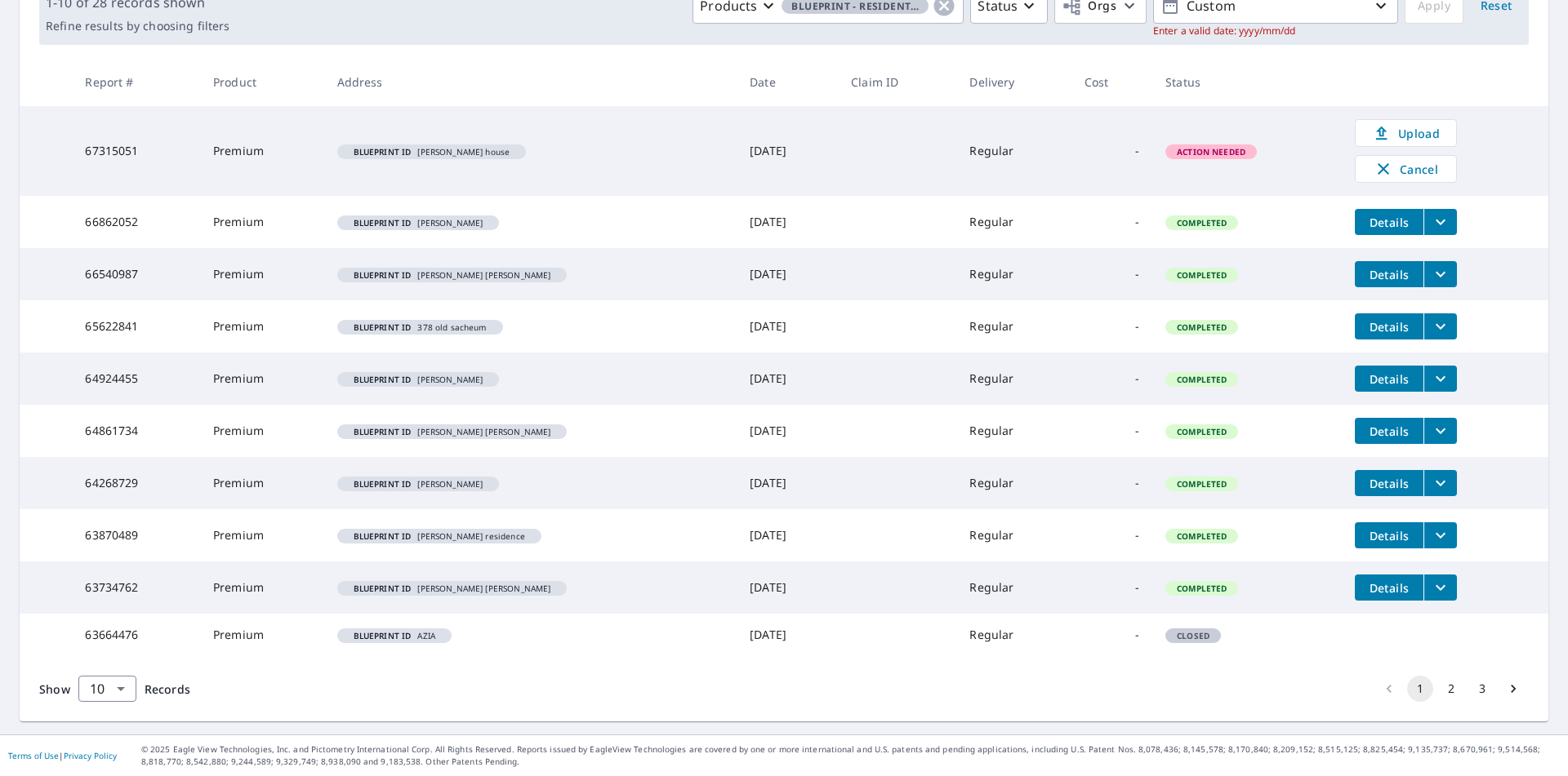
click at [1475, 691] on button "3" at bounding box center [1482, 689] width 26 height 26
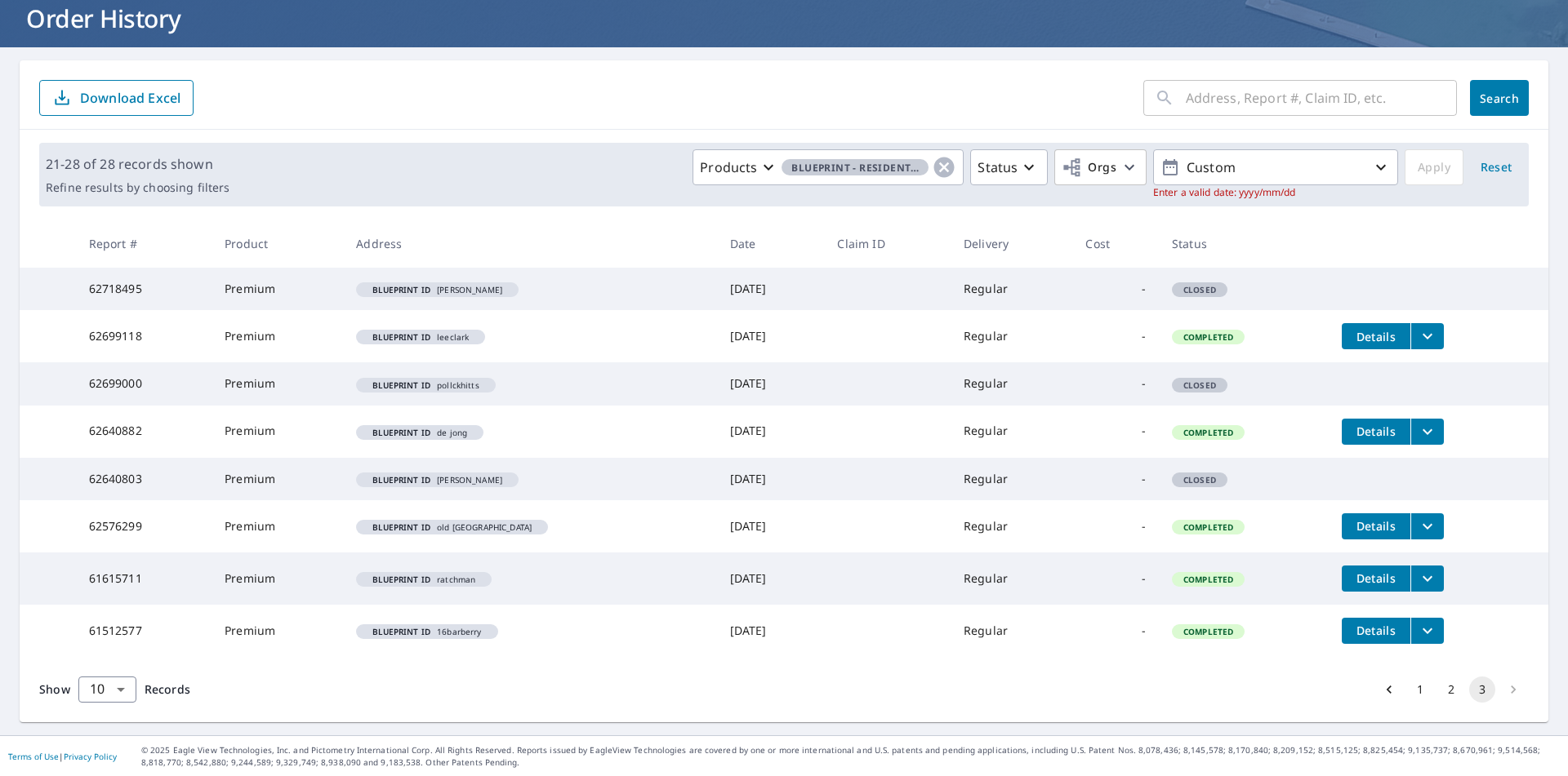
scroll to position [105, 0]
click at [1408, 690] on button "1" at bounding box center [1420, 689] width 26 height 26
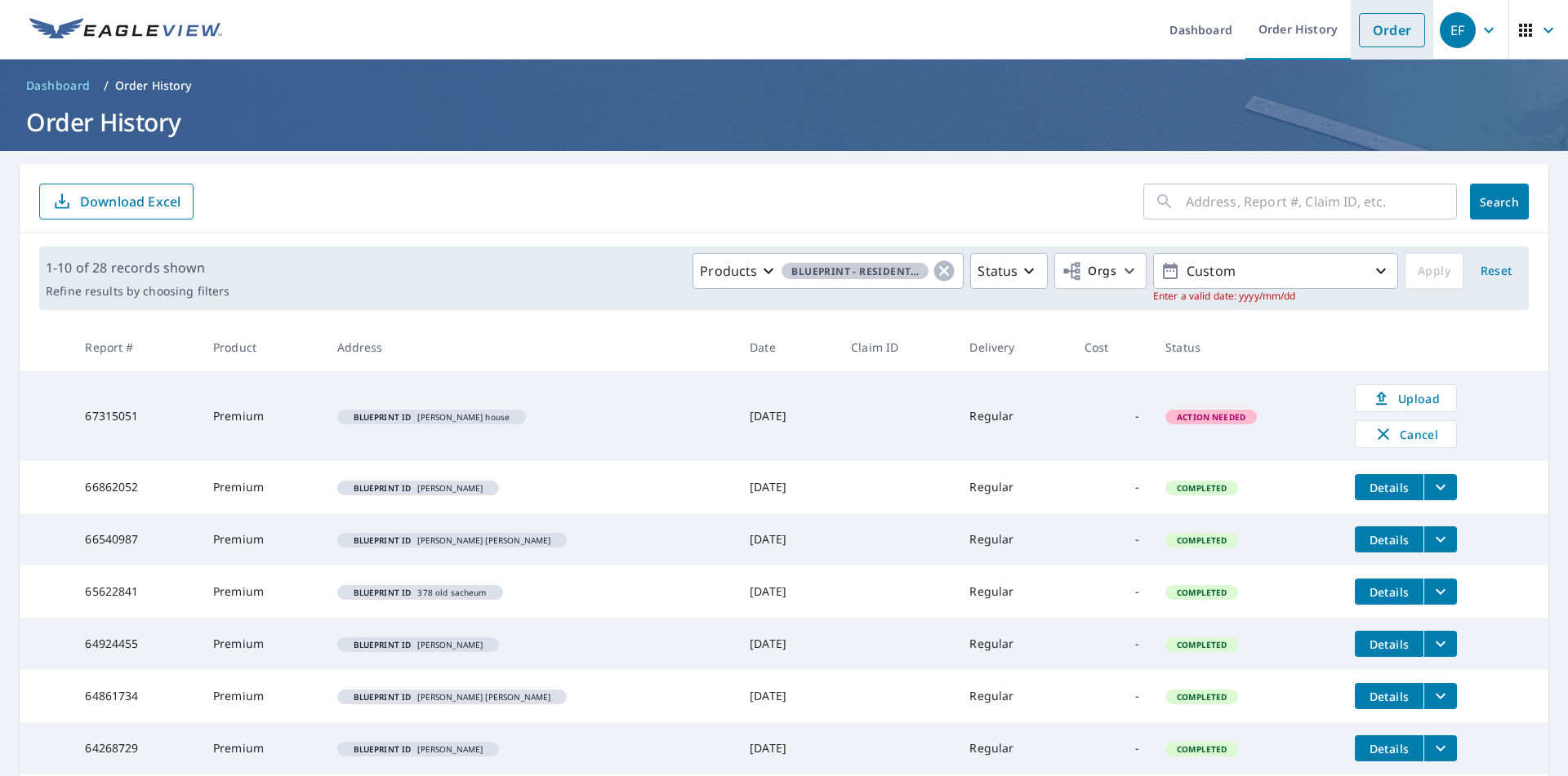
click at [1395, 39] on link "Order" at bounding box center [1392, 30] width 66 height 35
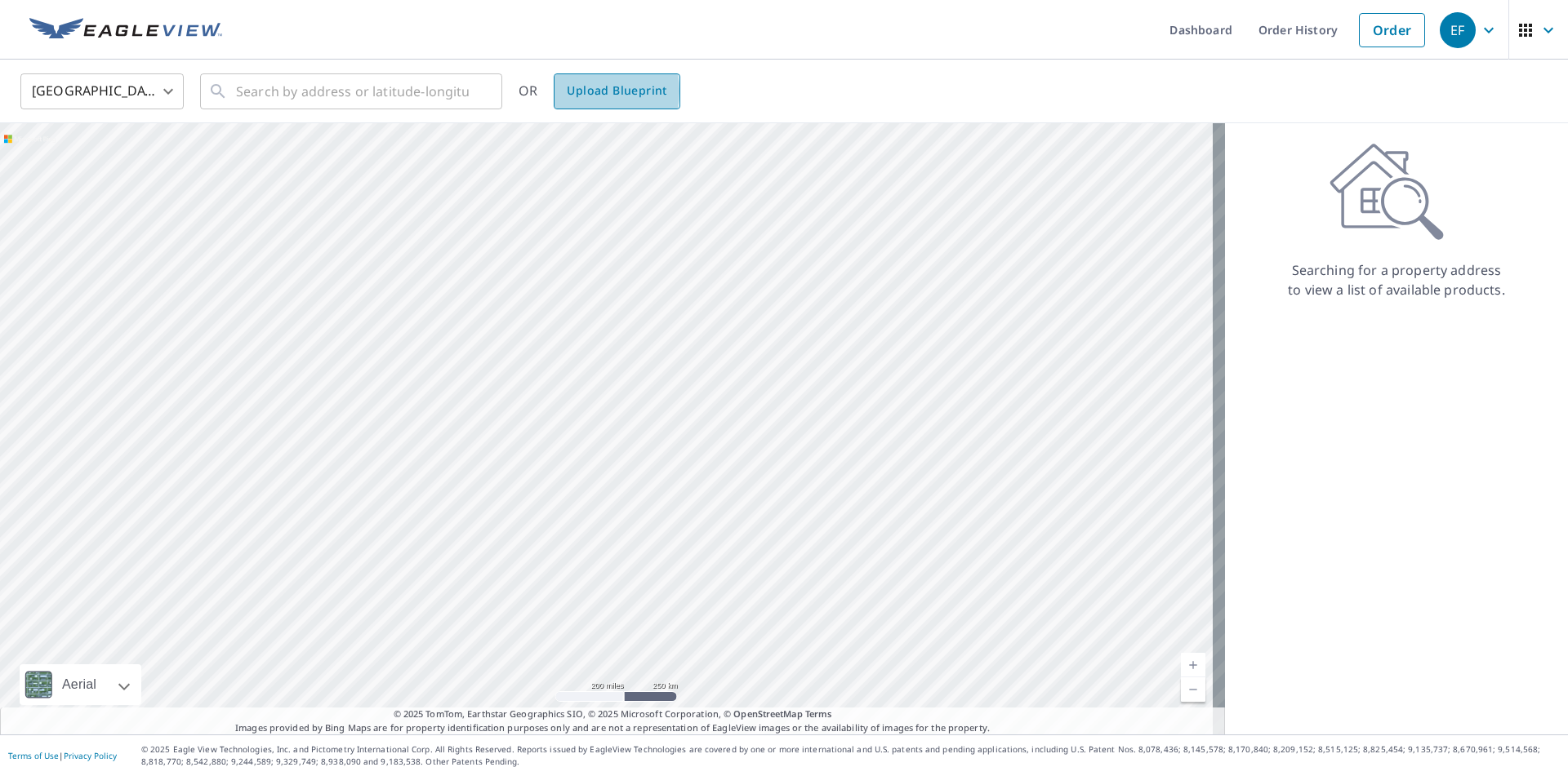
click at [580, 91] on span "Upload Blueprint" at bounding box center [616, 91] width 100 height 21
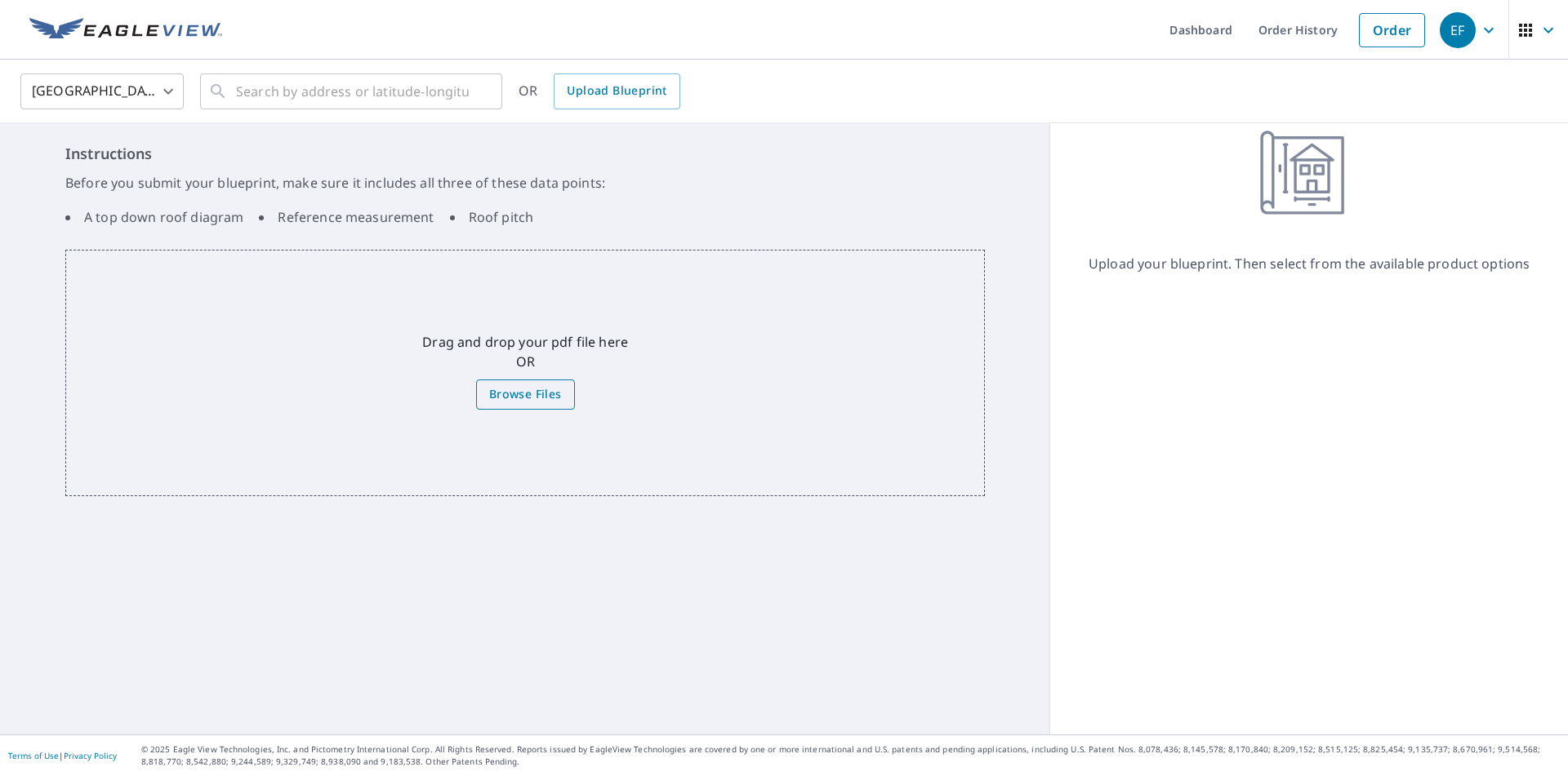
click at [528, 393] on span "Browse Files" at bounding box center [525, 394] width 72 height 21
click at [0, 0] on input "Browse Files" at bounding box center [0, 0] width 0 height 0
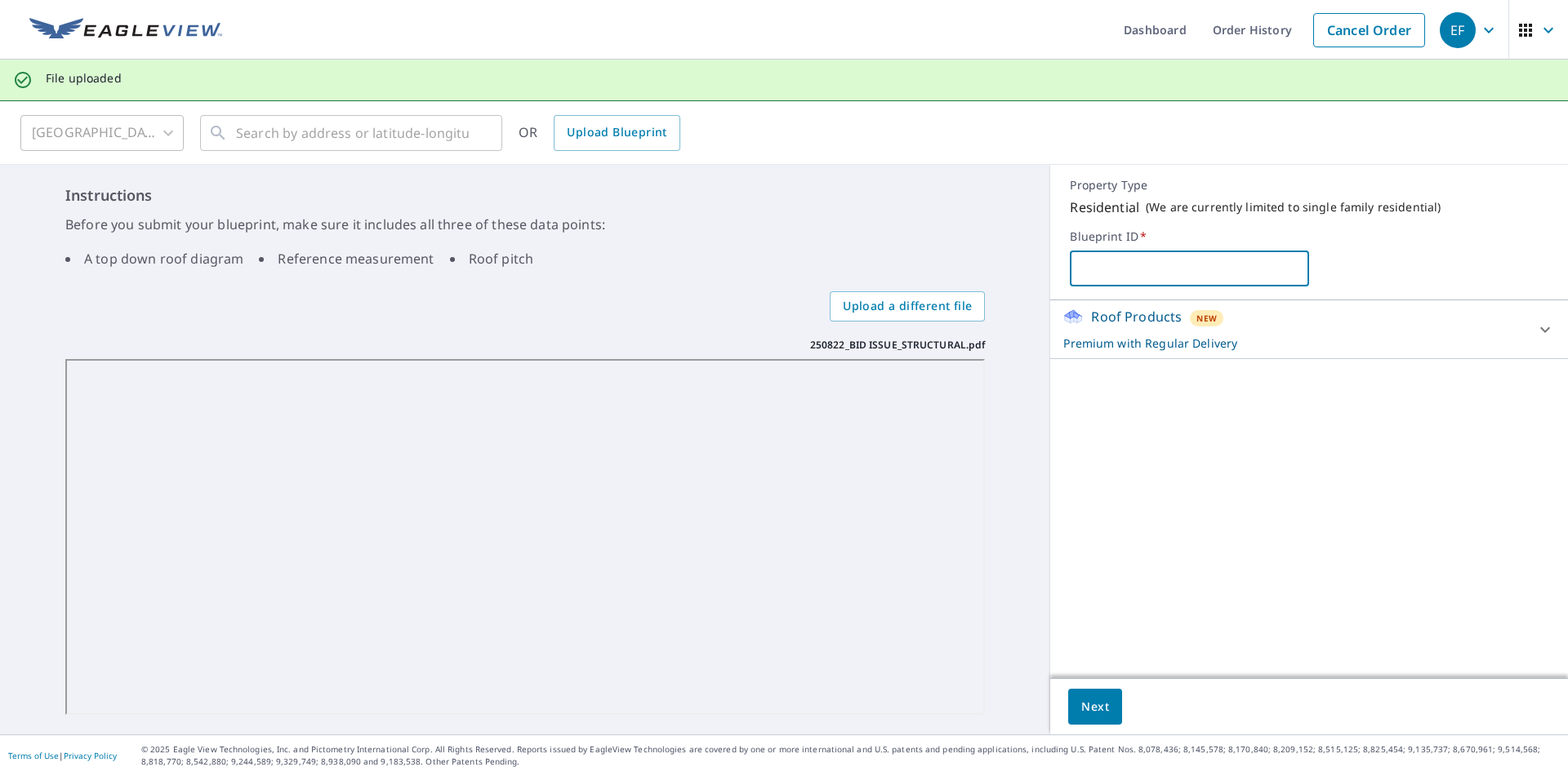
click at [1121, 276] on input "text" at bounding box center [1189, 269] width 240 height 46
type input "grabowski"
click at [1091, 711] on span "Next" at bounding box center [1095, 707] width 28 height 21
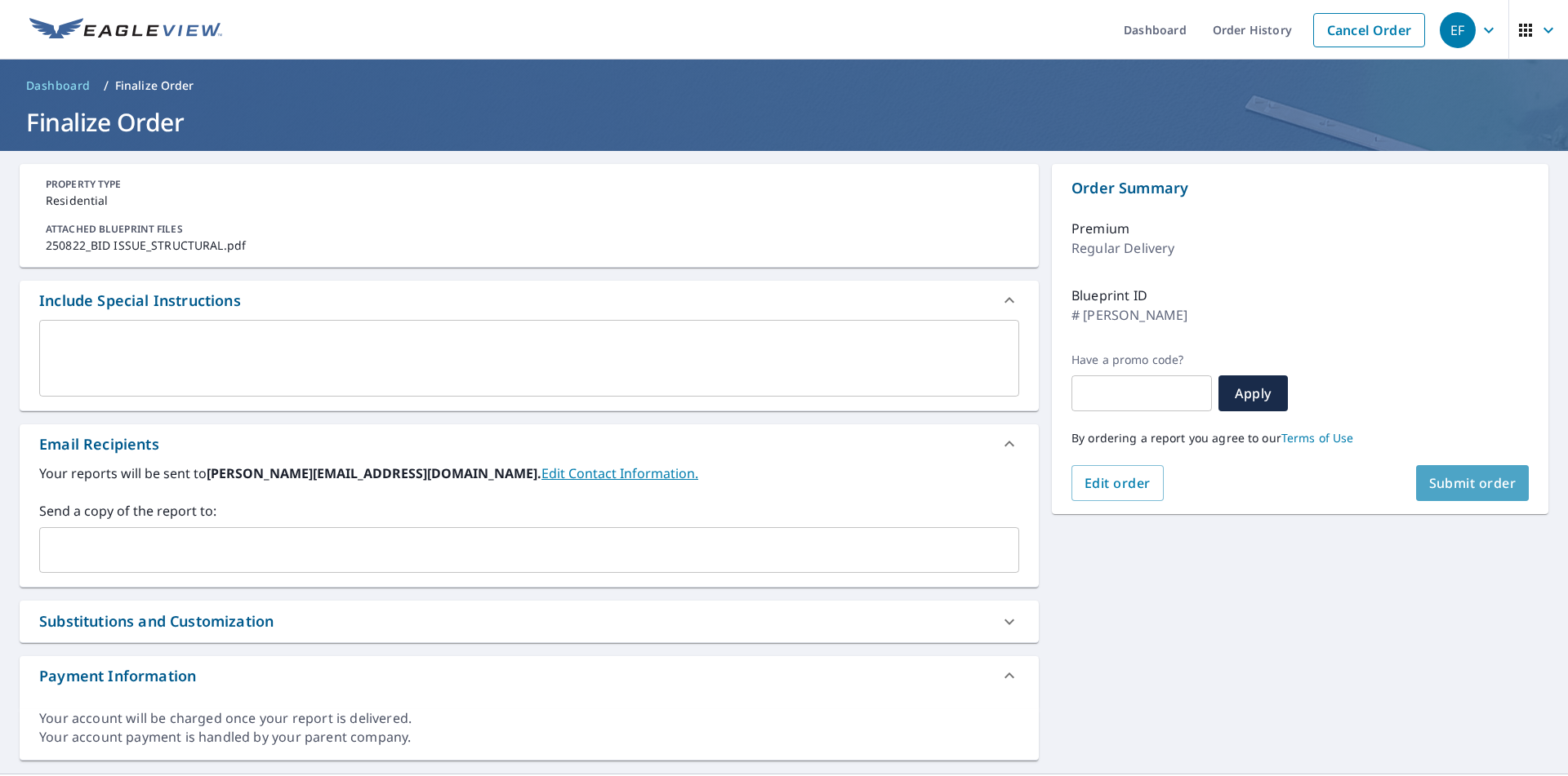
click at [1501, 481] on span "Submit order" at bounding box center [1473, 483] width 87 height 18
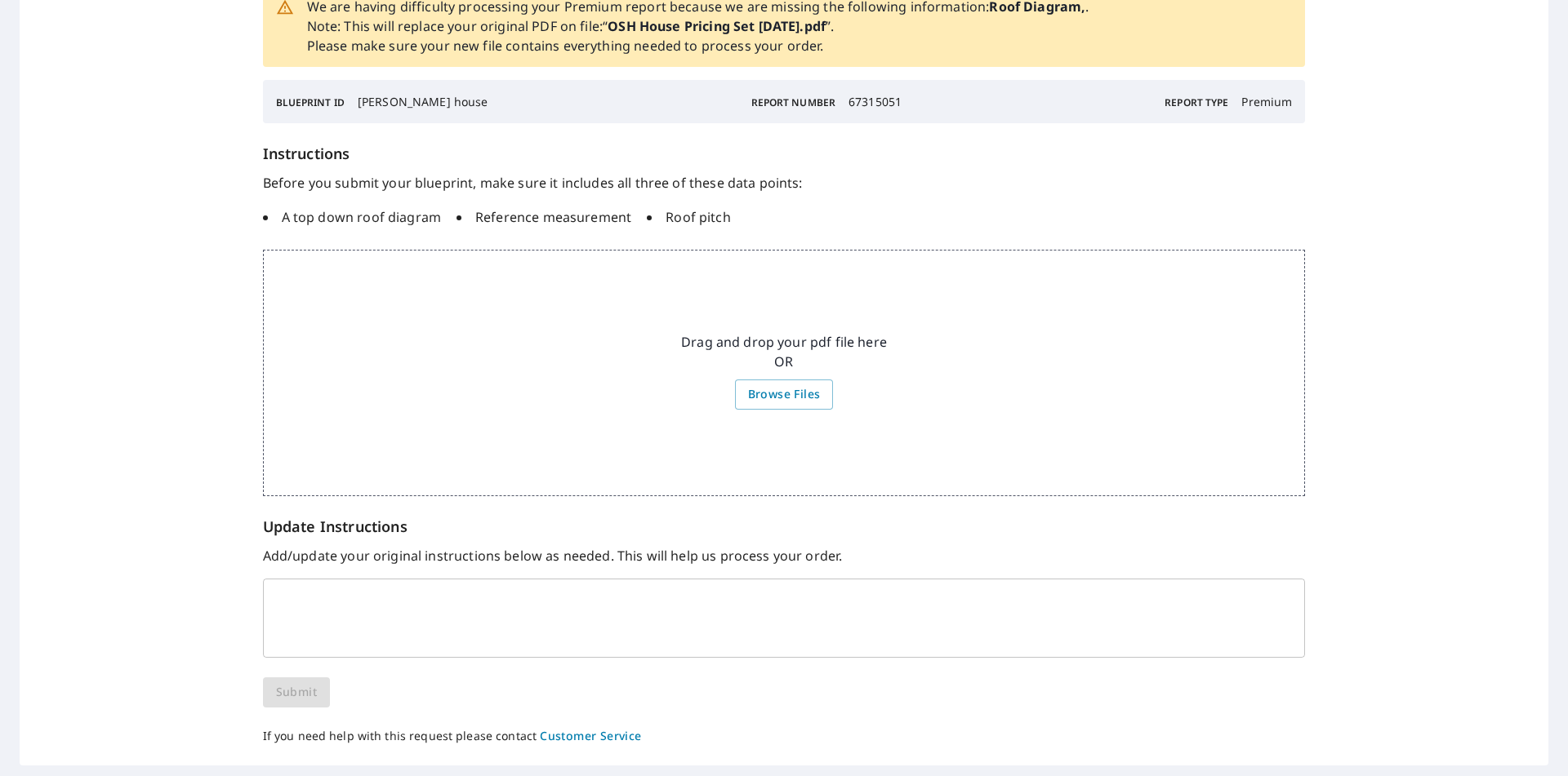
scroll to position [69, 0]
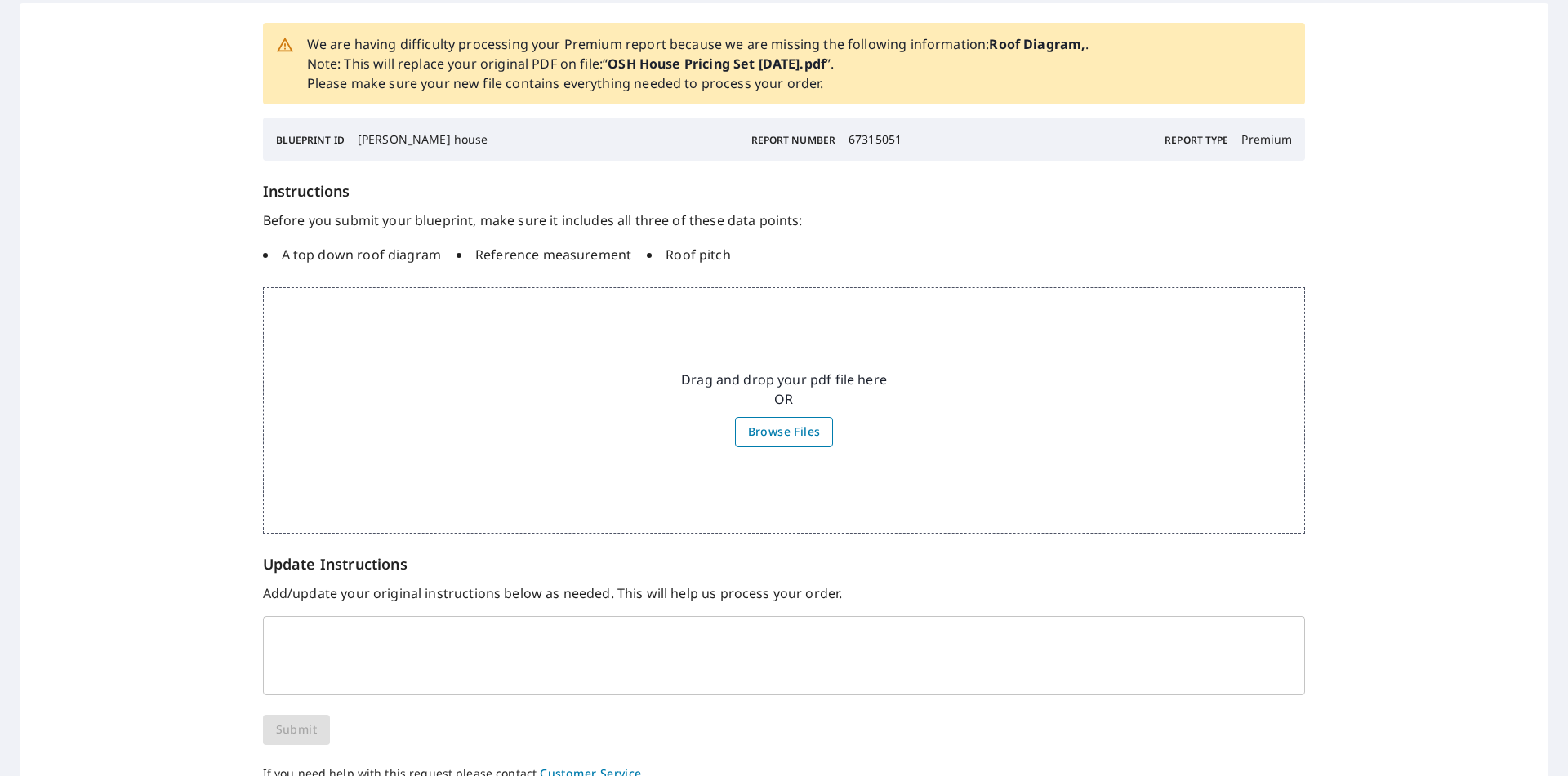
click at [794, 432] on span "Browse Files" at bounding box center [784, 432] width 72 height 21
click at [0, 0] on input "Browse Files" at bounding box center [0, 0] width 0 height 0
